Goal: Task Accomplishment & Management: Complete application form

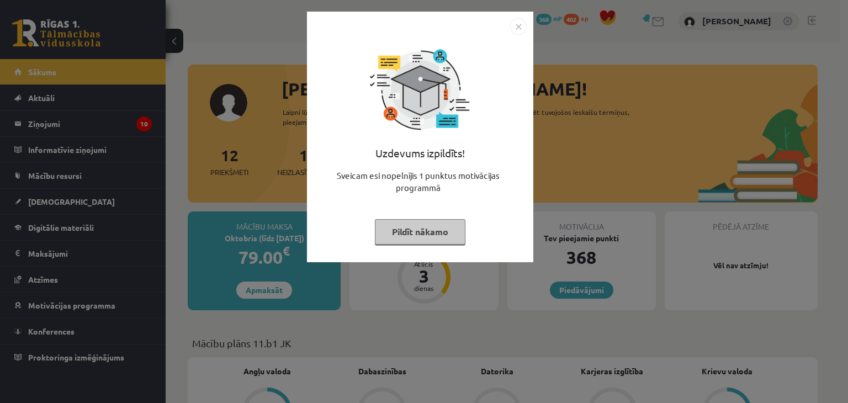
click at [442, 232] on button "Pildīt nākamo" at bounding box center [420, 231] width 91 height 25
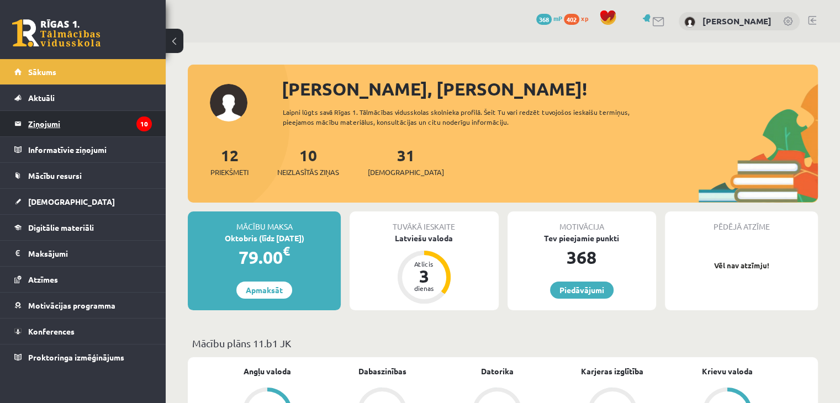
click at [71, 126] on legend "Ziņojumi 10" at bounding box center [90, 123] width 124 height 25
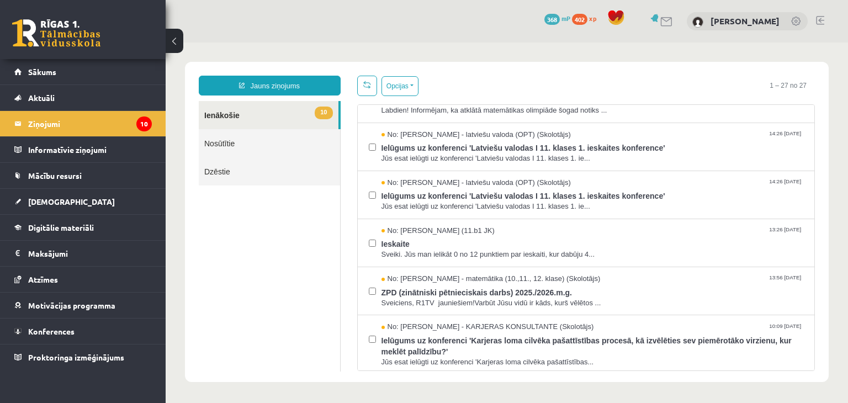
scroll to position [225, 0]
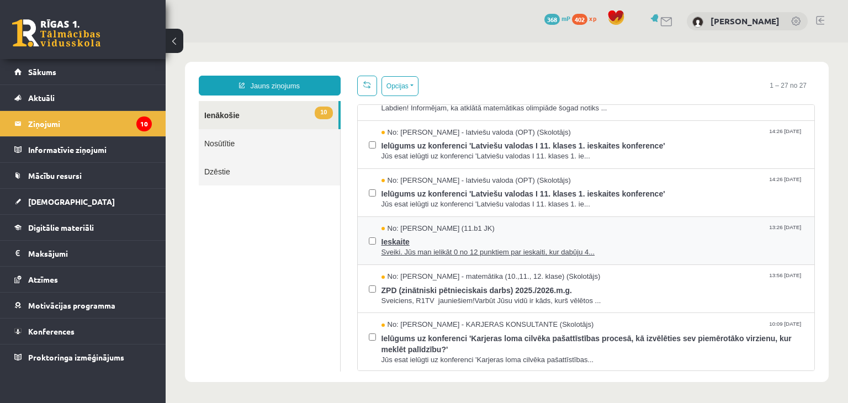
click at [641, 237] on span "Ieskaite" at bounding box center [593, 241] width 422 height 14
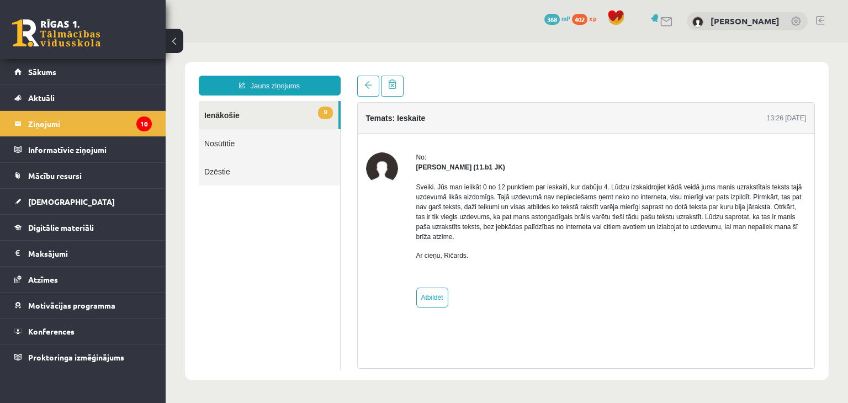
scroll to position [0, 0]
click at [62, 118] on legend "Ziņojumi 10" at bounding box center [90, 123] width 124 height 25
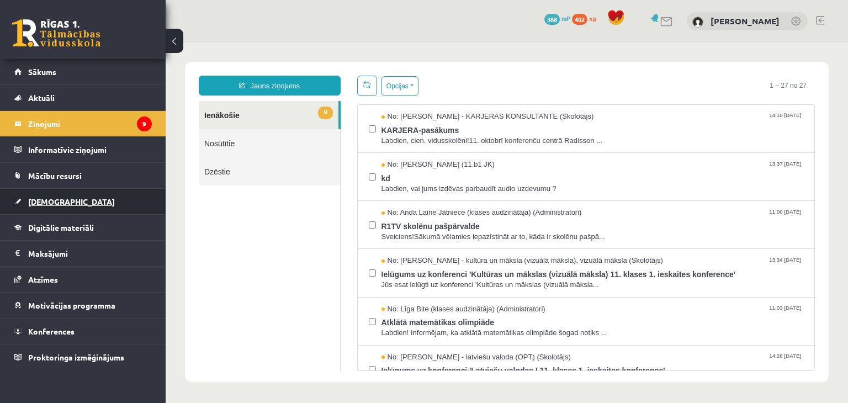
click at [53, 199] on span "[DEMOGRAPHIC_DATA]" at bounding box center [71, 202] width 87 height 10
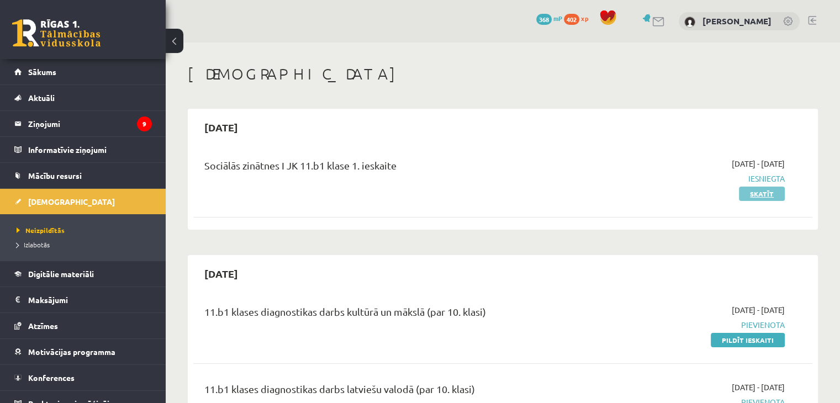
click at [769, 195] on link "Skatīt" at bounding box center [762, 194] width 46 height 14
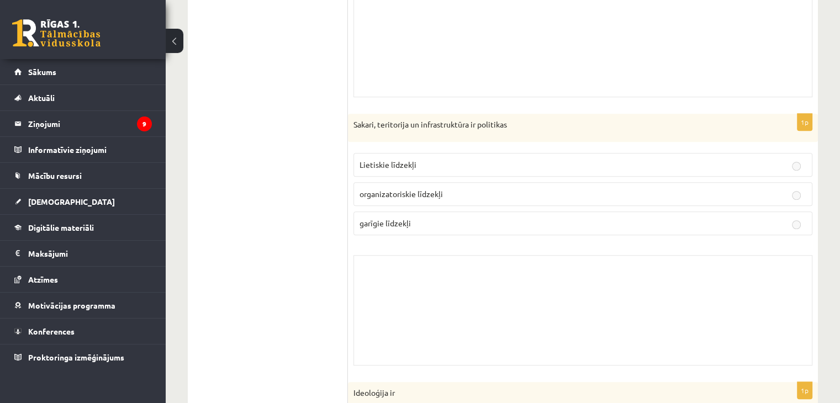
scroll to position [1145, 0]
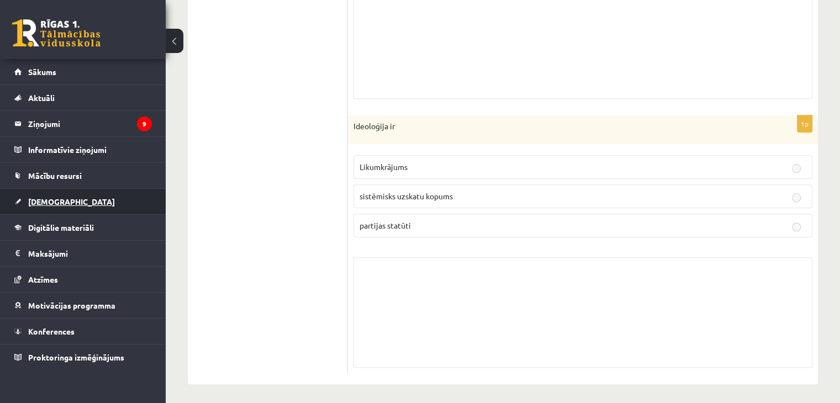
click at [38, 191] on link "[DEMOGRAPHIC_DATA]" at bounding box center [83, 201] width 138 height 25
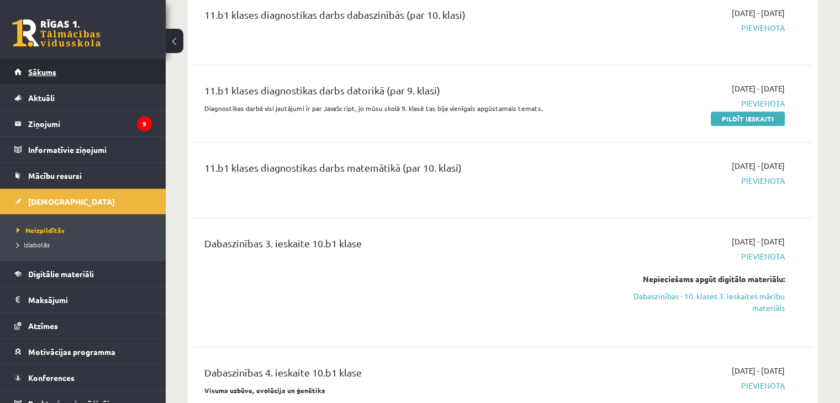
click at [31, 69] on span "Sākums" at bounding box center [42, 72] width 28 height 10
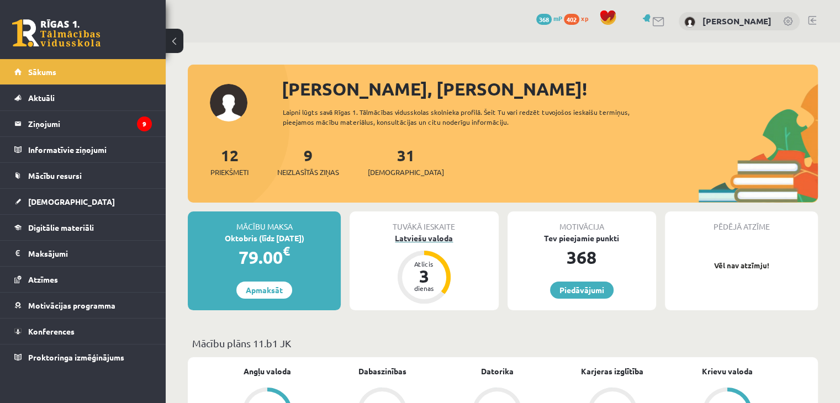
click at [426, 277] on div "3" at bounding box center [424, 276] width 33 height 18
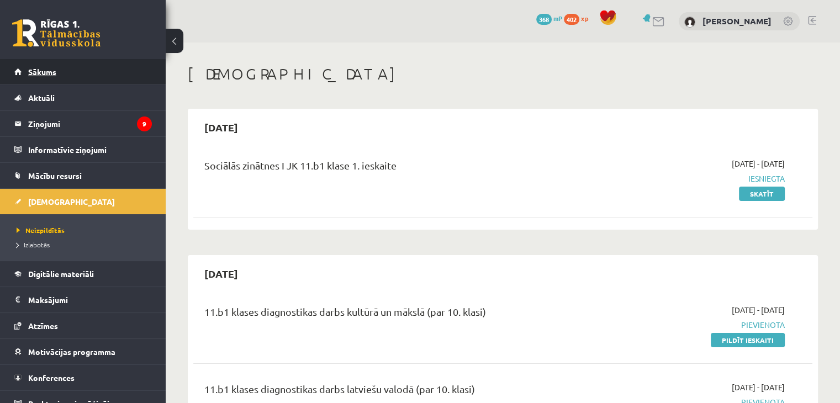
click at [29, 78] on link "Sākums" at bounding box center [83, 71] width 138 height 25
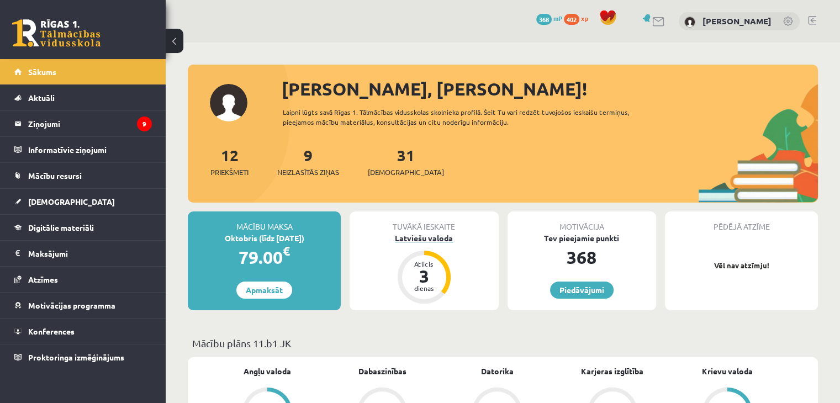
click at [416, 235] on div "Latviešu valoda" at bounding box center [424, 238] width 149 height 12
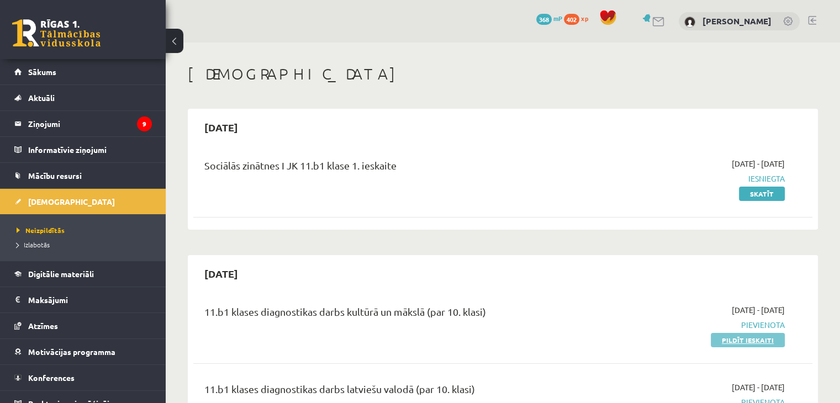
click at [749, 343] on link "Pildīt ieskaiti" at bounding box center [748, 340] width 74 height 14
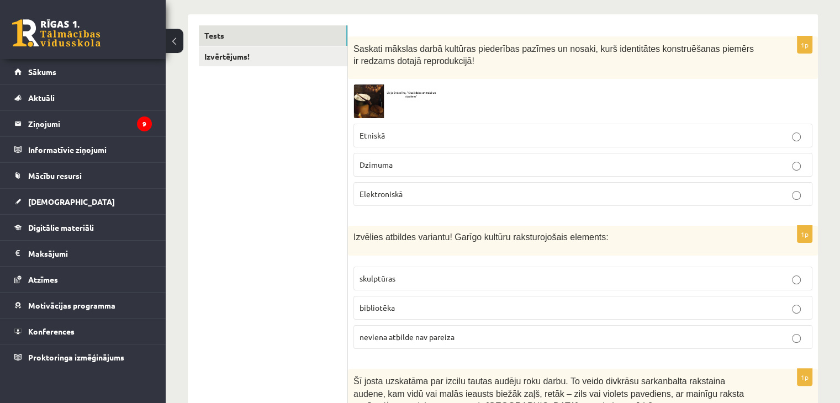
scroll to position [162, 0]
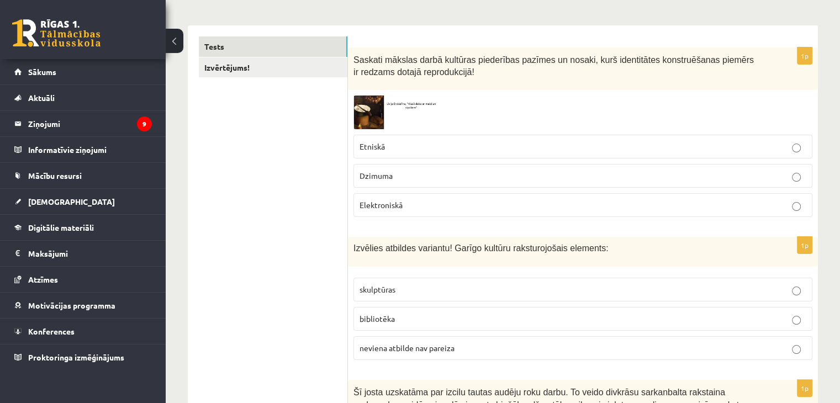
click at [372, 112] on img at bounding box center [394, 113] width 83 height 34
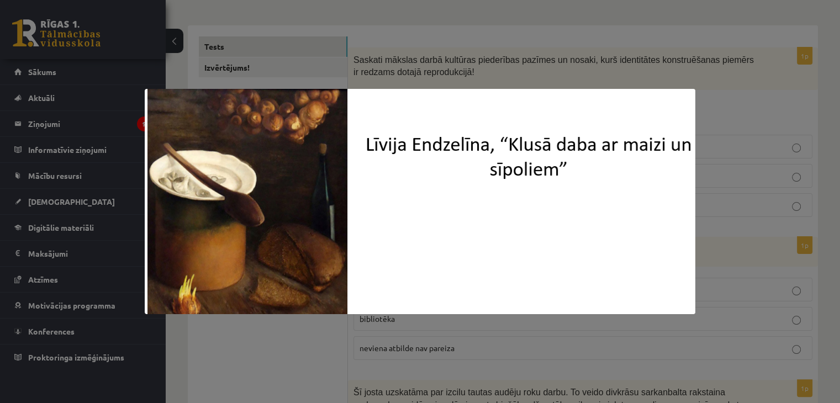
click at [590, 57] on div at bounding box center [420, 201] width 840 height 403
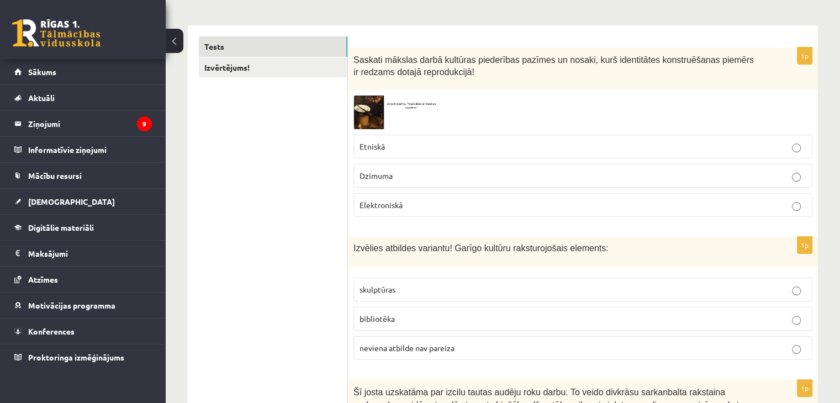
click at [364, 119] on img at bounding box center [394, 113] width 83 height 34
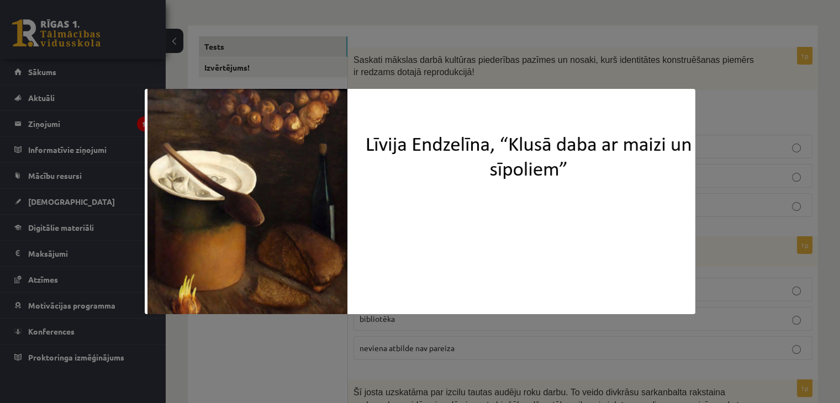
click at [433, 55] on div at bounding box center [420, 201] width 840 height 403
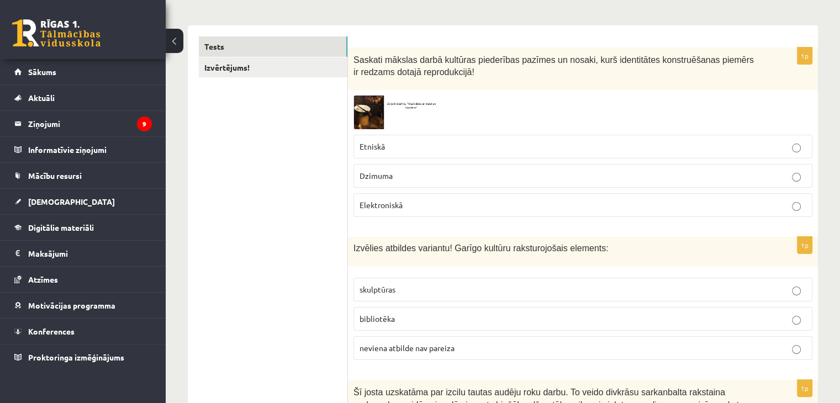
click at [396, 146] on p "Etniskā" at bounding box center [582, 147] width 447 height 12
click at [406, 310] on label "bibliotēka" at bounding box center [582, 319] width 459 height 24
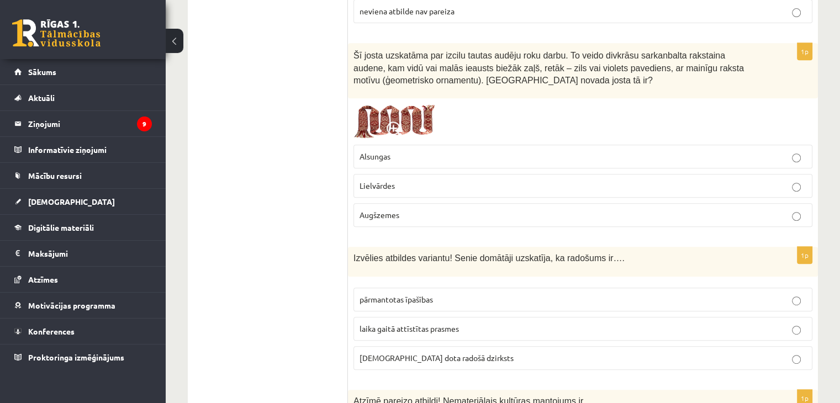
scroll to position [504, 0]
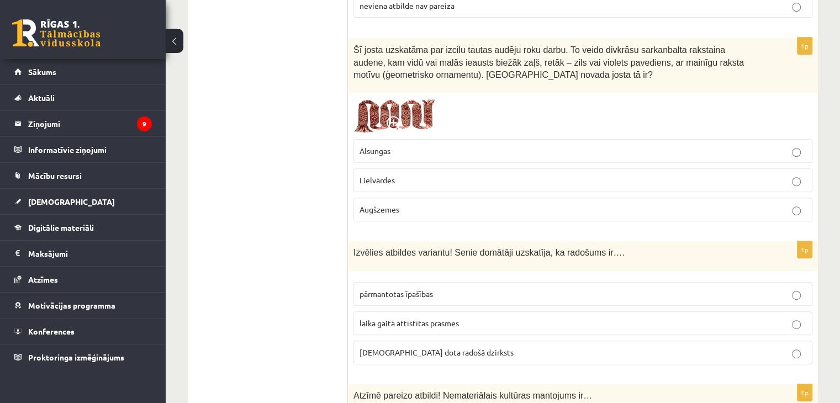
click at [432, 175] on p "Lielvārdes" at bounding box center [582, 181] width 447 height 12
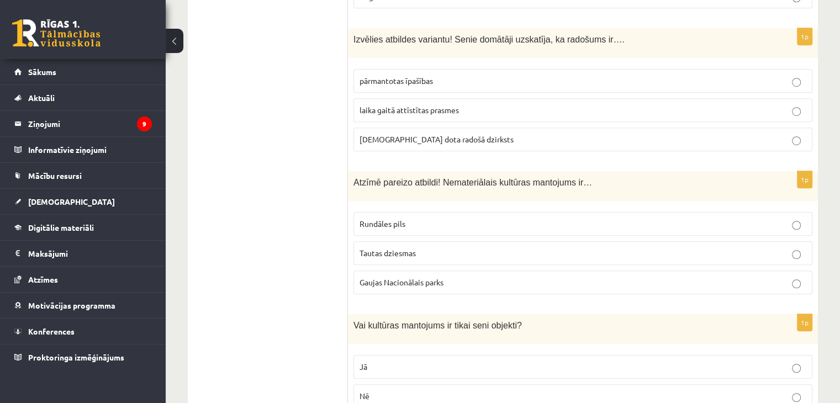
scroll to position [728, 0]
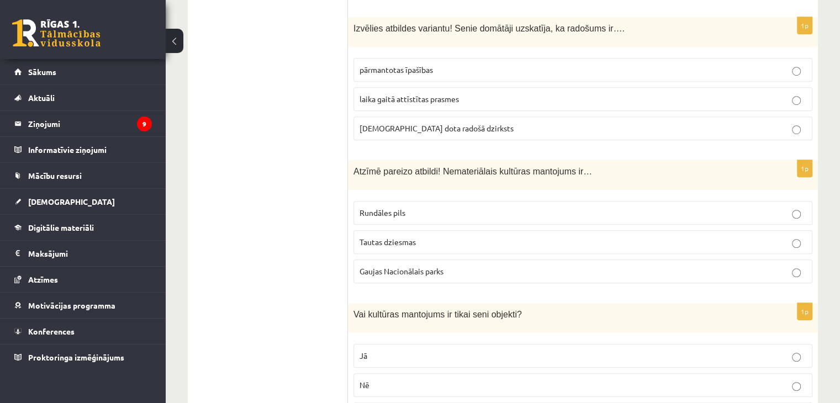
click at [629, 117] on label "dieva dota radošā dzirksts" at bounding box center [582, 129] width 459 height 24
click at [527, 230] on label "Tautas dziesmas" at bounding box center [582, 242] width 459 height 24
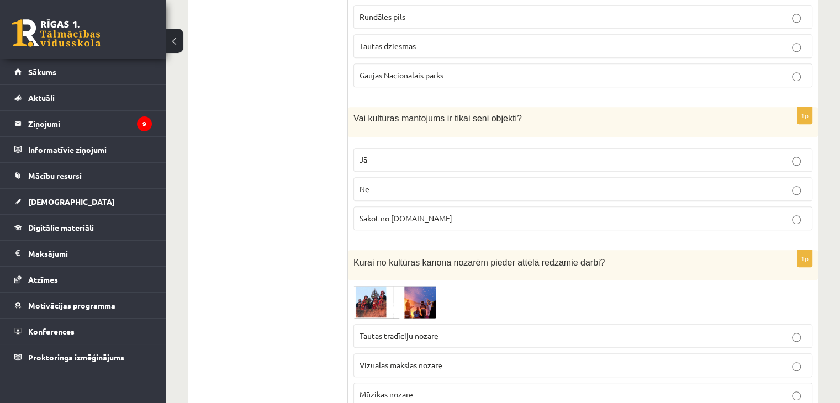
scroll to position [992, 0]
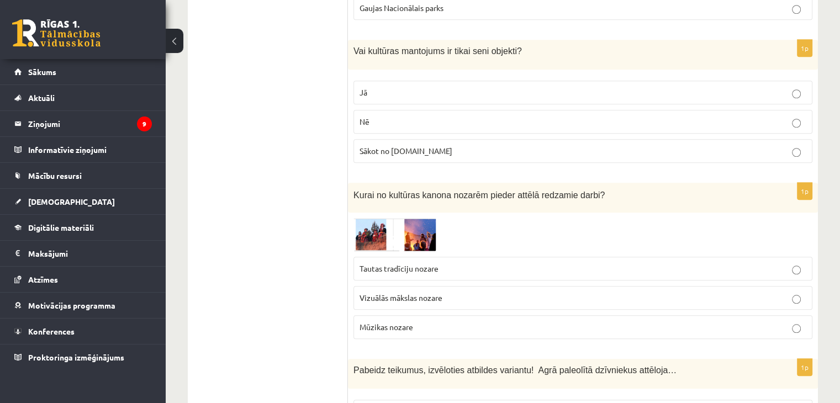
click at [536, 116] on p "Nē" at bounding box center [582, 122] width 447 height 12
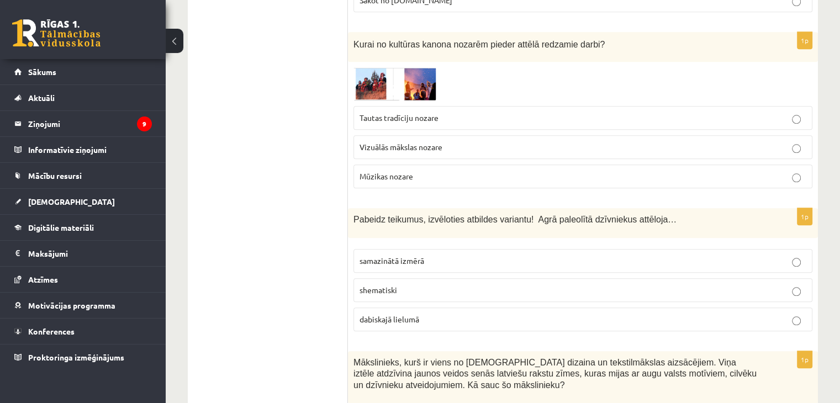
scroll to position [1160, 0]
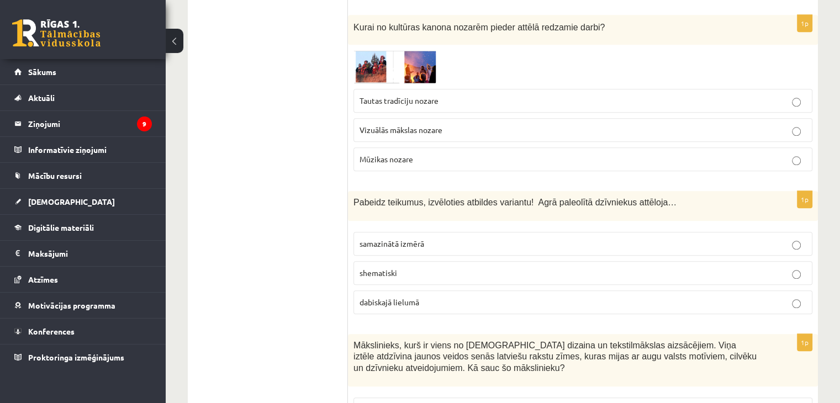
click at [373, 56] on img at bounding box center [394, 66] width 83 height 33
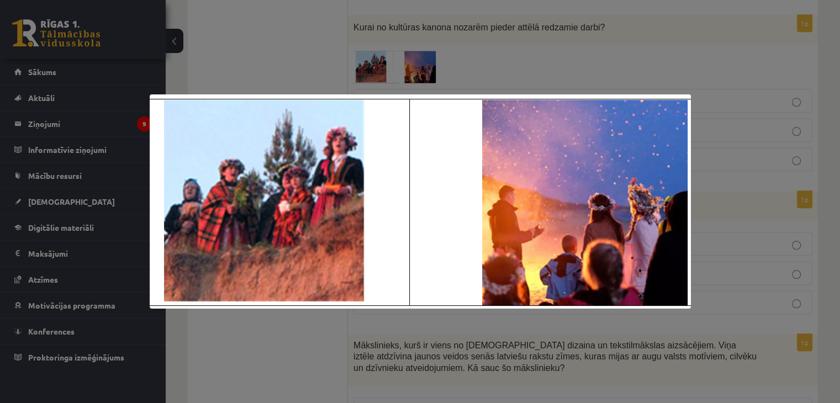
click at [568, 51] on div at bounding box center [420, 201] width 840 height 403
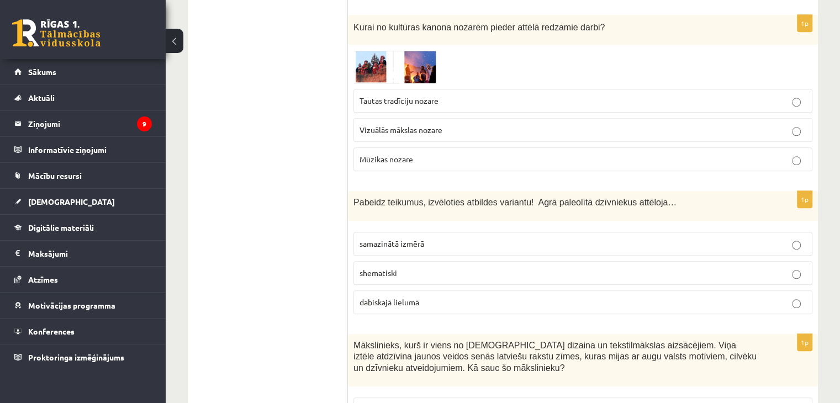
click at [568, 51] on div at bounding box center [582, 66] width 459 height 33
click at [482, 95] on p "Tautas tradīciju nozare" at bounding box center [582, 101] width 447 height 12
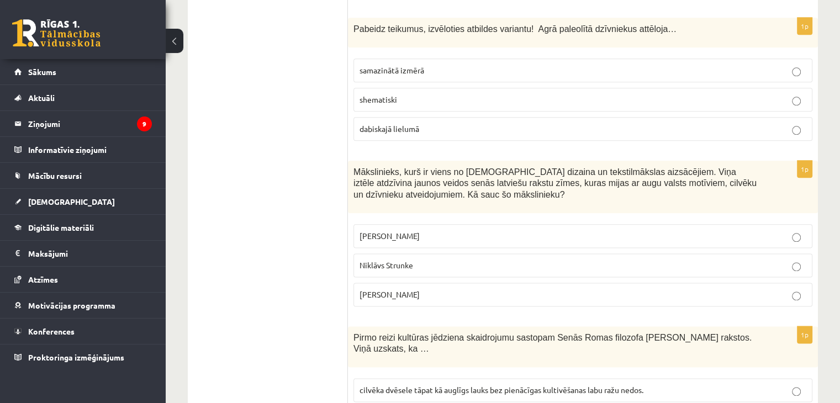
scroll to position [1345, 0]
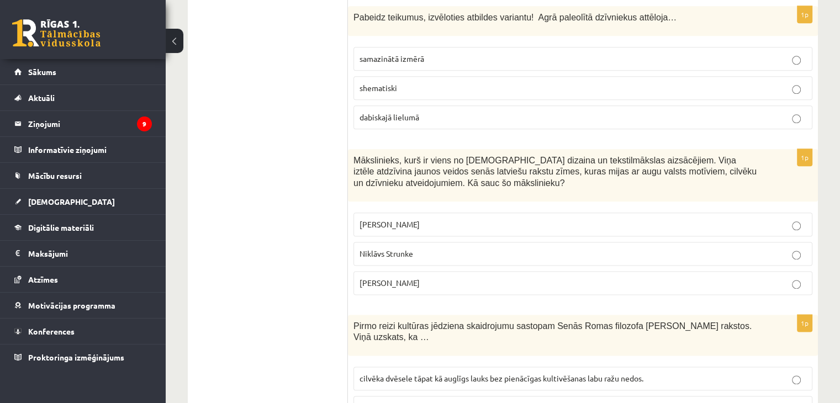
click at [652, 112] on p "dabiskajā lielumā" at bounding box center [582, 118] width 447 height 12
drag, startPoint x: 652, startPoint y: 109, endPoint x: 636, endPoint y: 110, distance: 16.1
click at [636, 112] on p "dabiskajā lielumā" at bounding box center [582, 118] width 447 height 12
click at [585, 271] on label "Rihards Zariņš" at bounding box center [582, 283] width 459 height 24
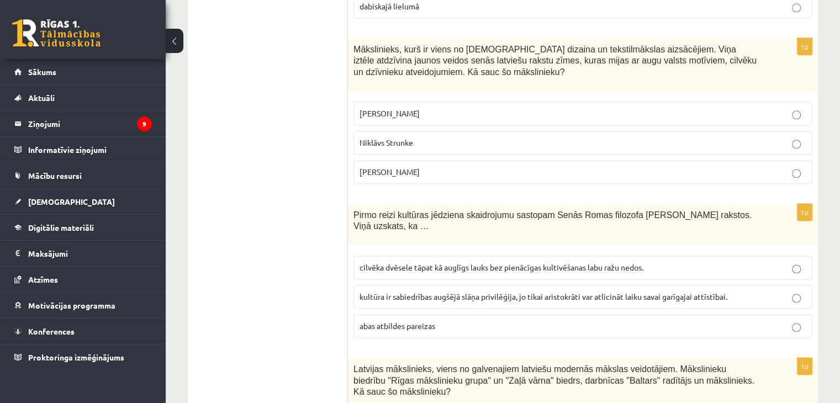
scroll to position [1473, 0]
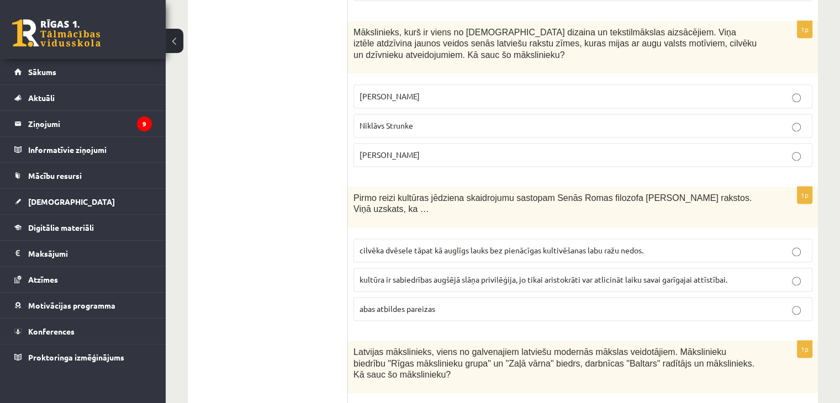
click at [708, 245] on p "cilvēka dvēsele tāpat kā auglīgs lauks bez pienācīgas kultivēšanas labu ražu ne…" at bounding box center [582, 251] width 447 height 12
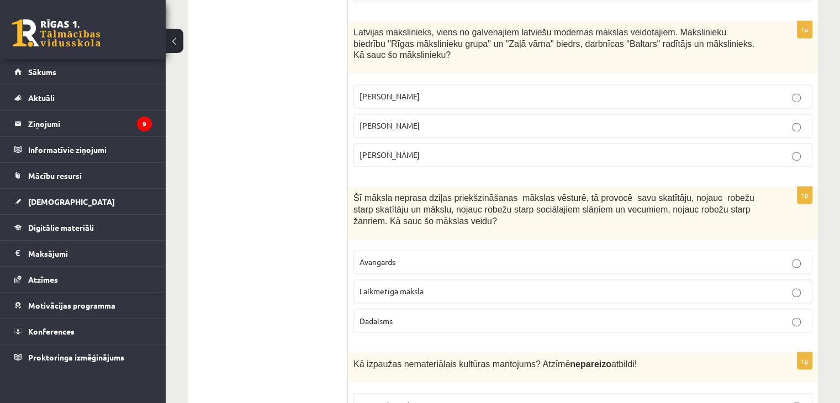
scroll to position [1798, 0]
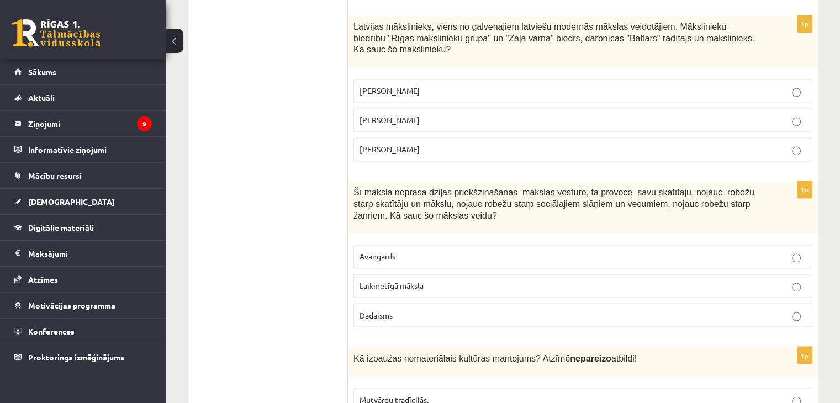
click at [778, 108] on label "Romāns Suta" at bounding box center [582, 120] width 459 height 24
click at [589, 280] on p "Laikmetīgā māksla" at bounding box center [582, 286] width 447 height 12
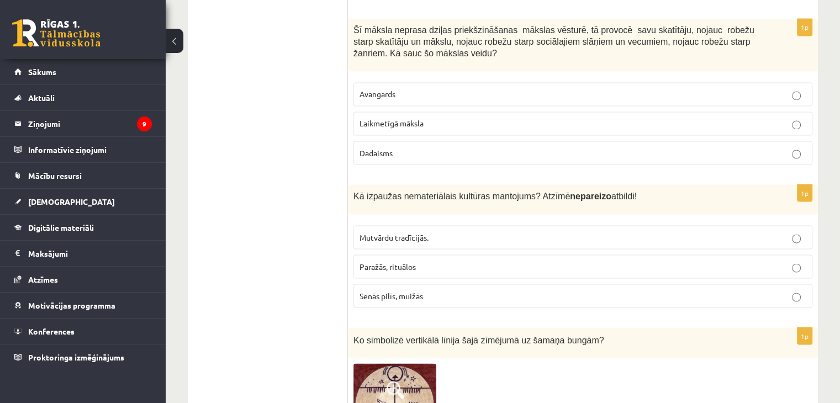
scroll to position [1989, 0]
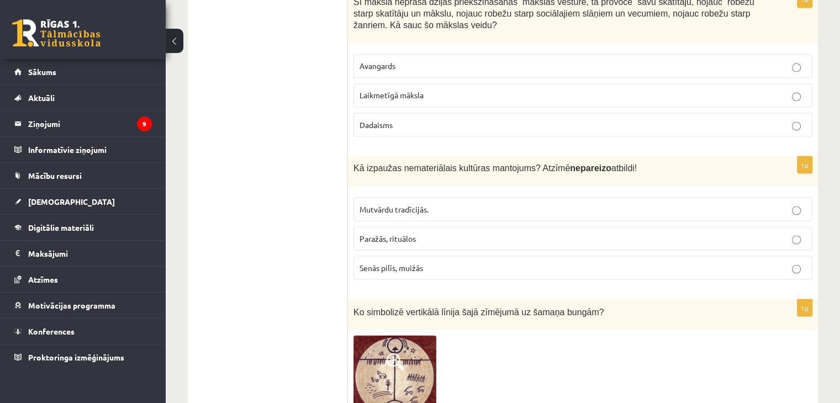
click at [571, 203] on p "Mutvārdu tradīcijās." at bounding box center [582, 209] width 447 height 12
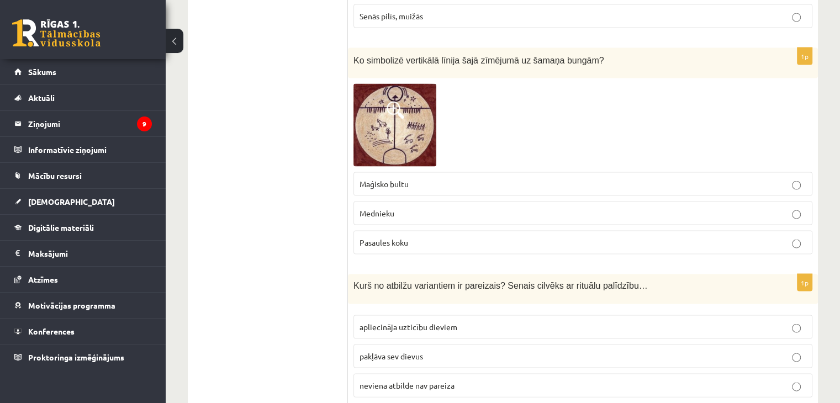
scroll to position [2251, 0]
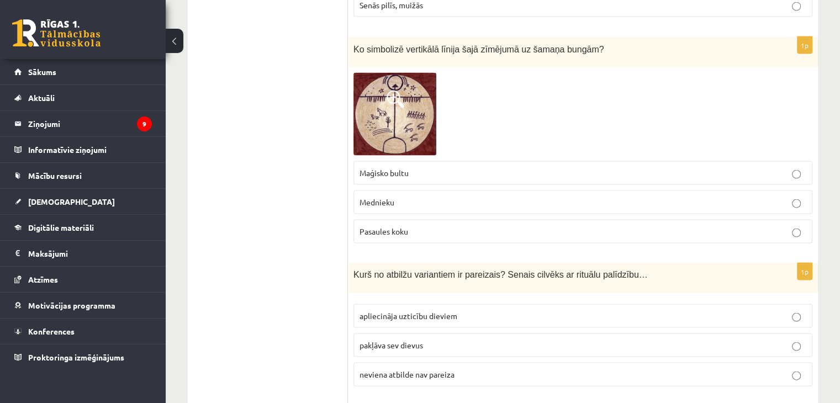
click at [637, 216] on div "1p Ko simbolizē vertikālā līnija šajā zīmējumā uz šamaņa bungām? Maģisko bultu …" at bounding box center [583, 144] width 470 height 215
click at [635, 226] on p "Pasaules koku" at bounding box center [582, 232] width 447 height 12
click at [528, 310] on p "apliecināja uzticību dieviem" at bounding box center [582, 316] width 447 height 12
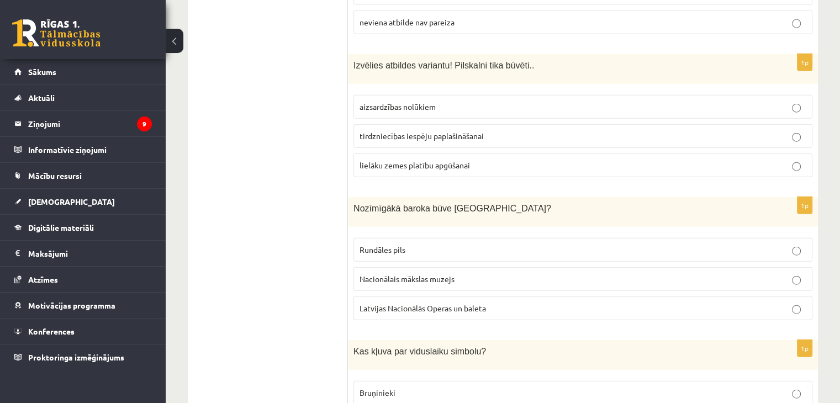
scroll to position [2609, 0]
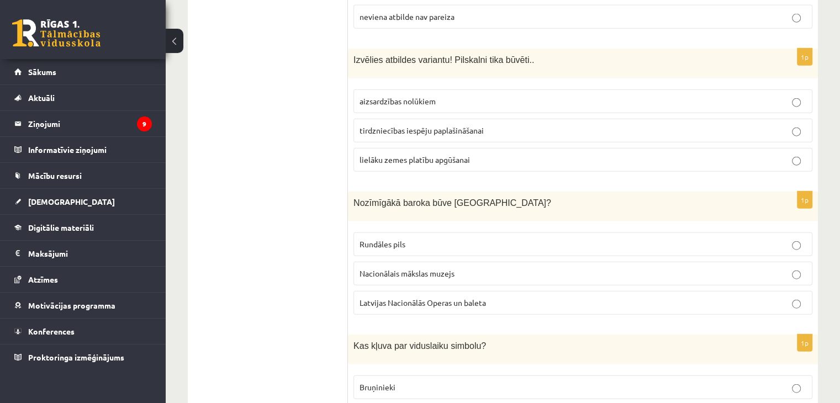
click at [676, 96] on p "aizsardzības nolūkiem" at bounding box center [582, 102] width 447 height 12
click at [628, 239] on p "Rundāles pils" at bounding box center [582, 245] width 447 height 12
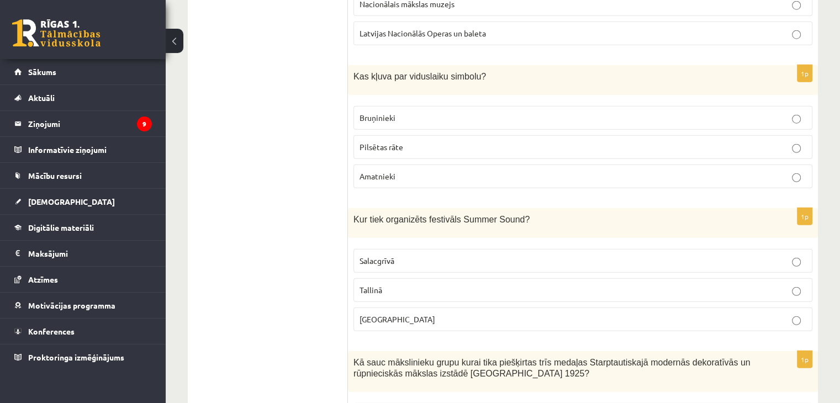
scroll to position [2884, 0]
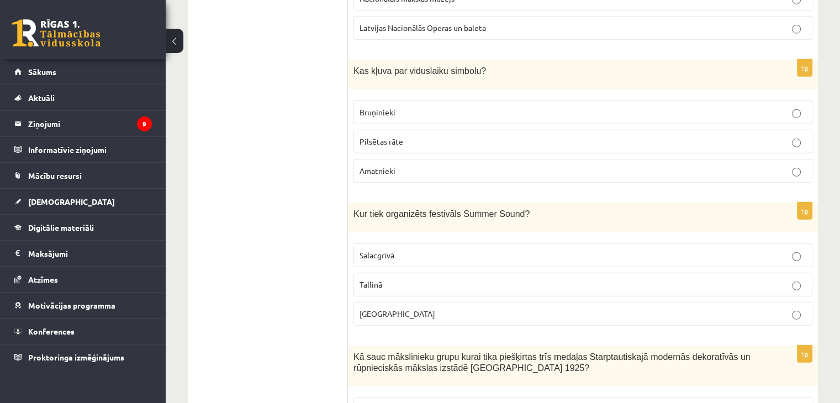
click at [548, 107] on p "Bruņinieki" at bounding box center [582, 113] width 447 height 12
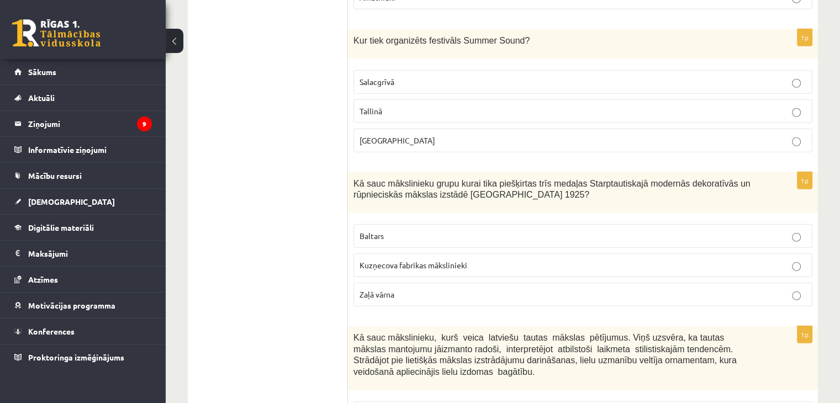
scroll to position [3046, 0]
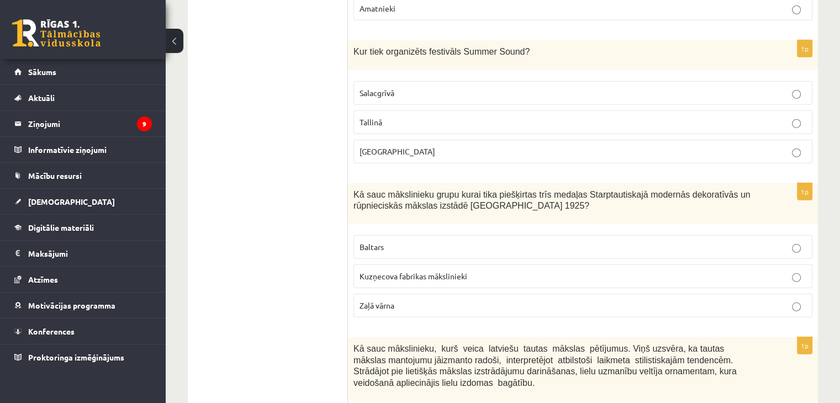
click at [520, 146] on p "Liepājā" at bounding box center [582, 152] width 447 height 12
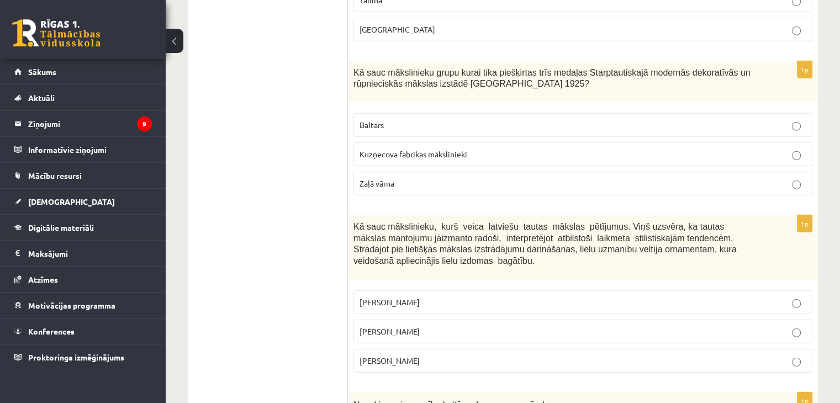
scroll to position [3180, 0]
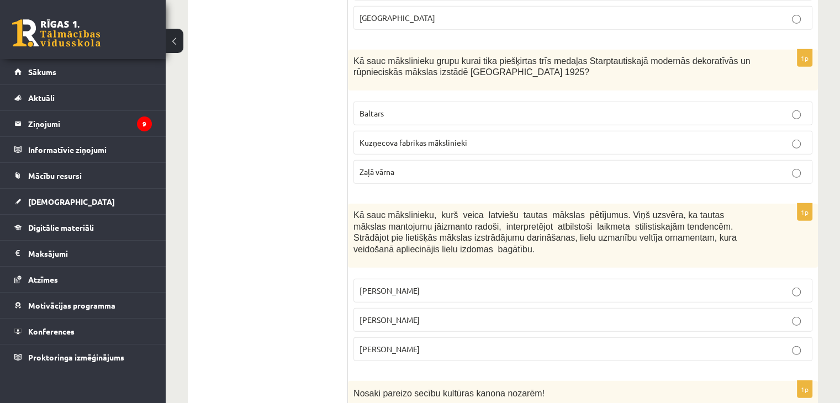
click at [733, 108] on p "Baltars" at bounding box center [582, 114] width 447 height 12
click at [464, 314] on p "Jūlijs Madernieks" at bounding box center [582, 320] width 447 height 12
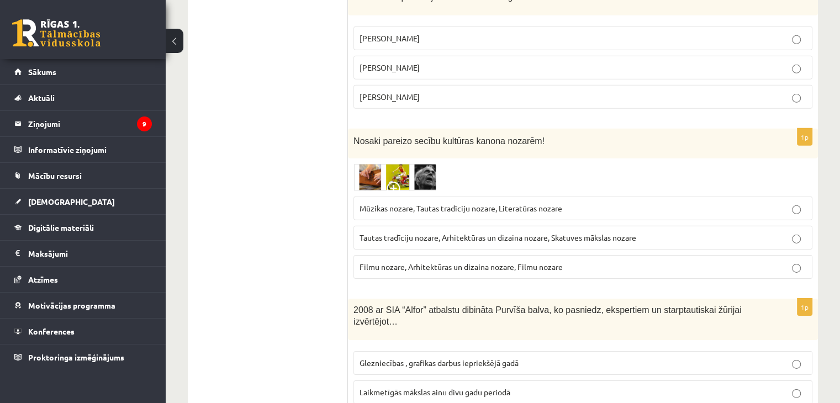
scroll to position [3505, 0]
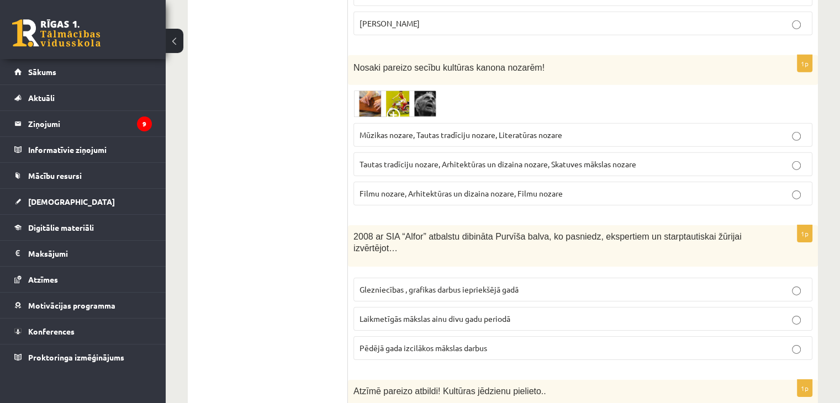
click at [391, 108] on span at bounding box center [396, 117] width 18 height 18
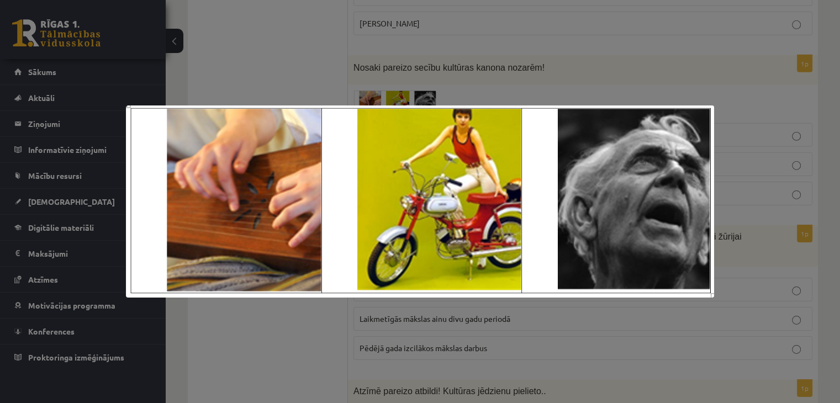
click at [533, 67] on div at bounding box center [420, 201] width 840 height 403
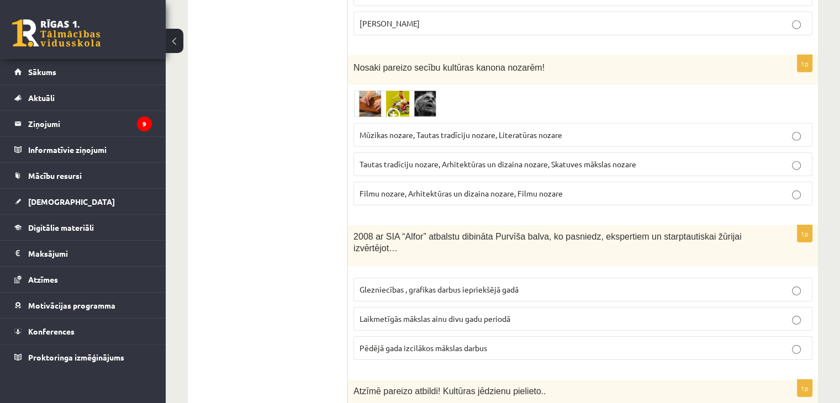
click at [399, 91] on img at bounding box center [394, 104] width 83 height 27
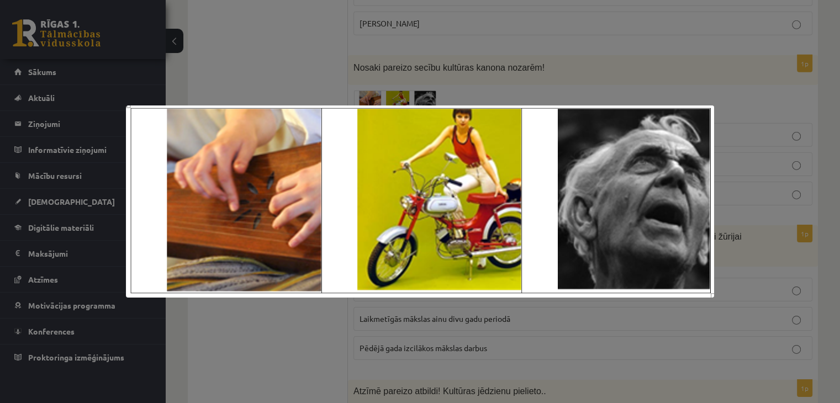
click at [594, 51] on div at bounding box center [420, 201] width 840 height 403
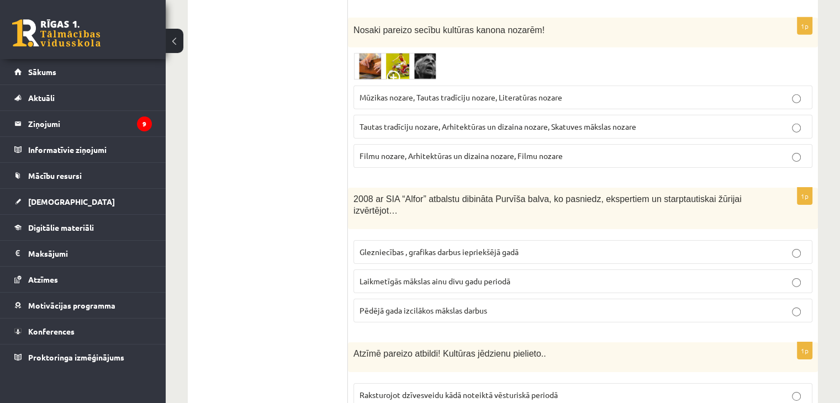
scroll to position [3549, 0]
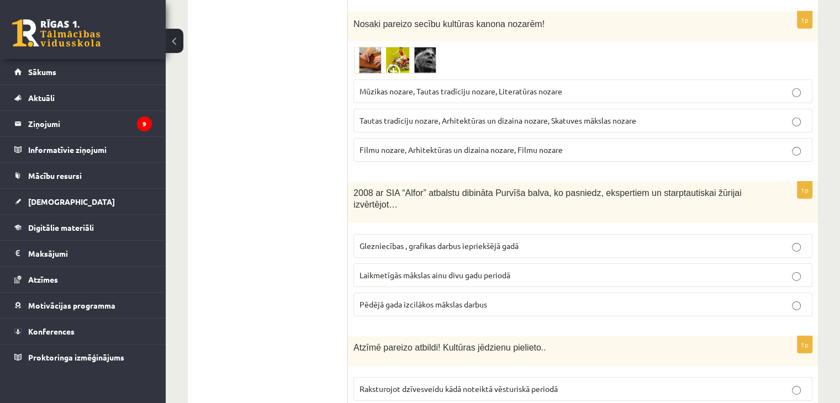
click at [546, 86] on span "Mūzikas nozare, Tautas tradīciju nozare, Literatūras nozare" at bounding box center [460, 91] width 203 height 10
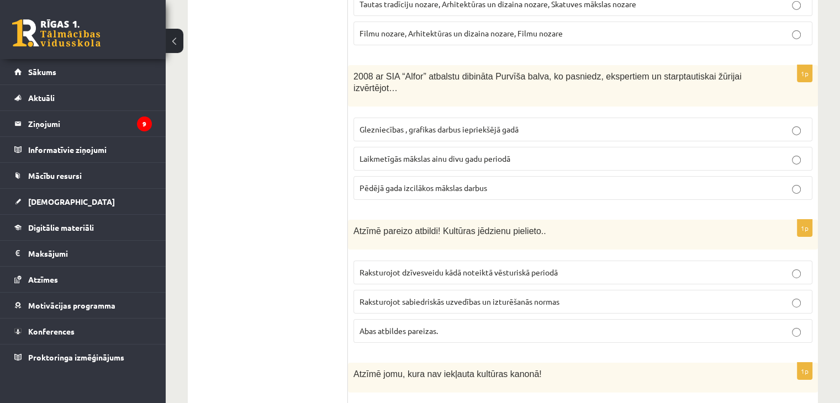
scroll to position [3677, 0]
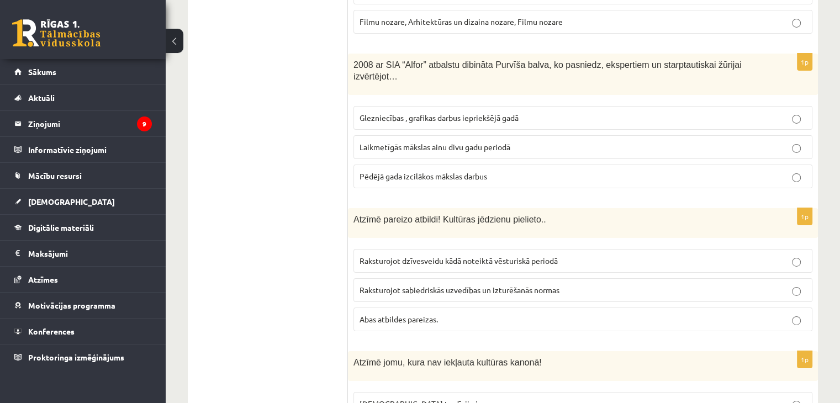
click at [585, 141] on p "Laikmetīgās mākslas ainu divu gadu periodā" at bounding box center [582, 147] width 447 height 12
click at [453, 314] on p "Abas atbildes pareizas." at bounding box center [582, 320] width 447 height 12
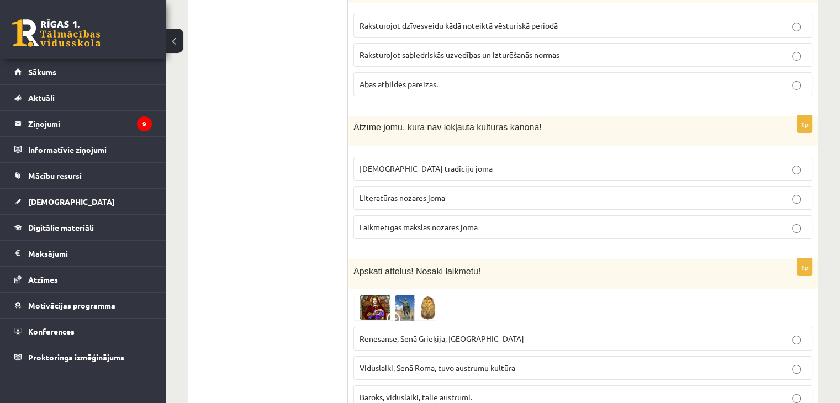
scroll to position [3919, 0]
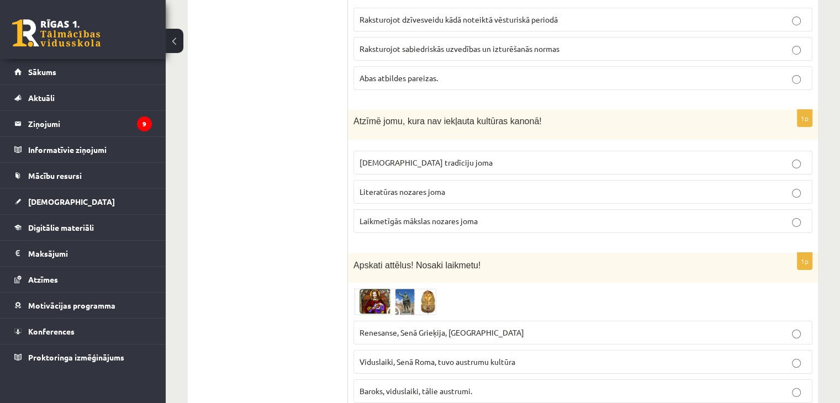
click at [594, 215] on p "Laikmetīgās mākslas nozares joma" at bounding box center [582, 221] width 447 height 12
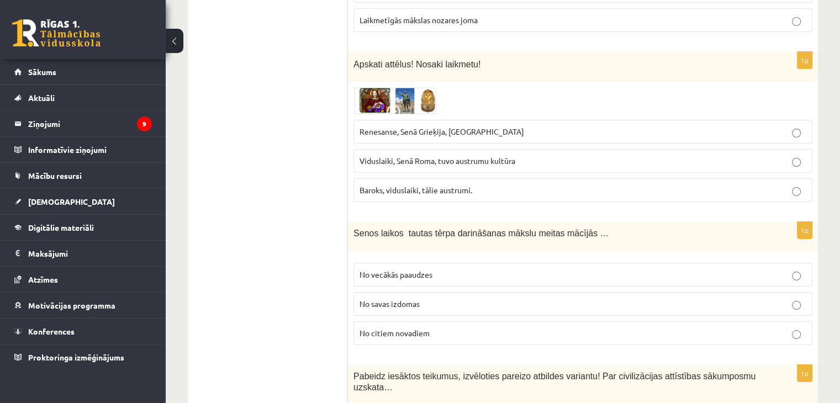
scroll to position [4114, 0]
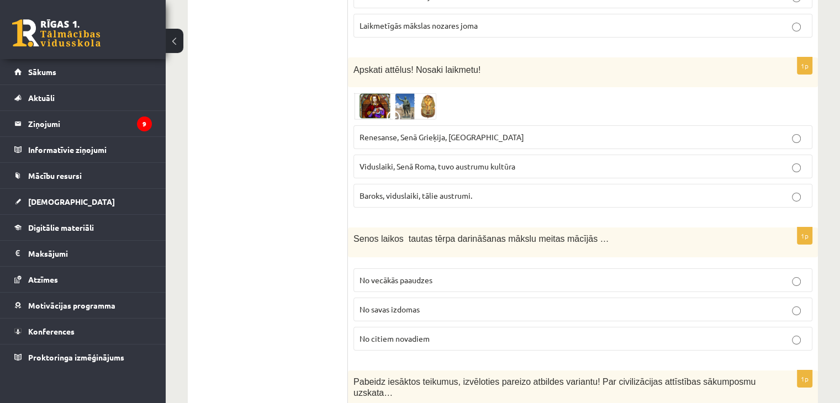
click at [406, 93] on img at bounding box center [394, 106] width 83 height 27
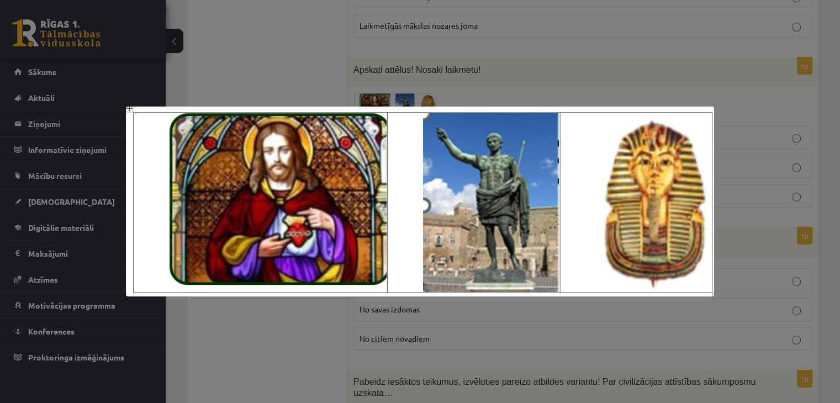
click at [476, 52] on div at bounding box center [420, 201] width 840 height 403
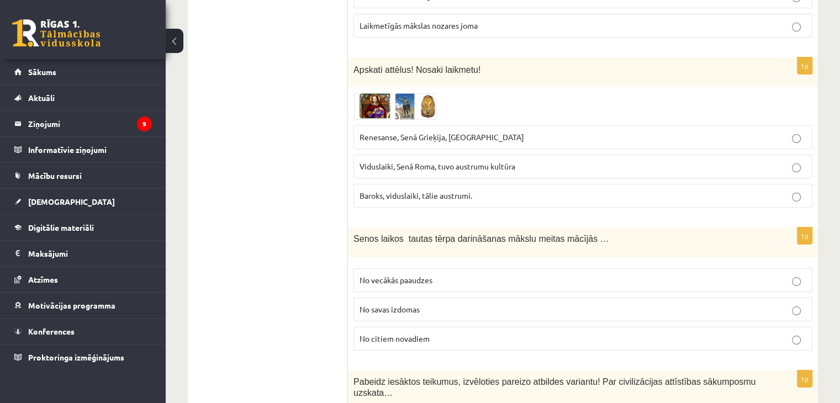
click at [454, 132] on span "Renesanse, Senā Grieķija, Ēģipte" at bounding box center [441, 137] width 165 height 10
click at [462, 268] on label "No vecākās paaudzes" at bounding box center [582, 280] width 459 height 24
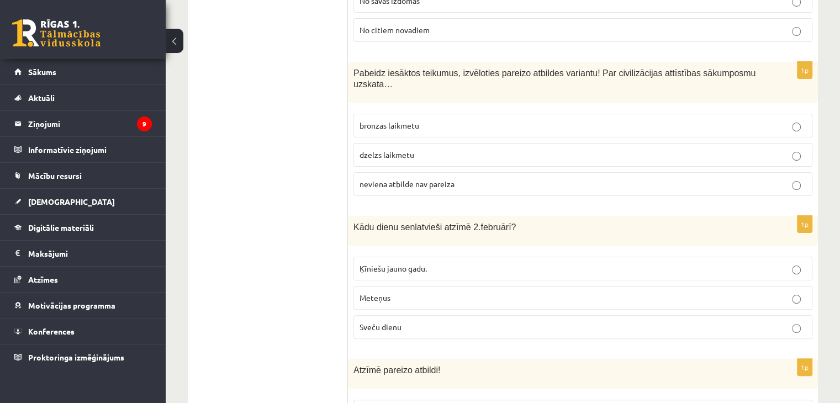
scroll to position [4429, 0]
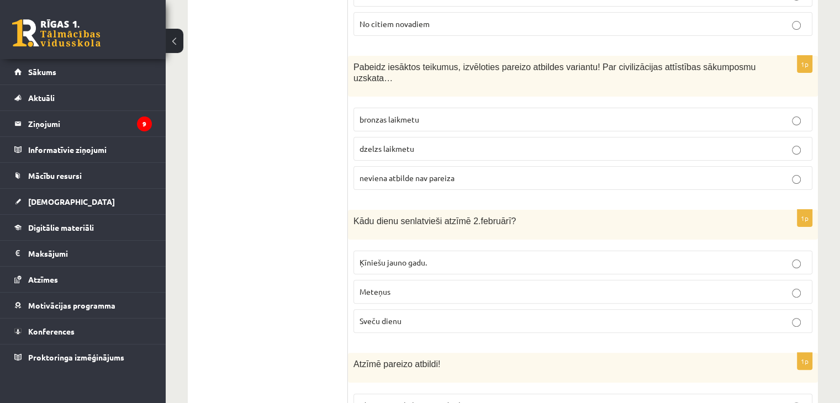
click at [435, 114] on p "bronzas laikmetu" at bounding box center [582, 120] width 447 height 12
click at [433, 315] on p "Sveču dienu" at bounding box center [582, 321] width 447 height 12
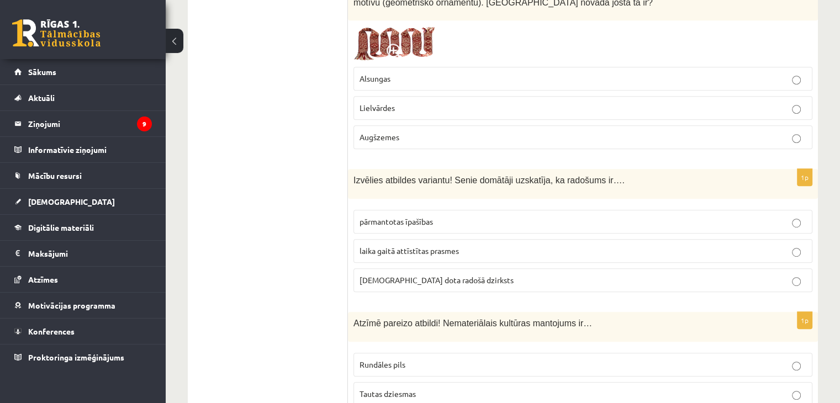
scroll to position [0, 0]
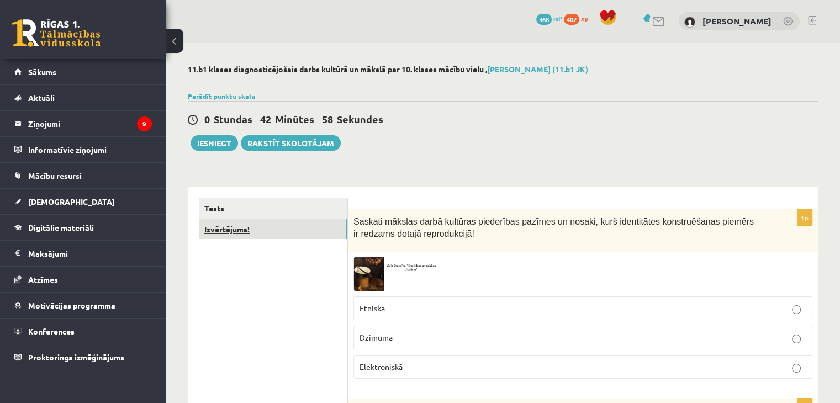
click at [274, 233] on link "Izvērtējums!" at bounding box center [273, 229] width 149 height 20
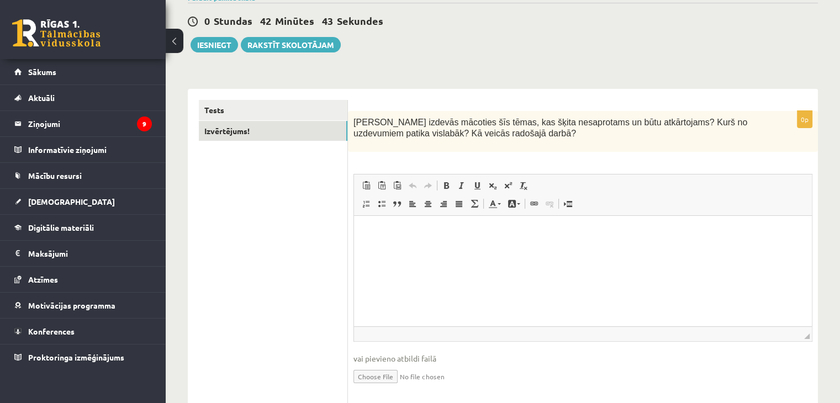
scroll to position [98, 0]
click at [455, 224] on html at bounding box center [583, 233] width 458 height 34
click at [216, 43] on button "Iesniegt" at bounding box center [214, 45] width 47 height 15
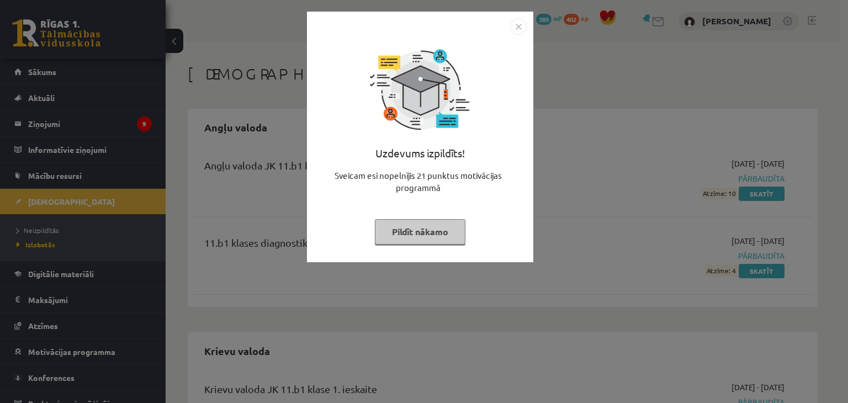
click at [433, 232] on button "Pildīt nākamo" at bounding box center [420, 231] width 91 height 25
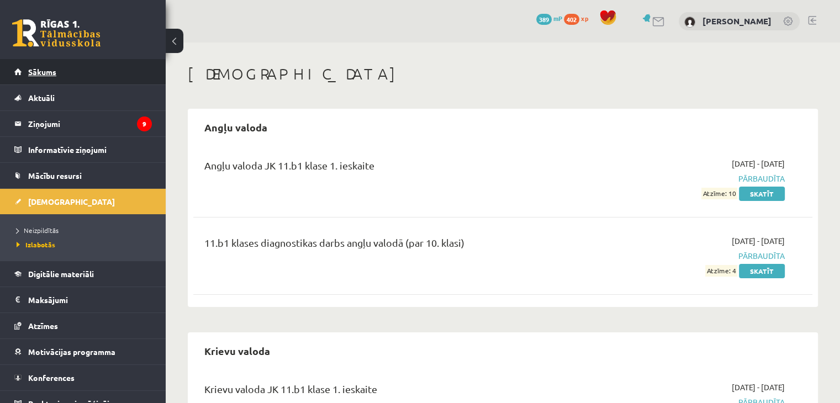
click at [100, 80] on link "Sākums" at bounding box center [83, 71] width 138 height 25
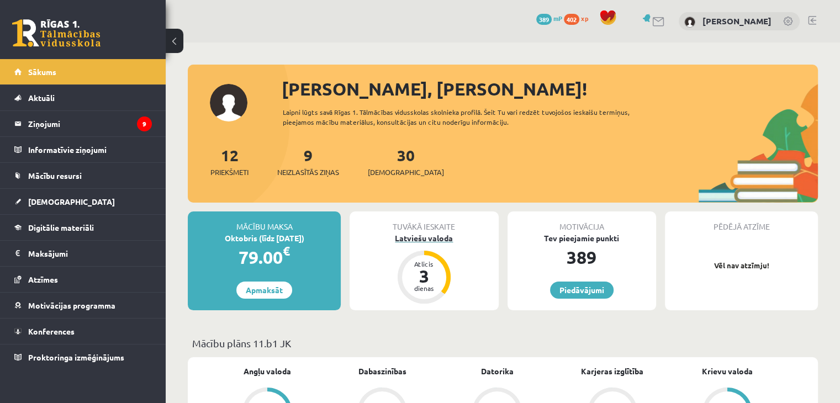
click at [426, 255] on div "Atlicis 3 dienas" at bounding box center [424, 277] width 44 height 44
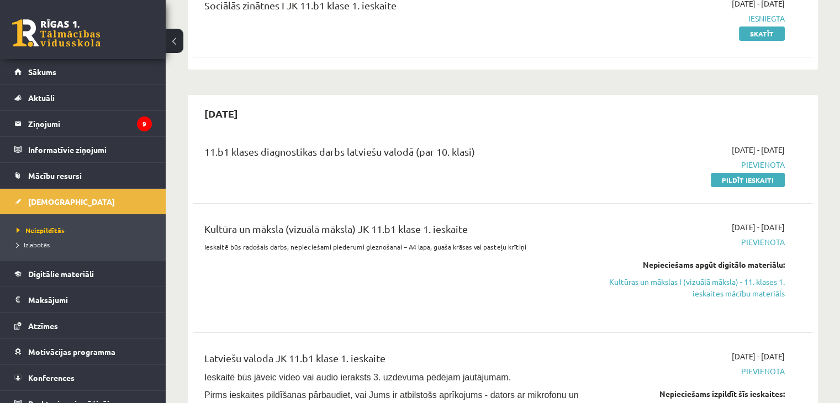
scroll to position [186, 0]
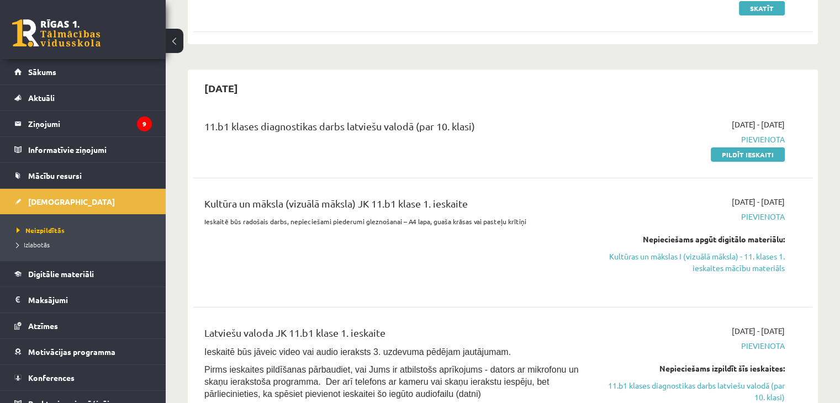
drag, startPoint x: 751, startPoint y: 151, endPoint x: 477, endPoint y: 59, distance: 288.8
click at [751, 151] on link "Pildīt ieskaiti" at bounding box center [748, 154] width 74 height 14
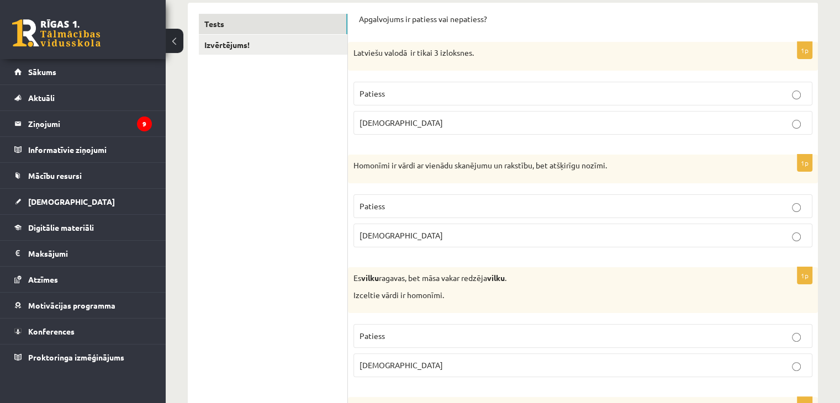
scroll to position [176, 0]
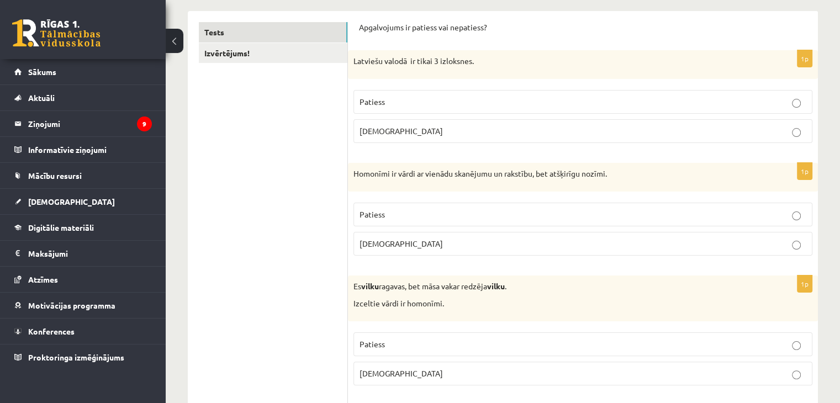
click at [602, 129] on p "Aplams" at bounding box center [582, 131] width 447 height 12
click at [519, 216] on p "Patiess" at bounding box center [582, 215] width 447 height 12
click at [398, 344] on p "Patiess" at bounding box center [582, 345] width 447 height 12
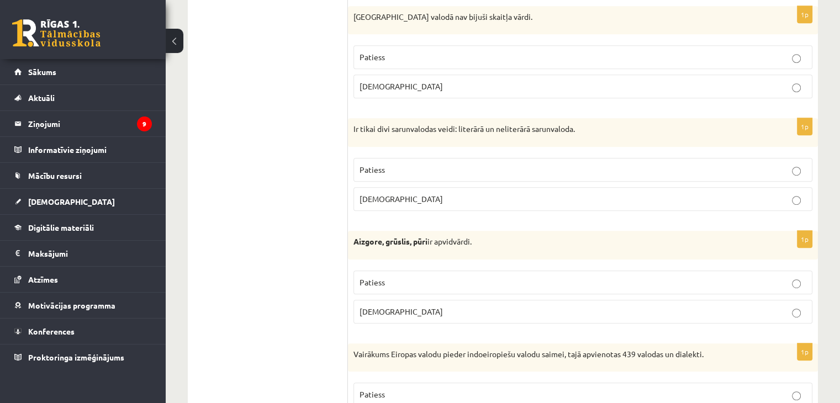
scroll to position [580, 0]
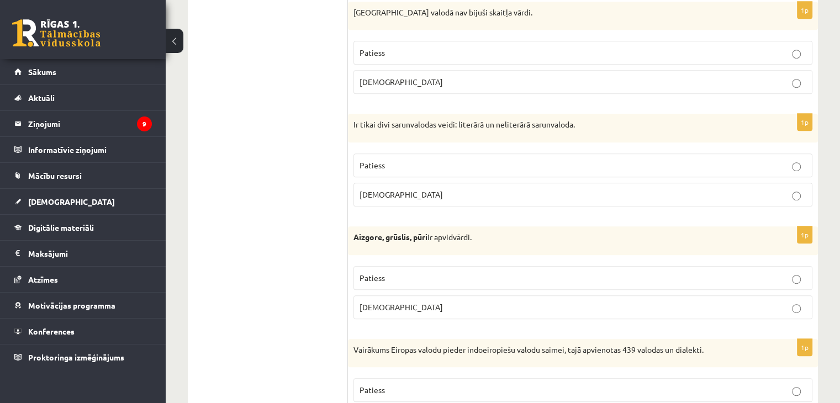
click at [670, 47] on p "Patiess" at bounding box center [582, 53] width 447 height 12
click at [564, 168] on p "Patiess" at bounding box center [582, 166] width 447 height 12
click at [493, 266] on label "Patiess" at bounding box center [582, 278] width 459 height 24
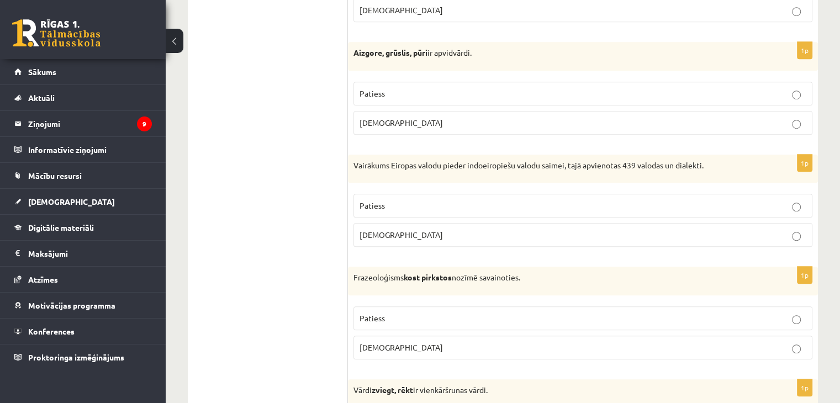
scroll to position [798, 0]
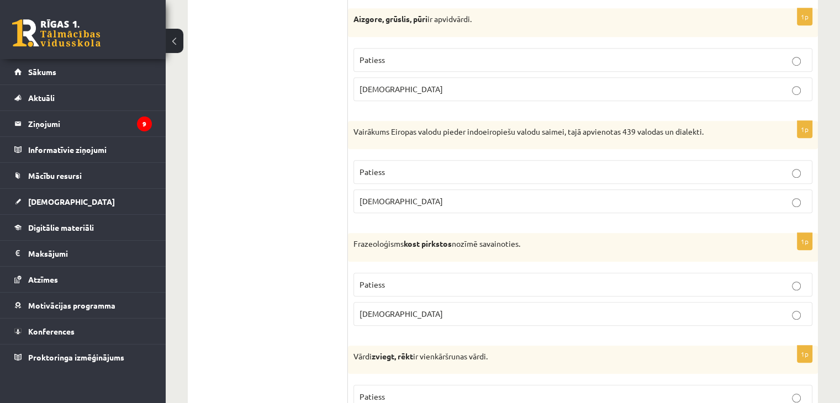
click at [584, 175] on p "Patiess" at bounding box center [582, 172] width 447 height 12
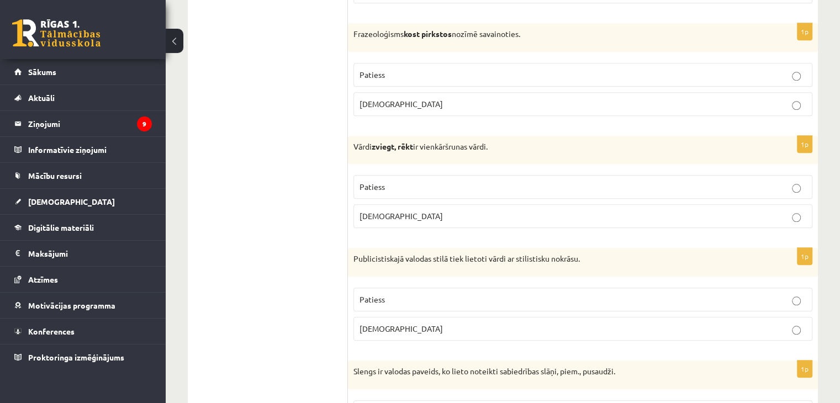
scroll to position [1016, 0]
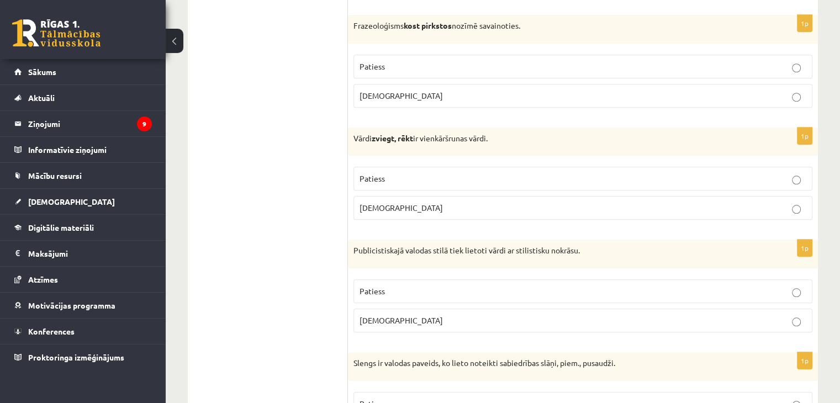
click at [742, 90] on p "Aplams" at bounding box center [582, 96] width 447 height 12
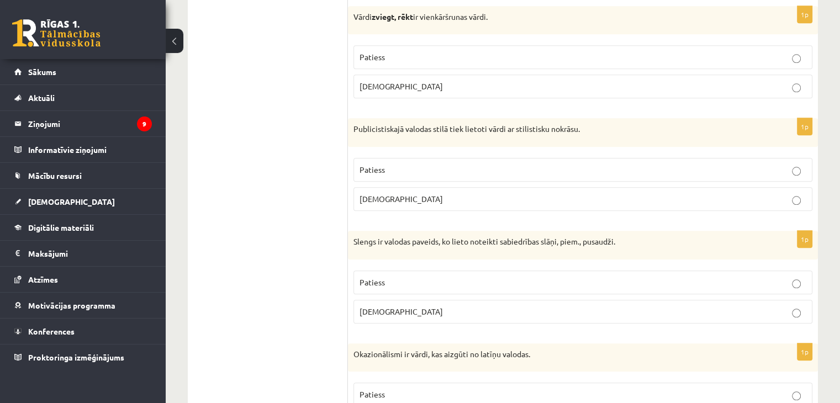
scroll to position [1133, 0]
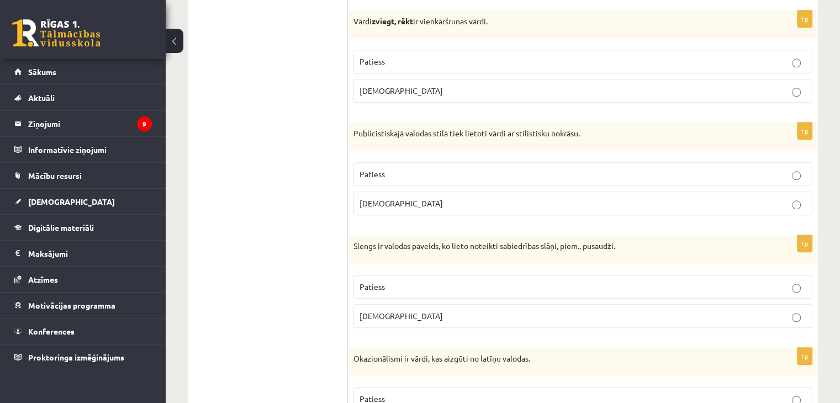
click at [749, 60] on p "Patiess" at bounding box center [582, 62] width 447 height 12
click at [696, 168] on p "Patiess" at bounding box center [582, 174] width 447 height 12
click at [673, 282] on p "Patiess" at bounding box center [582, 287] width 447 height 12
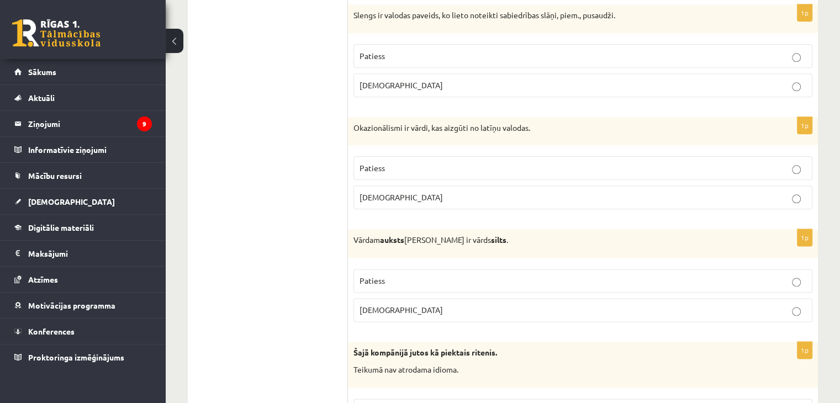
scroll to position [1372, 0]
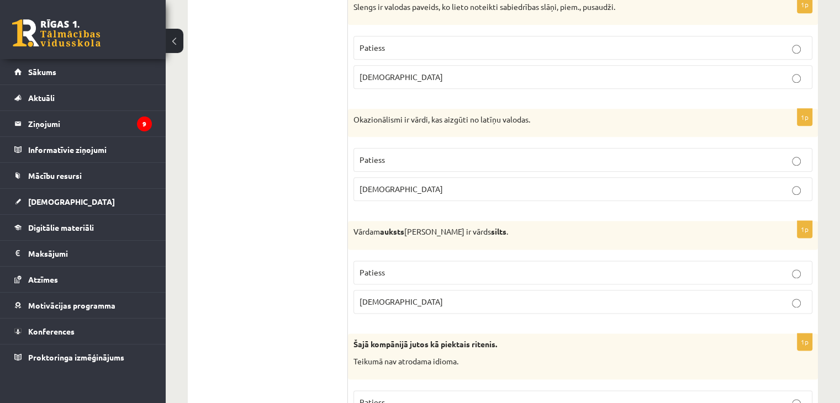
click at [681, 192] on label "Aplams" at bounding box center [582, 189] width 459 height 24
click at [459, 268] on p "Patiess" at bounding box center [582, 273] width 447 height 12
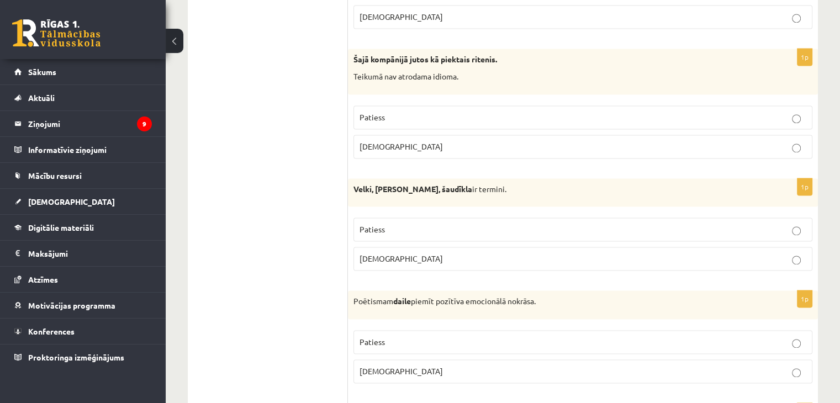
scroll to position [1678, 0]
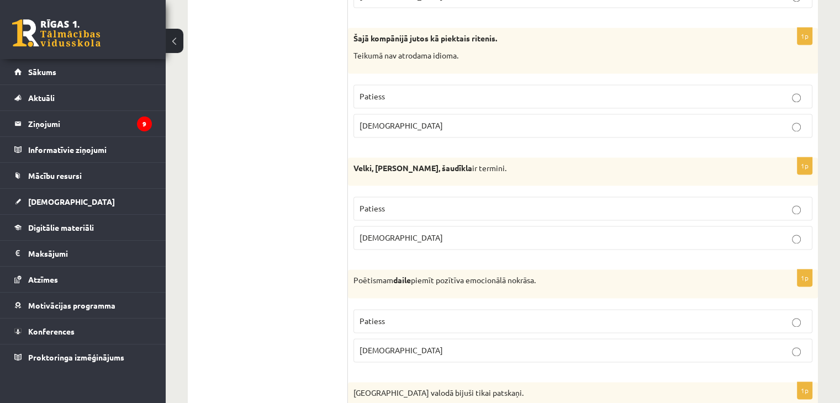
click at [663, 123] on p "Aplams" at bounding box center [582, 126] width 447 height 12
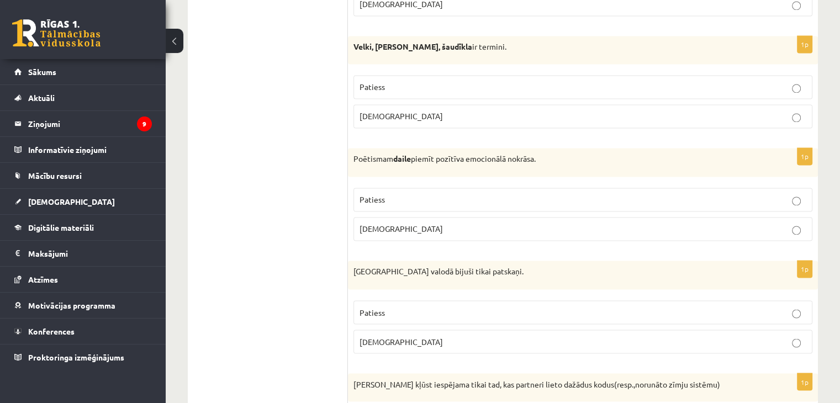
scroll to position [1816, 0]
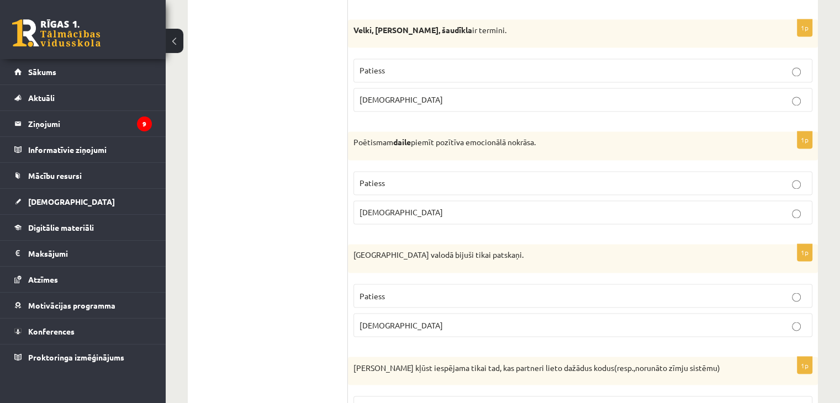
click at [585, 94] on p "Aplams" at bounding box center [582, 100] width 447 height 12
click at [508, 182] on label "Patiess" at bounding box center [582, 183] width 459 height 24
click at [518, 319] on p "Aplams" at bounding box center [582, 325] width 447 height 12
click at [552, 396] on label "Patiess" at bounding box center [582, 408] width 459 height 24
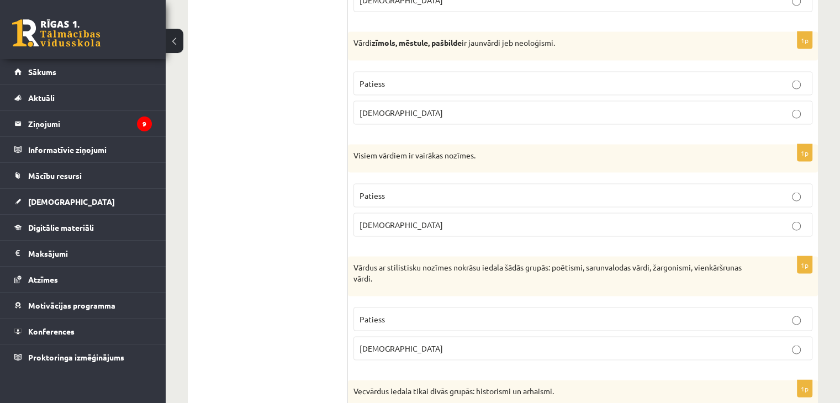
scroll to position [2257, 0]
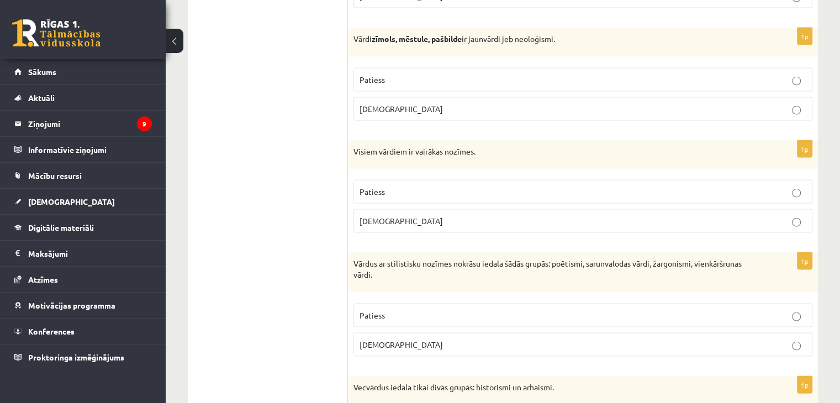
click at [470, 74] on p "Patiess" at bounding box center [582, 80] width 447 height 12
click at [498, 218] on p "Aplams" at bounding box center [582, 221] width 447 height 12
click at [464, 310] on p "Patiess" at bounding box center [582, 316] width 447 height 12
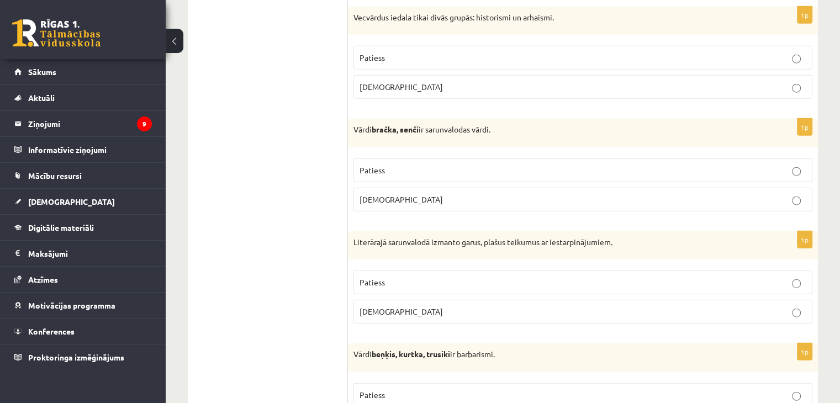
scroll to position [2614, 0]
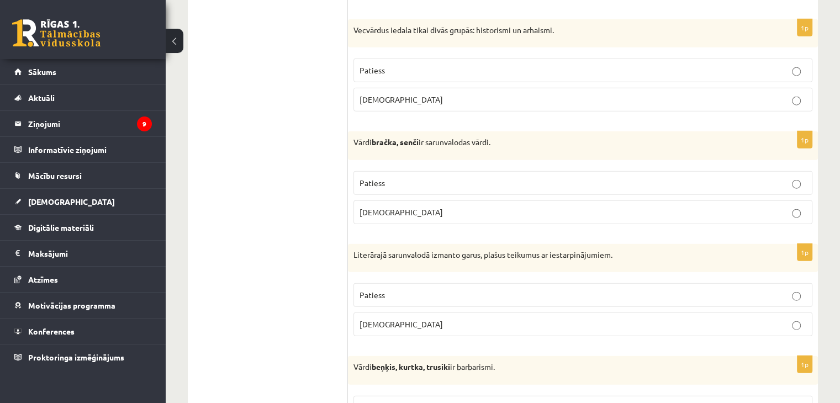
click at [505, 65] on p "Patiess" at bounding box center [582, 71] width 447 height 12
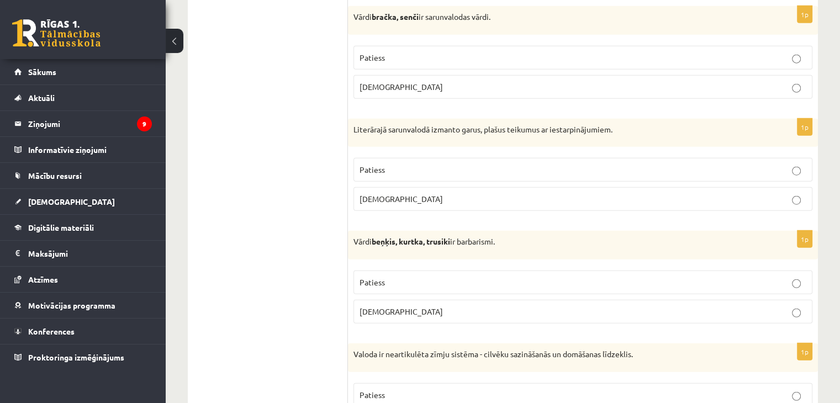
scroll to position [2736, 0]
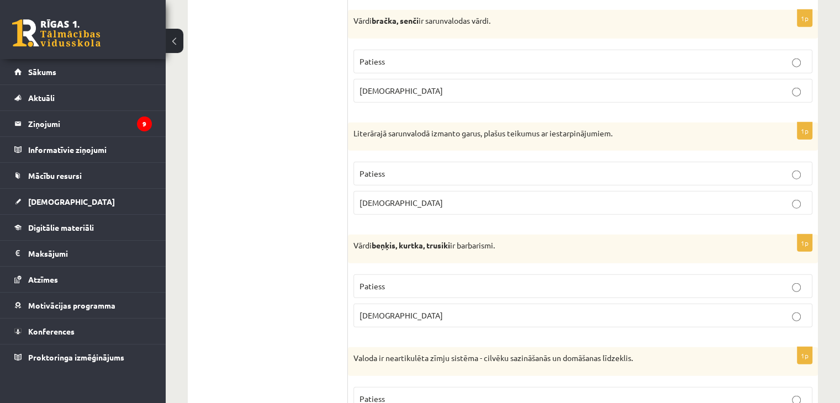
click at [430, 56] on p "Patiess" at bounding box center [582, 62] width 447 height 12
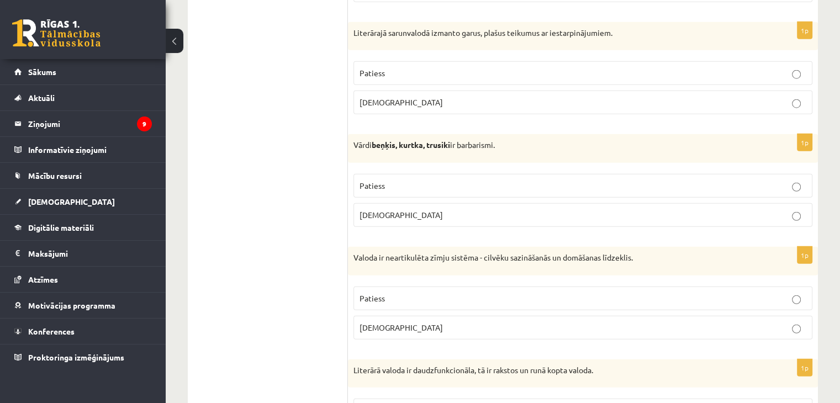
scroll to position [2840, 0]
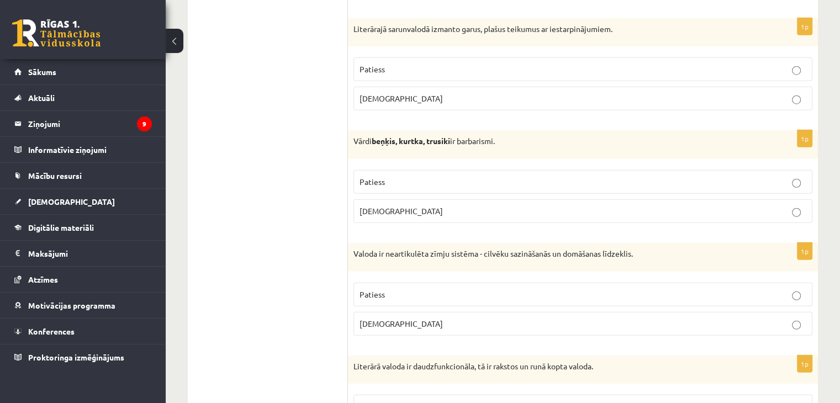
click at [549, 94] on label "Aplams" at bounding box center [582, 99] width 459 height 24
click at [516, 176] on p "Patiess" at bounding box center [582, 182] width 447 height 12
click at [499, 289] on p "Patiess" at bounding box center [582, 295] width 447 height 12
click at [485, 401] on p "Patiess" at bounding box center [582, 407] width 447 height 12
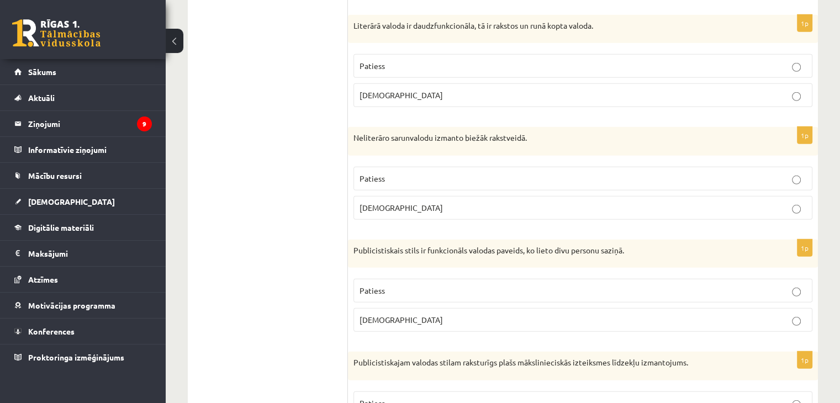
scroll to position [3251, 0]
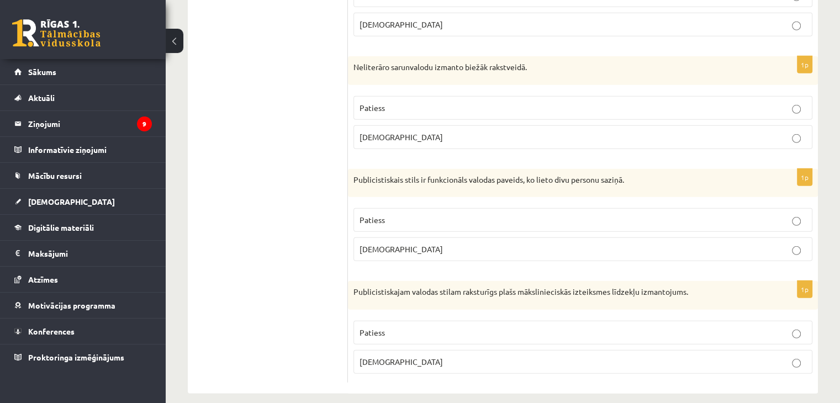
click at [441, 131] on p "Aplams" at bounding box center [582, 137] width 447 height 12
click at [447, 214] on p "Patiess" at bounding box center [582, 220] width 447 height 12
click at [496, 327] on p "Patiess" at bounding box center [582, 333] width 447 height 12
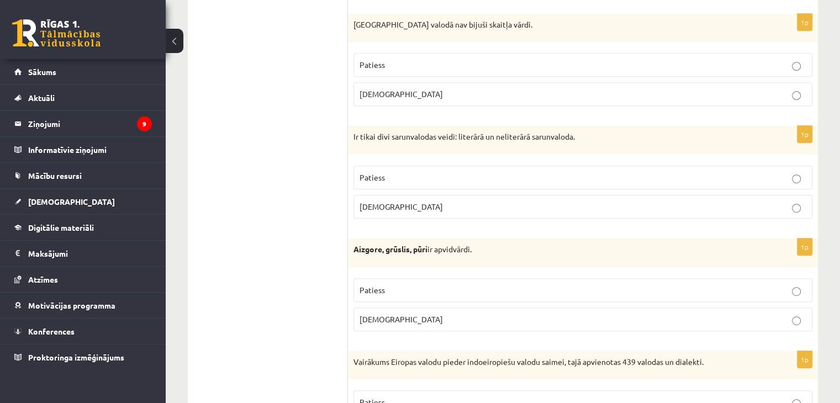
scroll to position [0, 0]
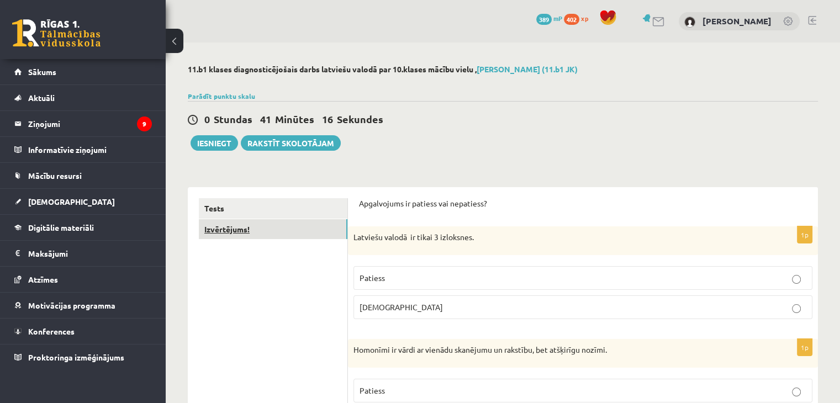
click at [287, 231] on link "Izvērtējums!" at bounding box center [273, 229] width 149 height 20
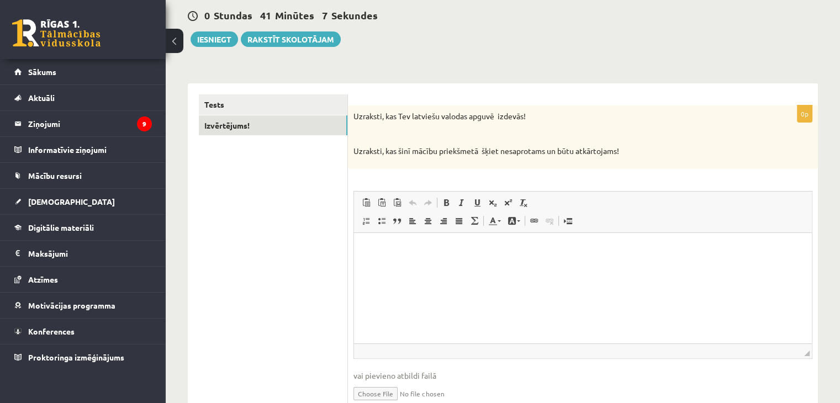
scroll to position [108, 0]
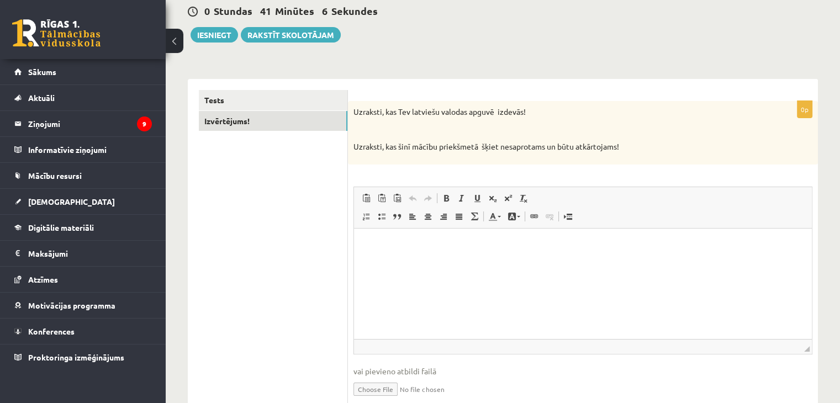
click at [583, 262] on html at bounding box center [583, 245] width 458 height 34
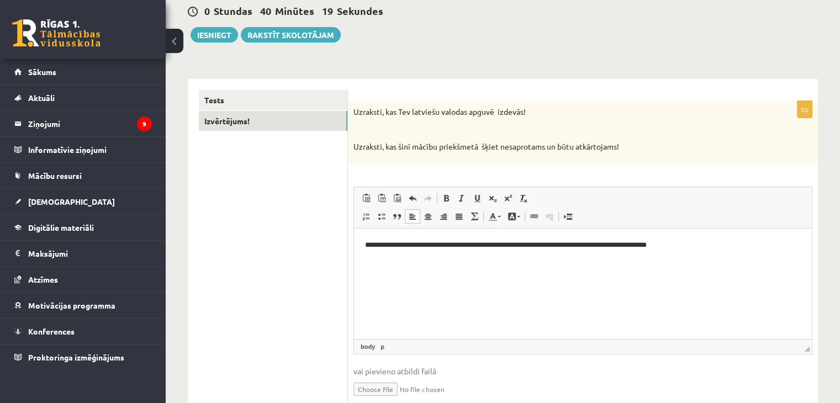
click at [210, 27] on div "0 Stundas 40 Minūtes 19 Sekundes Ieskaite saglabāta! Iesniegt Rakstīt skolotājam" at bounding box center [503, 18] width 630 height 50
click at [211, 27] on button "Iesniegt" at bounding box center [214, 34] width 47 height 15
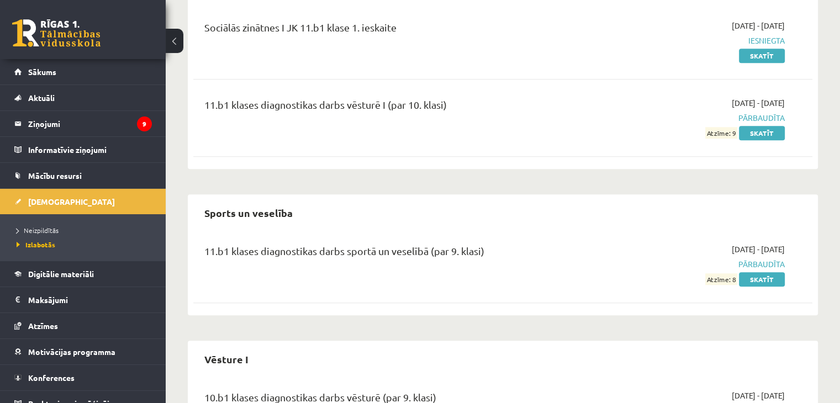
scroll to position [1181, 0]
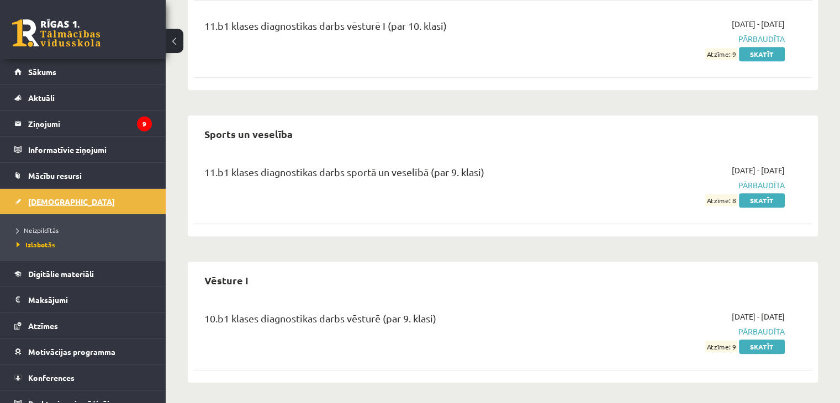
click at [62, 202] on link "[DEMOGRAPHIC_DATA]" at bounding box center [83, 201] width 138 height 25
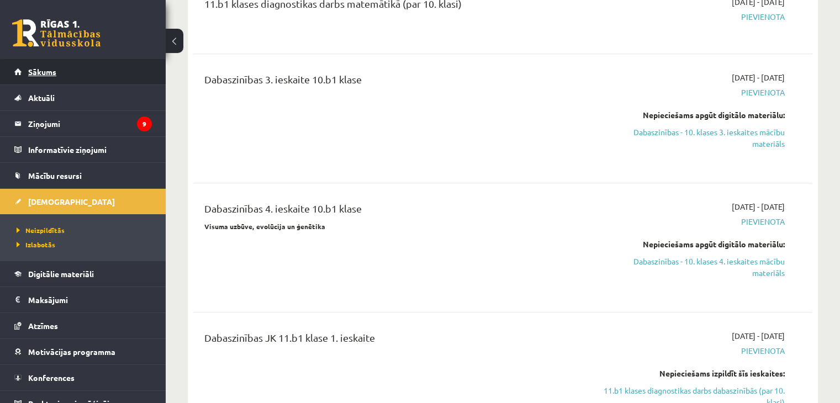
click at [76, 76] on link "Sākums" at bounding box center [83, 71] width 138 height 25
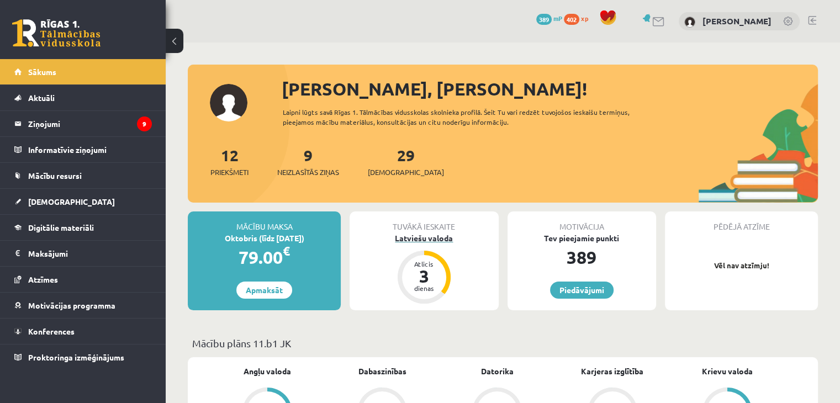
click at [418, 262] on div "Atlicis" at bounding box center [424, 264] width 33 height 7
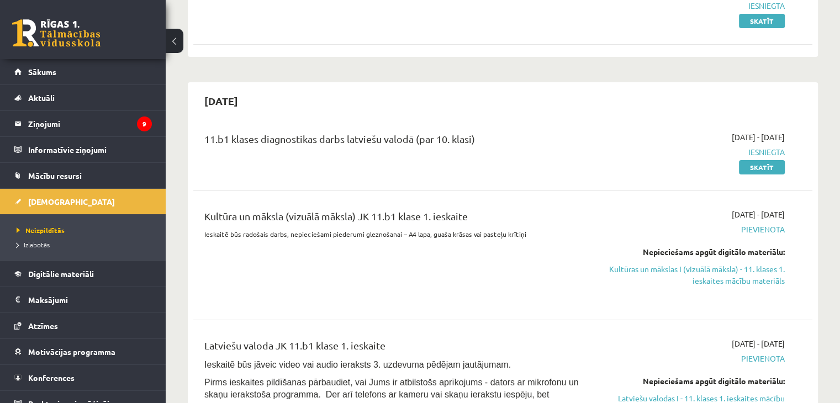
scroll to position [186, 0]
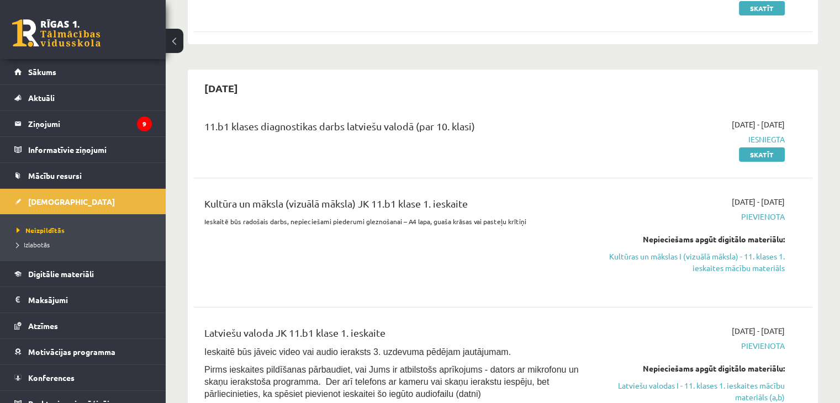
drag, startPoint x: 729, startPoint y: 259, endPoint x: 466, endPoint y: 62, distance: 328.2
click at [729, 259] on link "Kultūras un mākslas I (vizuālā māksla) - 11. klases 1. ieskaites mācību materiā…" at bounding box center [693, 262] width 182 height 23
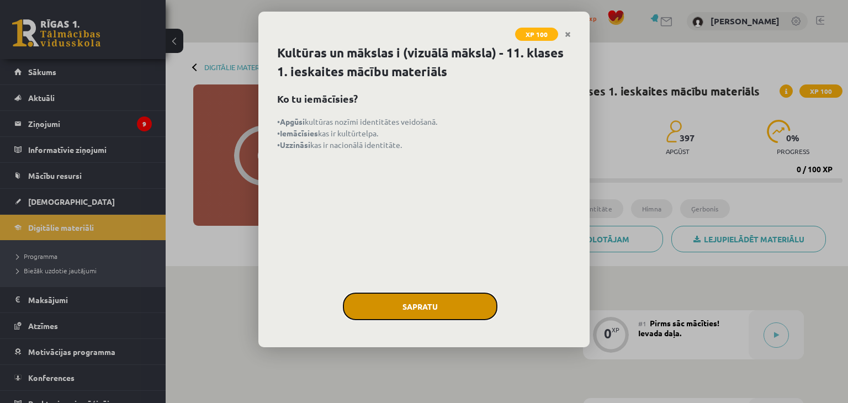
click at [426, 297] on button "Sapratu" at bounding box center [420, 307] width 155 height 28
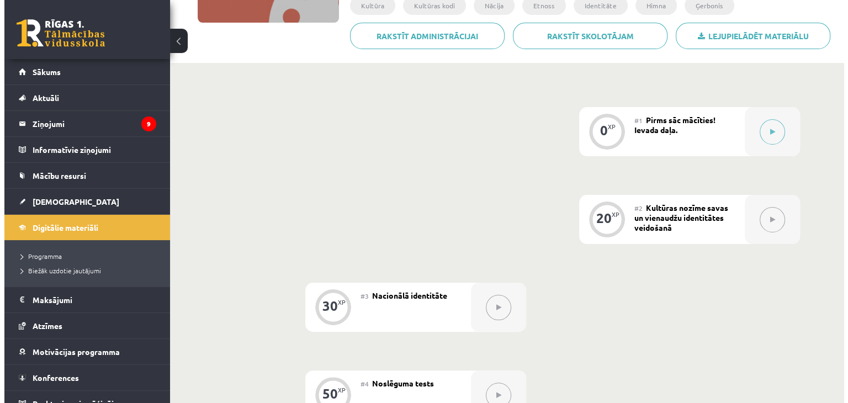
scroll to position [198, 0]
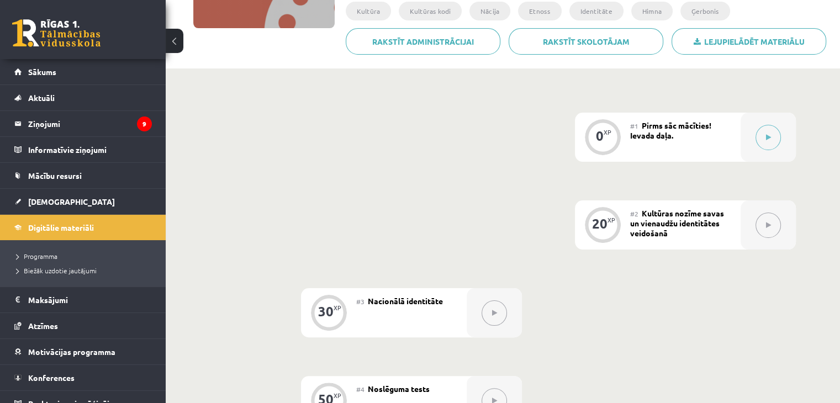
click at [718, 146] on div "#1 Pirms sāc mācīties! Ievada daļa." at bounding box center [685, 137] width 110 height 49
click at [780, 140] on button at bounding box center [767, 137] width 25 height 25
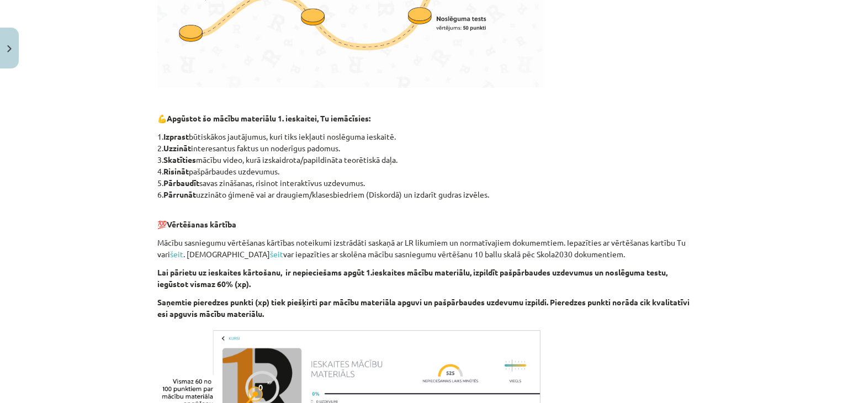
scroll to position [605, 0]
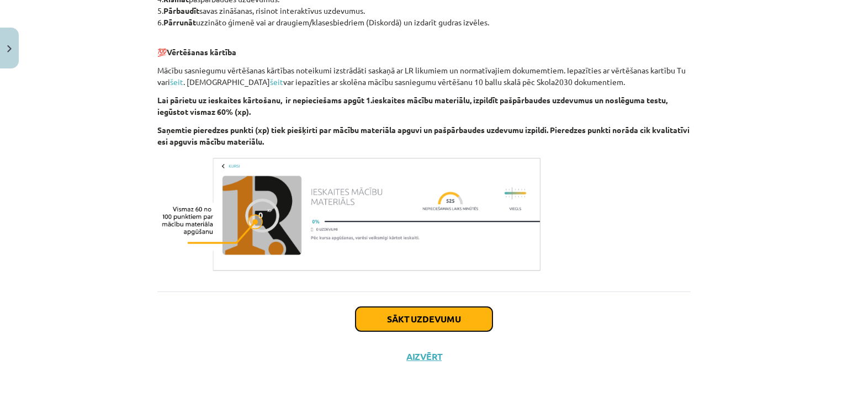
click at [438, 313] on button "Sākt uzdevumu" at bounding box center [424, 319] width 137 height 24
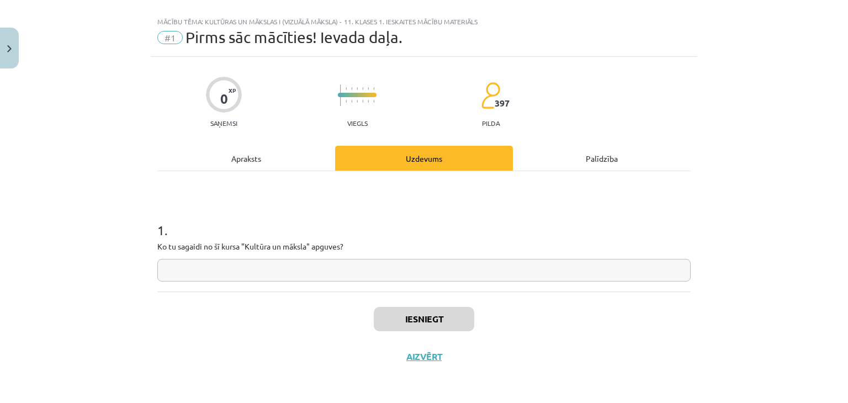
scroll to position [16, 0]
click at [590, 268] on input "text" at bounding box center [423, 271] width 533 height 23
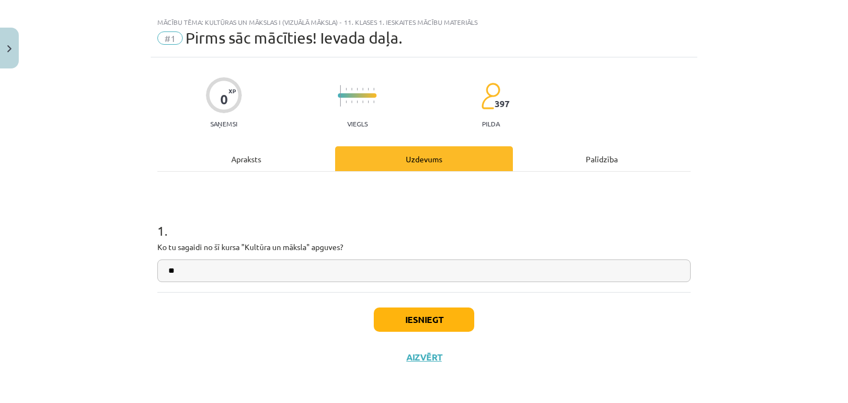
type input "*"
type input "**********"
click at [446, 312] on button "Iesniegt" at bounding box center [424, 320] width 101 height 24
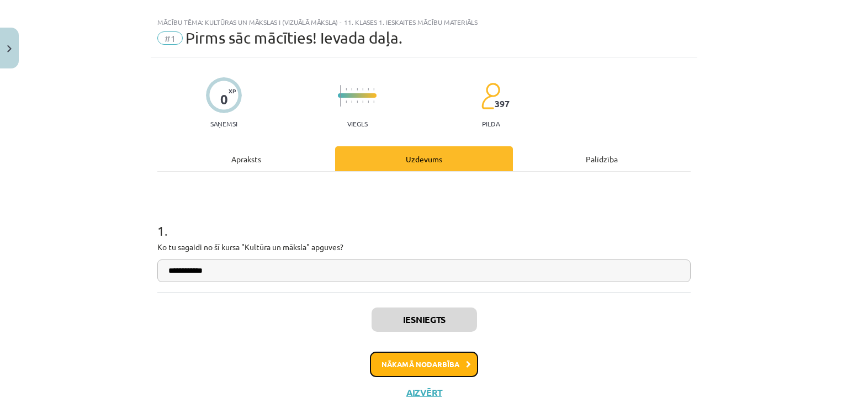
click at [432, 361] on button "Nākamā nodarbība" at bounding box center [424, 364] width 108 height 25
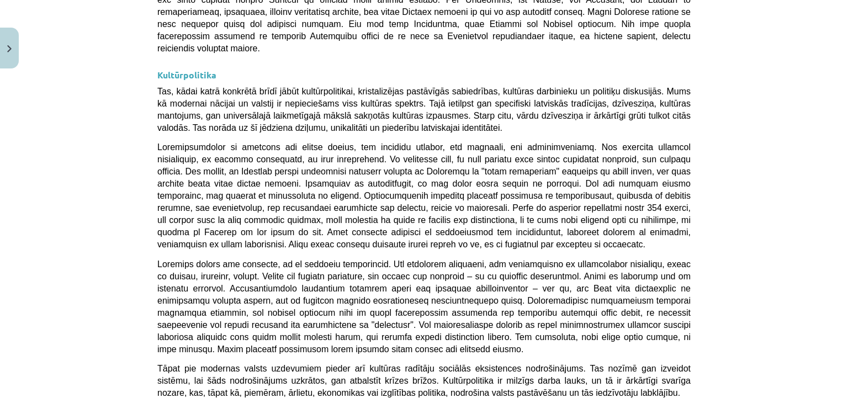
scroll to position [2939, 0]
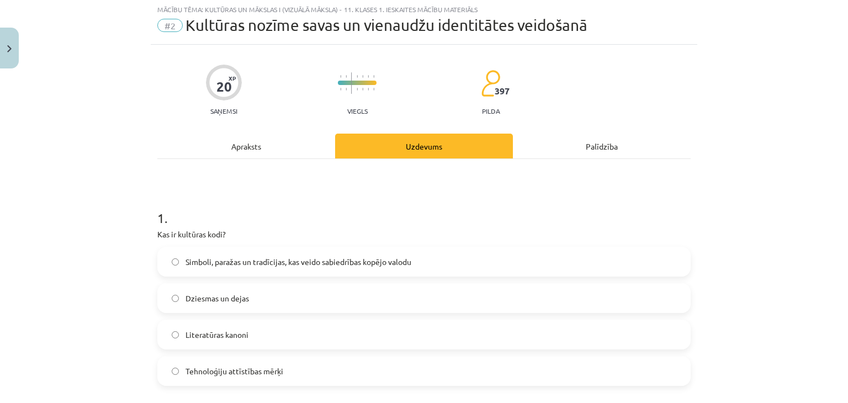
scroll to position [28, 0]
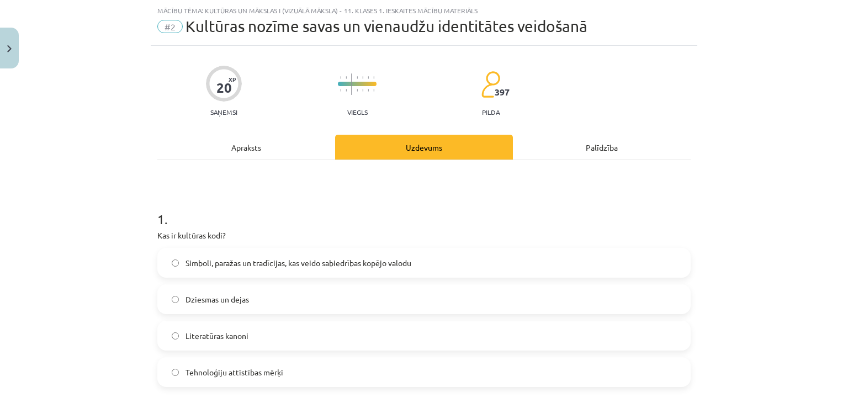
click at [287, 266] on span "Simboli, paražas un tradīcijas, kas veido sabiedrības kopējo valodu" at bounding box center [299, 263] width 226 height 12
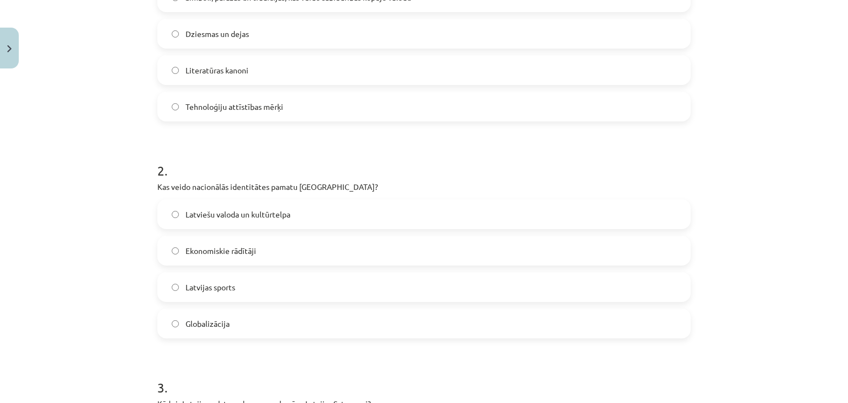
scroll to position [337, 0]
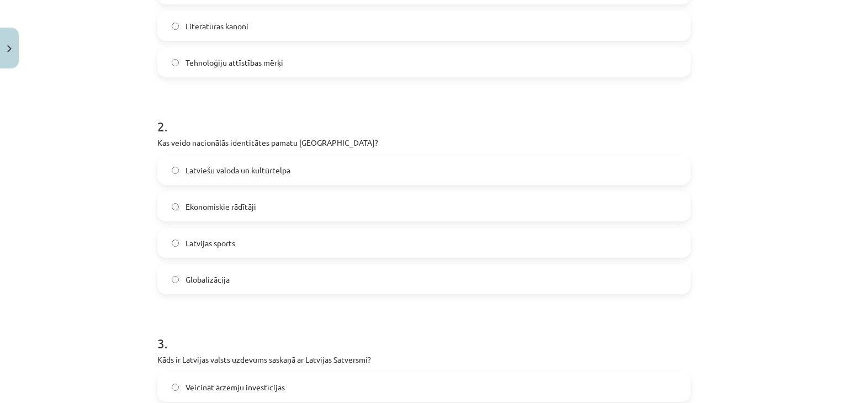
click at [254, 168] on span "Latviešu valoda un kultūrtelpa" at bounding box center [238, 171] width 105 height 12
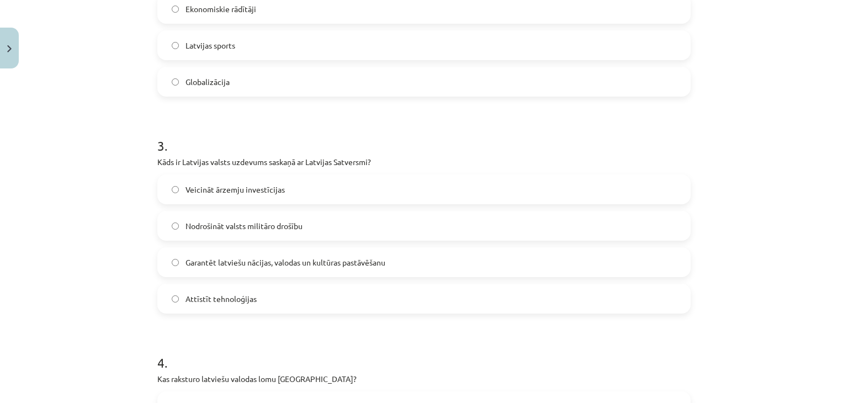
scroll to position [553, 0]
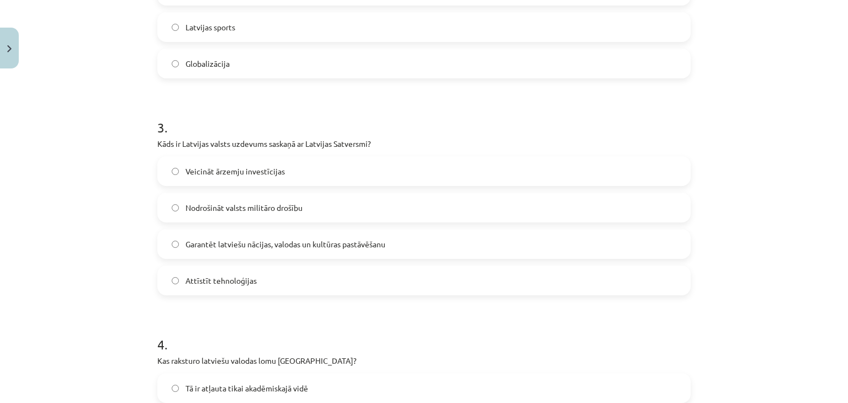
click at [357, 251] on label "Garantēt latviešu nācijas, valodas un kultūras pastāvēšanu" at bounding box center [423, 244] width 531 height 28
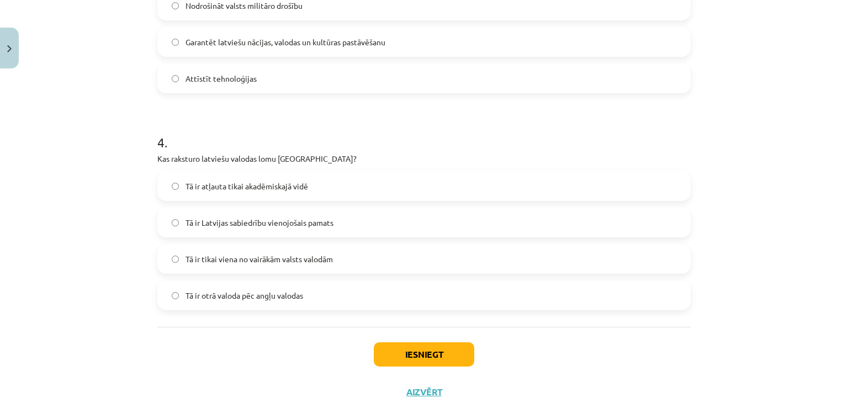
scroll to position [758, 0]
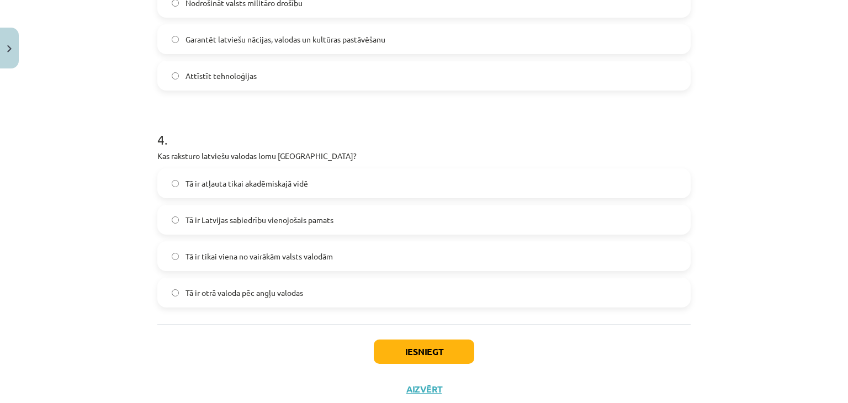
click at [319, 218] on span "Tā ir Latvijas sabiedrību vienojošais pamats" at bounding box center [260, 220] width 148 height 12
click at [411, 349] on button "Iesniegt" at bounding box center [424, 352] width 101 height 24
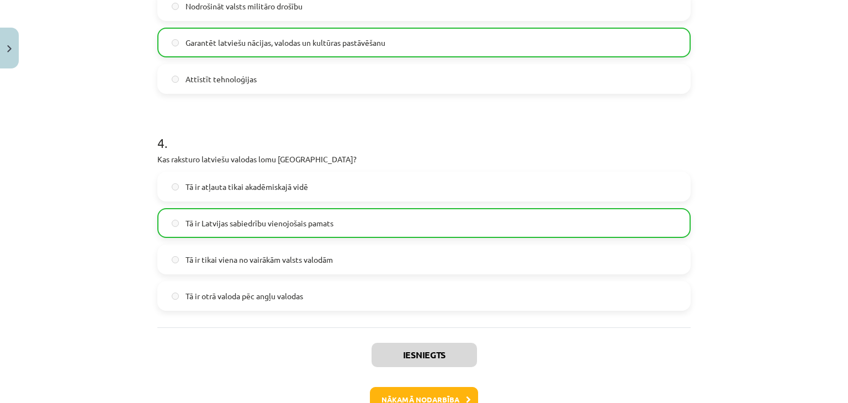
scroll to position [826, 0]
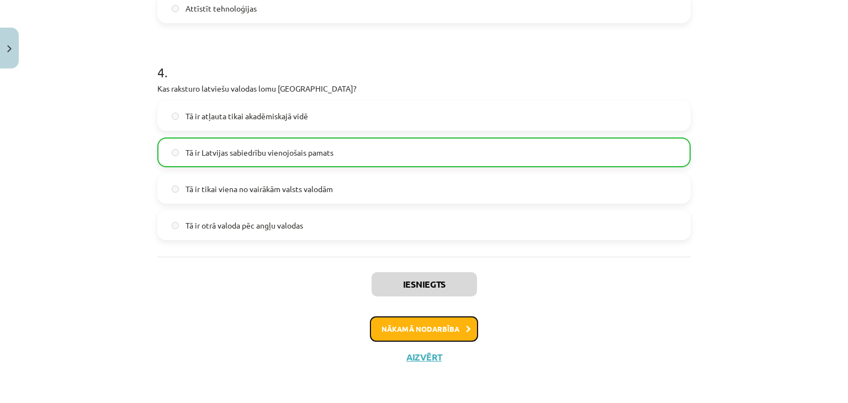
click at [431, 316] on button "Nākamā nodarbība" at bounding box center [424, 328] width 108 height 25
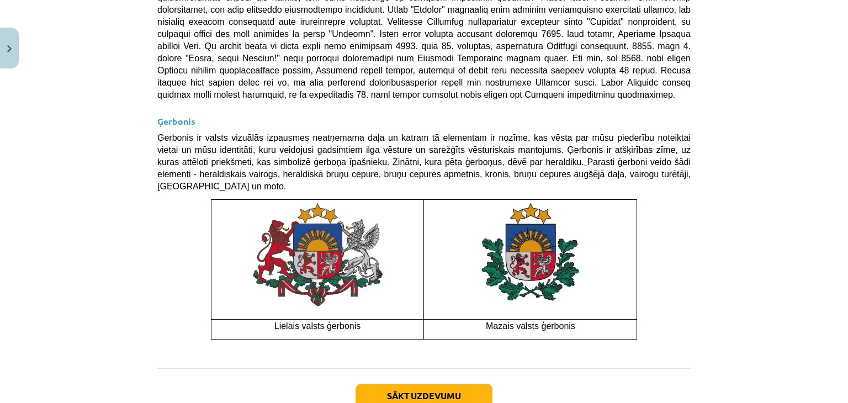
scroll to position [824, 0]
click at [422, 383] on button "Sākt uzdevumu" at bounding box center [424, 395] width 137 height 24
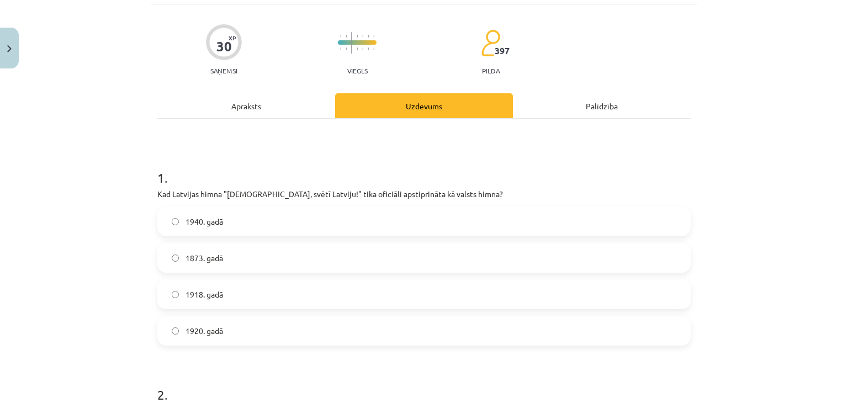
scroll to position [28, 0]
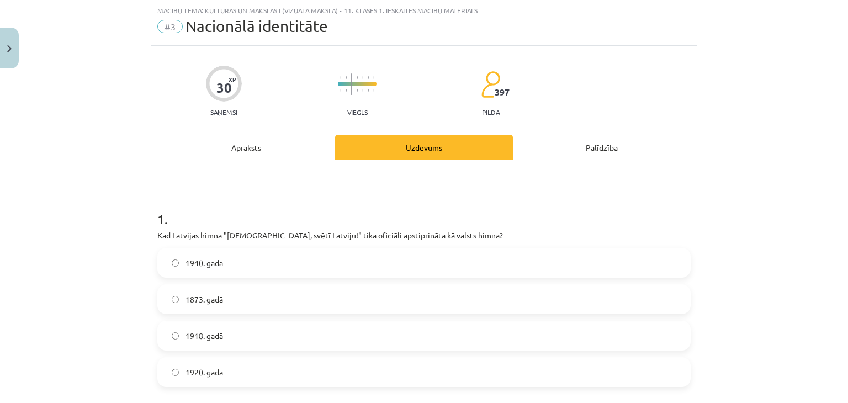
click at [235, 374] on label "1920. gadā" at bounding box center [423, 372] width 531 height 28
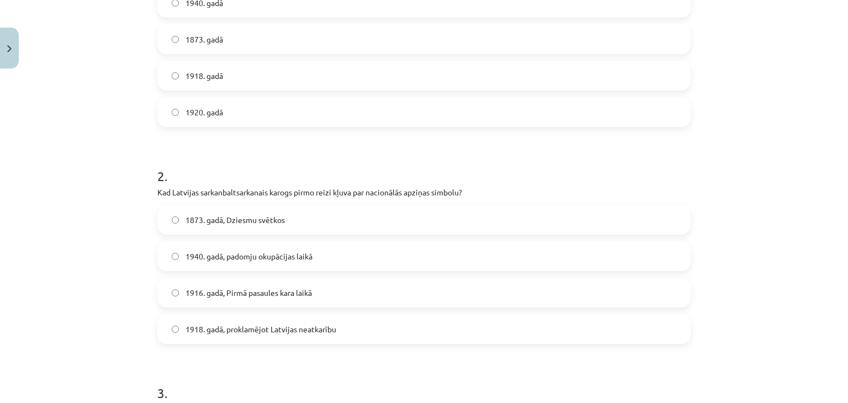
scroll to position [303, 0]
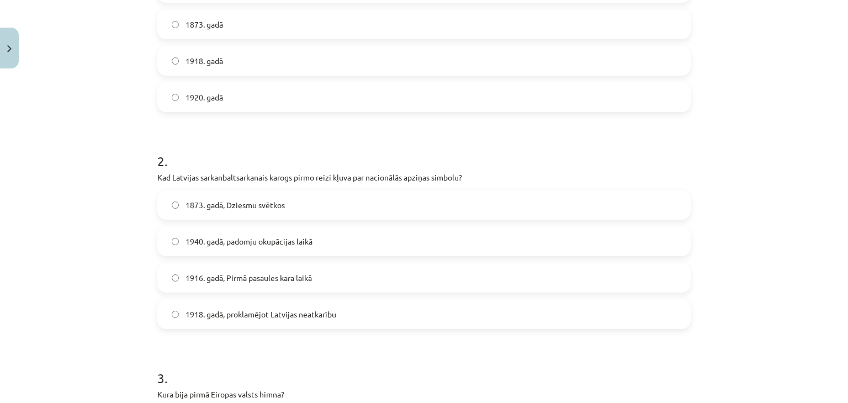
click at [373, 309] on label "1918. gadā, proklamējot Latvijas neatkarību" at bounding box center [423, 314] width 531 height 28
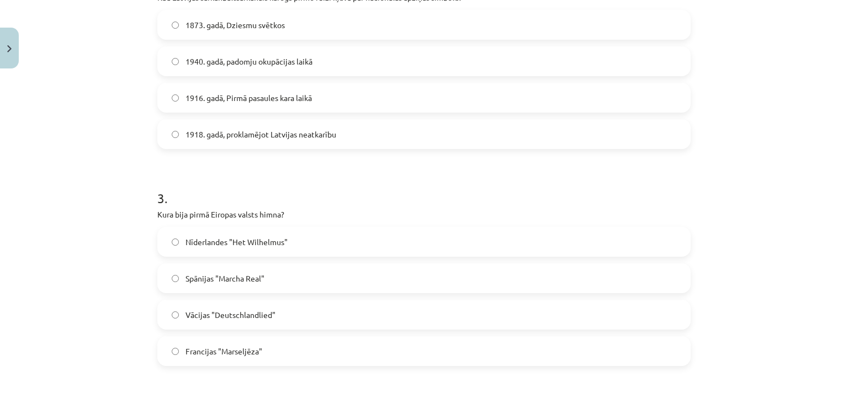
scroll to position [516, 0]
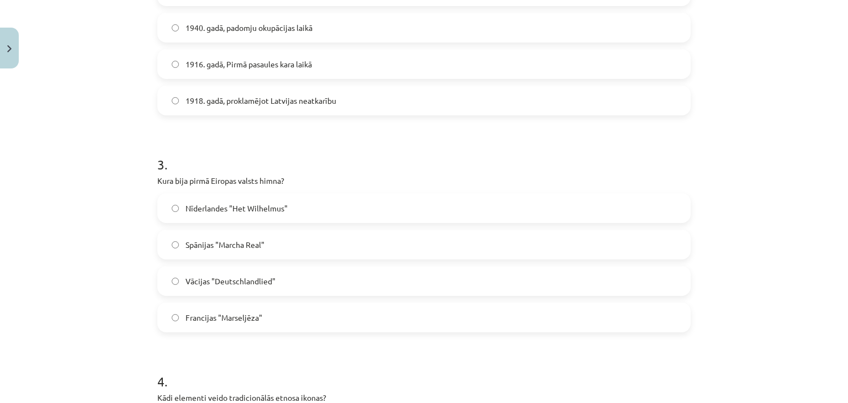
click at [264, 285] on span "Vācijas "Deutschlandlied"" at bounding box center [231, 282] width 90 height 12
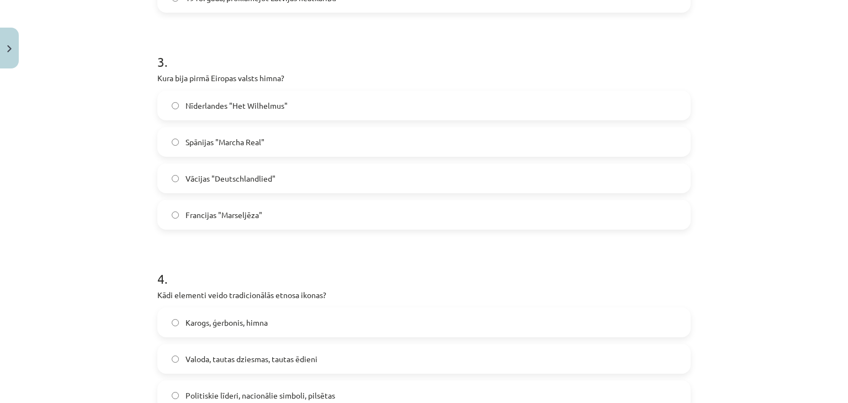
scroll to position [683, 0]
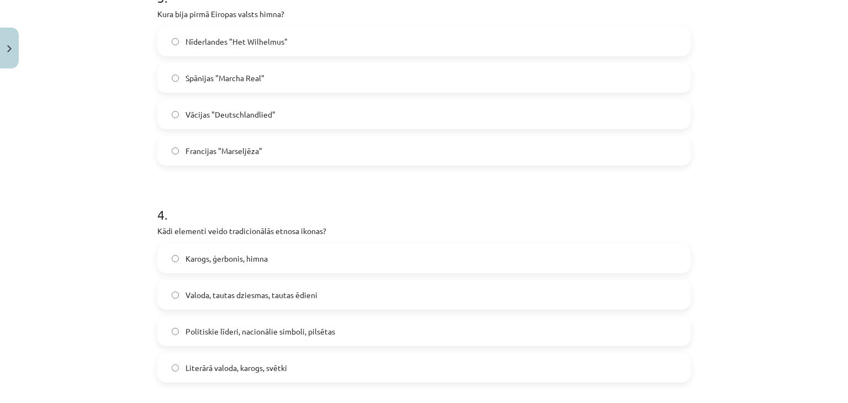
click at [268, 297] on span "Valoda, tautas dziesmas, tautas ēdieni" at bounding box center [252, 295] width 132 height 12
drag, startPoint x: 828, startPoint y: 216, endPoint x: 848, endPoint y: 229, distance: 23.9
click at [848, 229] on div "Mācību tēma: Kultūras un mākslas i (vizuālā māksla) - 11. klases 1. ieskaites m…" at bounding box center [424, 201] width 848 height 403
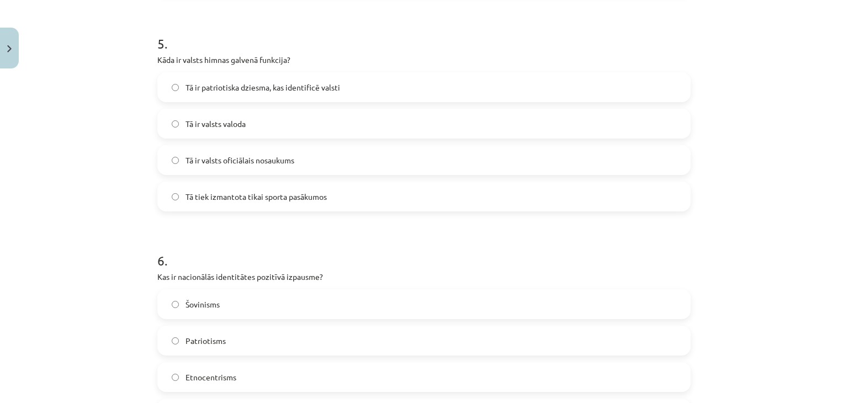
scroll to position [1074, 0]
click at [277, 89] on span "Tā ir patriotiska dziesma, kas identificē valsti" at bounding box center [263, 86] width 155 height 12
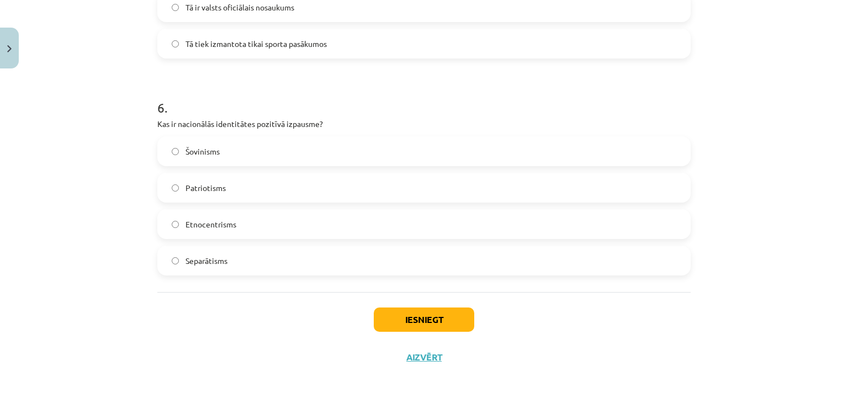
click at [244, 182] on label "Patriotisms" at bounding box center [423, 188] width 531 height 28
click at [393, 315] on button "Iesniegt" at bounding box center [424, 320] width 101 height 24
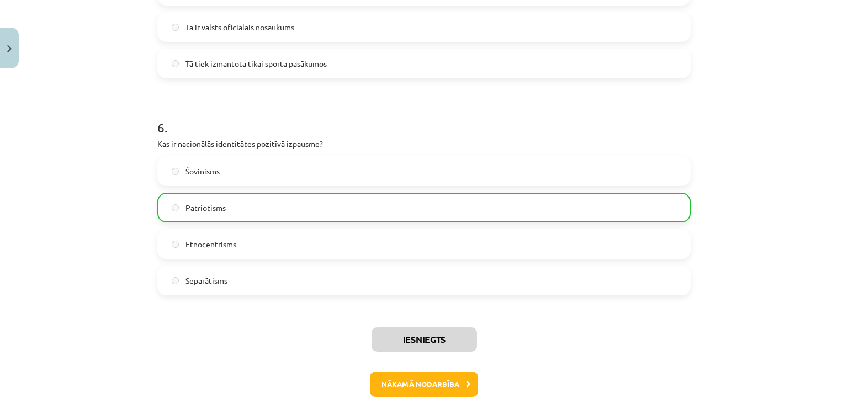
scroll to position [1230, 0]
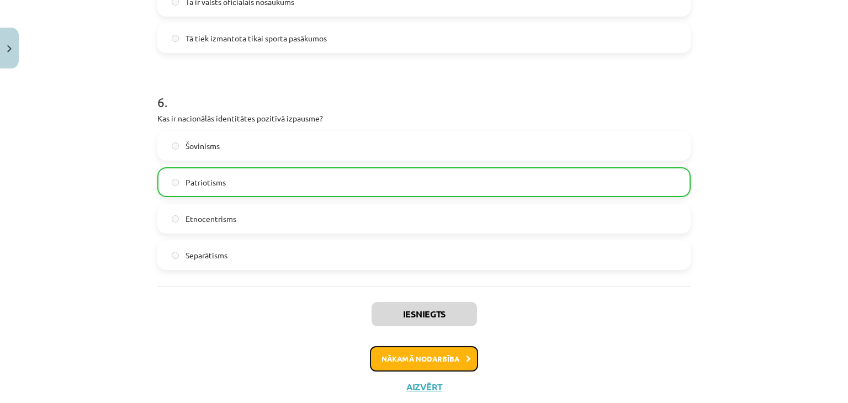
click at [430, 356] on button "Nākamā nodarbība" at bounding box center [424, 358] width 108 height 25
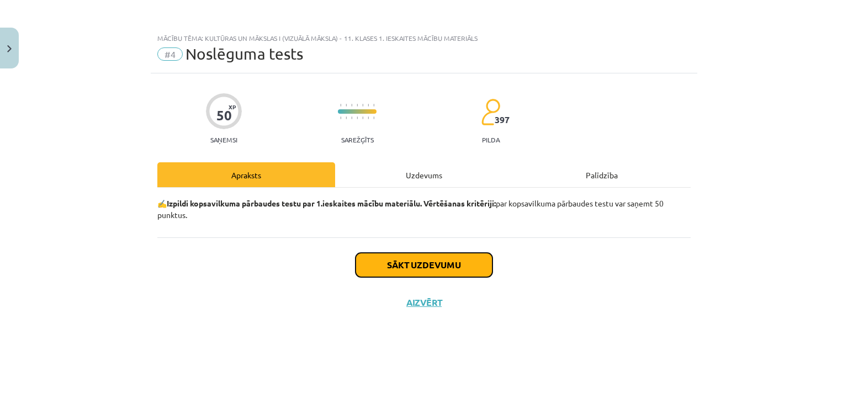
click at [459, 259] on button "Sākt uzdevumu" at bounding box center [424, 265] width 137 height 24
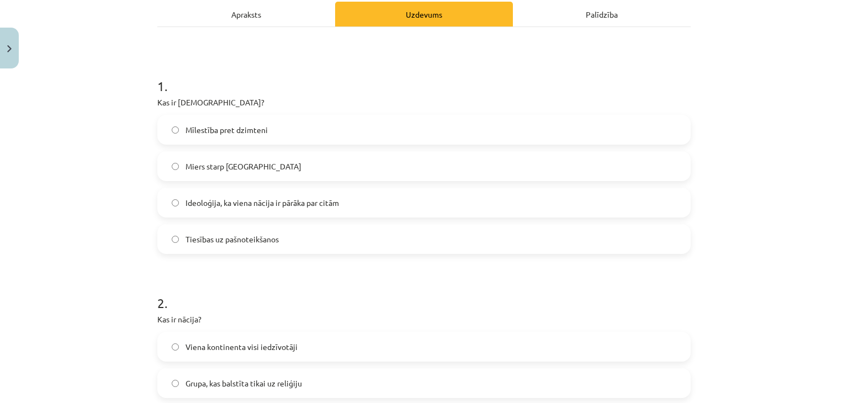
scroll to position [169, 0]
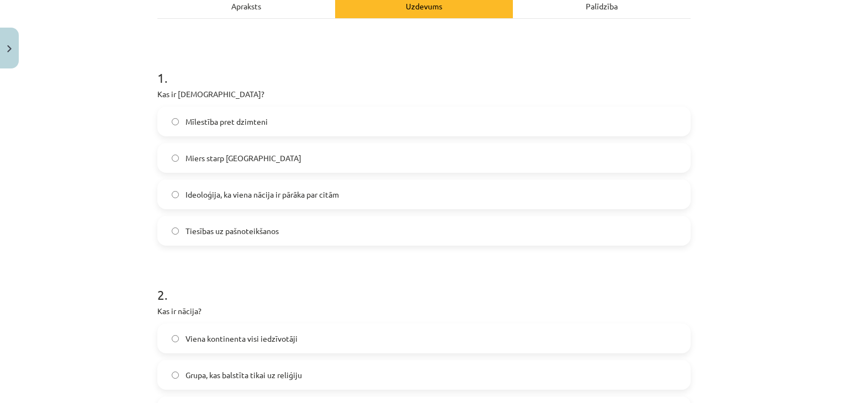
click at [338, 191] on label "Ideoloģija, ka viena nācija ir pārāka par citām" at bounding box center [423, 195] width 531 height 28
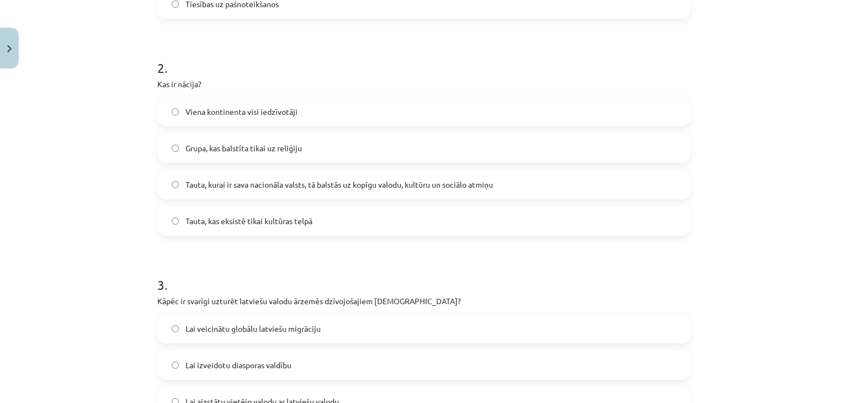
scroll to position [419, 0]
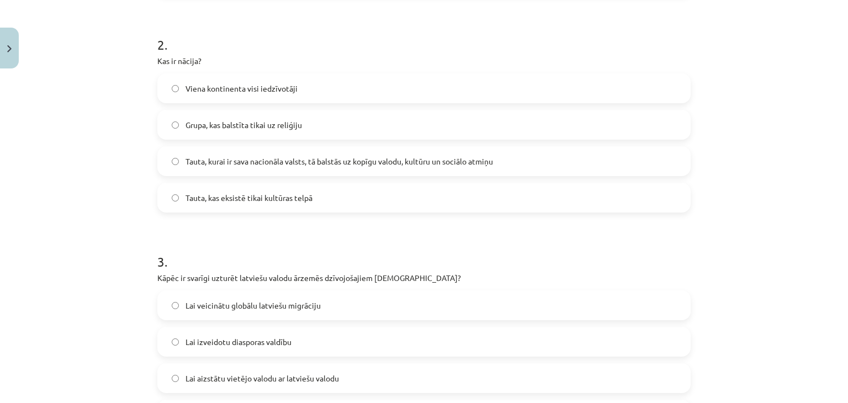
click at [462, 87] on label "Viena kontinenta visi iedzīvotāji" at bounding box center [423, 89] width 531 height 28
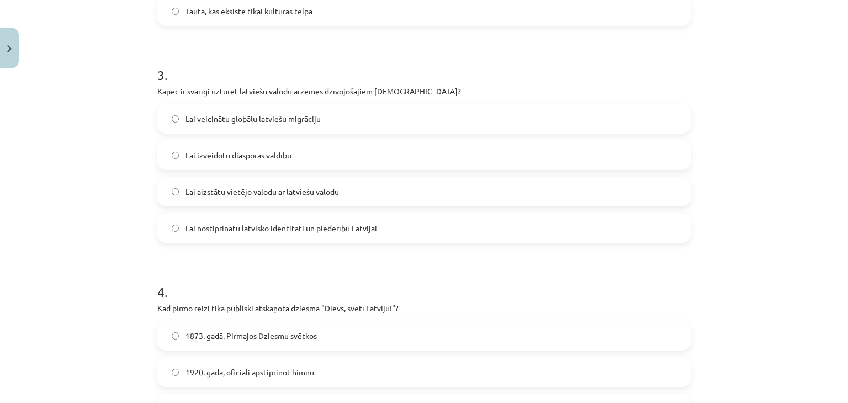
scroll to position [612, 0]
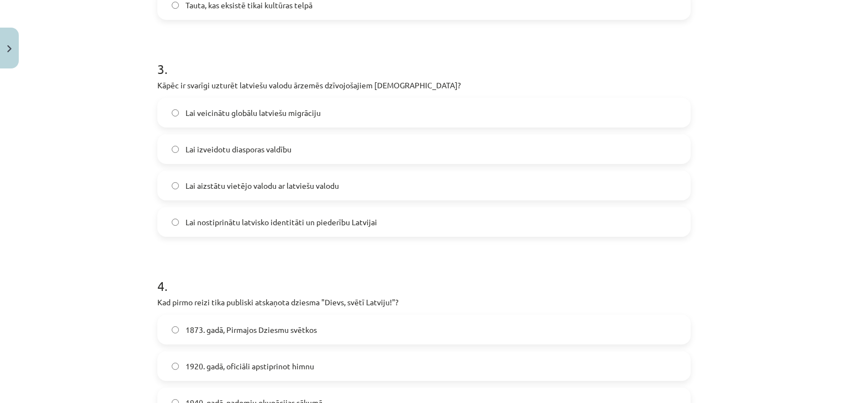
click at [299, 124] on label "Lai veicinātu globālu latviešu migrāciju" at bounding box center [423, 113] width 531 height 28
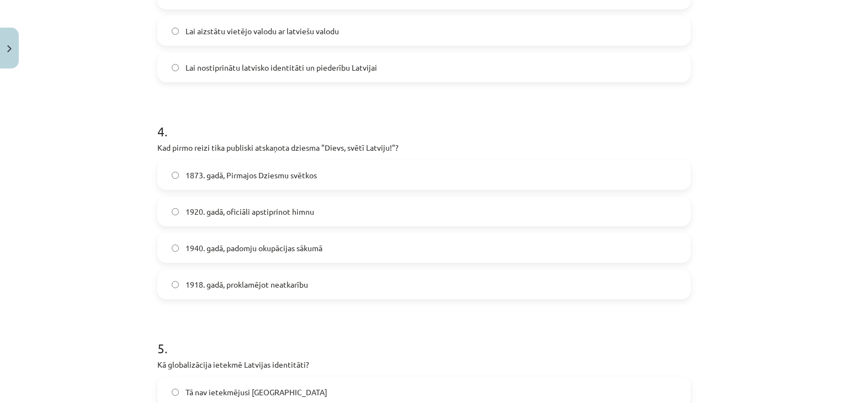
scroll to position [773, 0]
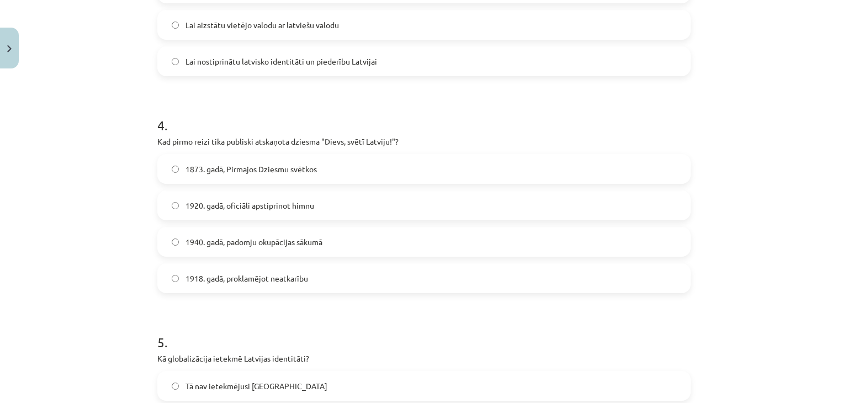
click at [259, 214] on label "1920. gadā, oficiāli apstiprinot himnu" at bounding box center [423, 206] width 531 height 28
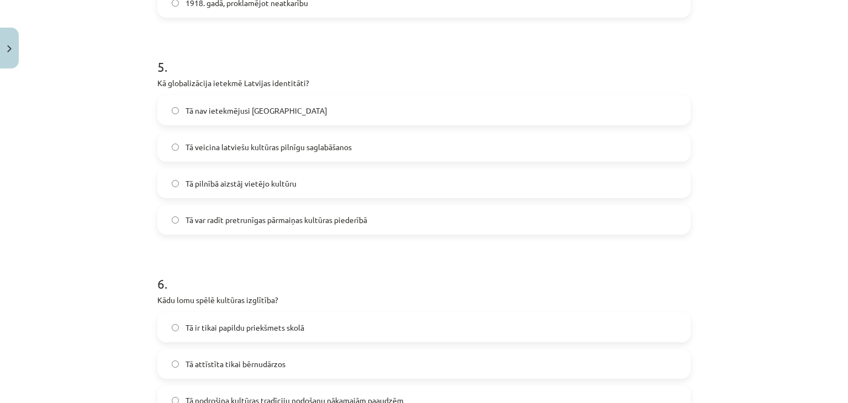
scroll to position [1051, 0]
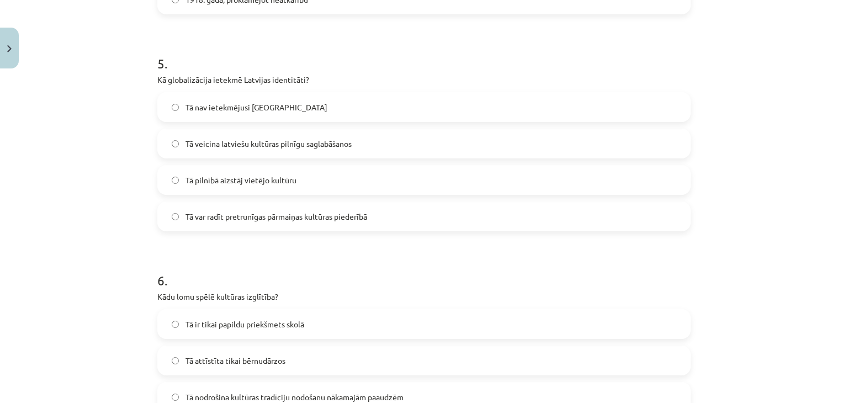
click at [274, 149] on label "Tā veicina latviešu kultūras pilnīgu saglabāšanos" at bounding box center [423, 144] width 531 height 28
click at [831, 219] on div "Mācību tēma: Kultūras un mākslas i (vizuālā māksla) - 11. klases 1. ieskaites m…" at bounding box center [424, 201] width 848 height 403
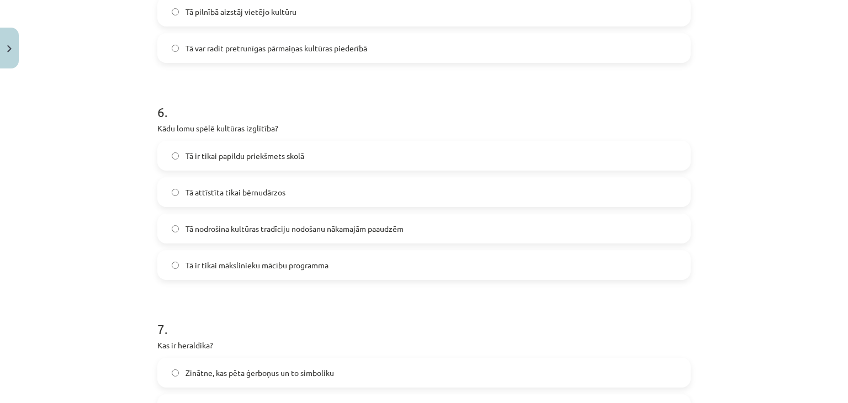
scroll to position [1255, 0]
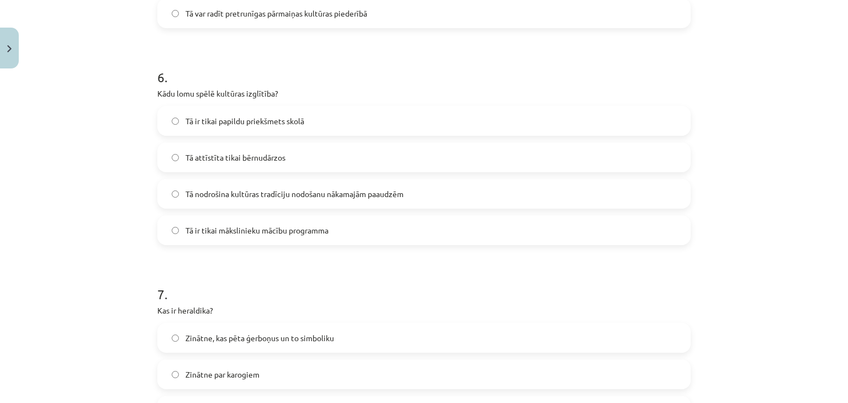
click at [247, 144] on label "Tā attīstīta tikai bērnudārzos" at bounding box center [423, 158] width 531 height 28
click at [283, 189] on span "Tā nodrošina kultūras tradīciju nodošanu nākamajām paaudzēm" at bounding box center [295, 194] width 218 height 12
click at [285, 162] on label "Tā attīstīta tikai bērnudārzos" at bounding box center [423, 158] width 531 height 28
click at [293, 200] on label "Tā nodrošina kultūras tradīciju nodošanu nākamajām paaudzēm" at bounding box center [423, 194] width 531 height 28
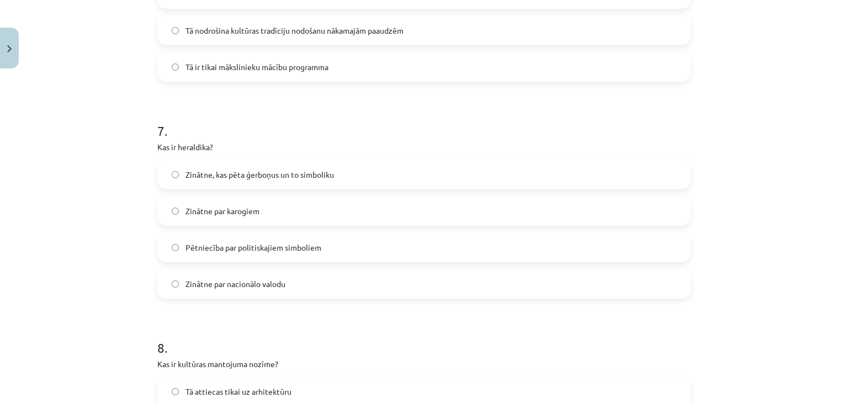
scroll to position [1444, 0]
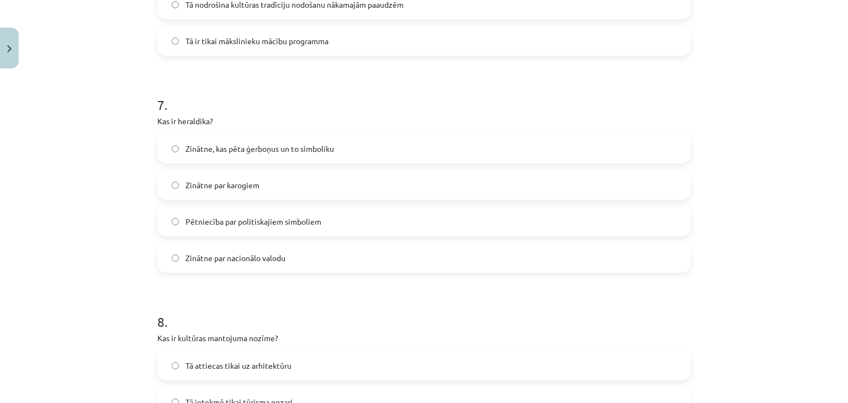
click at [303, 143] on span "Zinātne, kas pēta ģerboņus un to simboliku" at bounding box center [260, 149] width 149 height 12
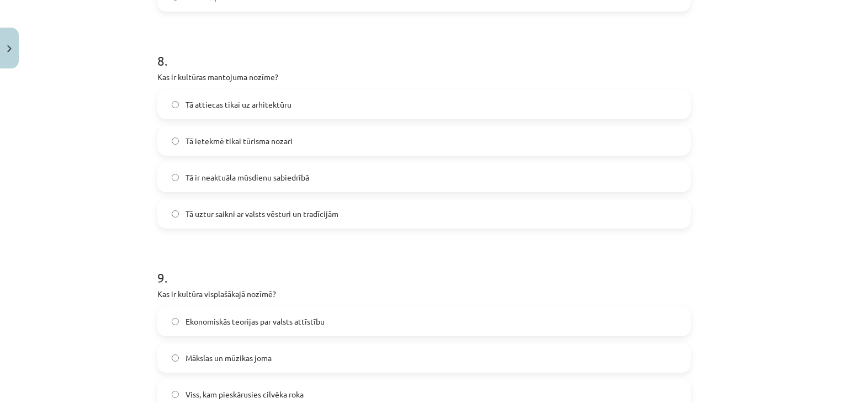
scroll to position [1720, 0]
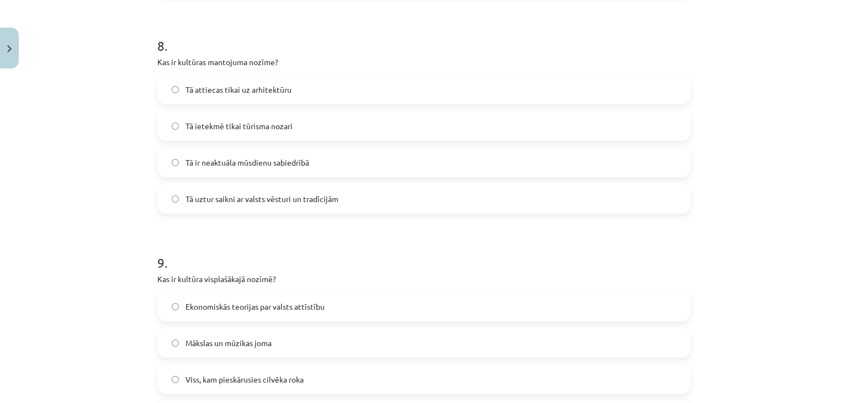
click at [278, 147] on div "Tā ir neaktuāla mūsdienu sabiedrībā" at bounding box center [423, 162] width 533 height 30
click at [330, 166] on label "Tā ir neaktuāla mūsdienu sabiedrībā" at bounding box center [423, 163] width 531 height 28
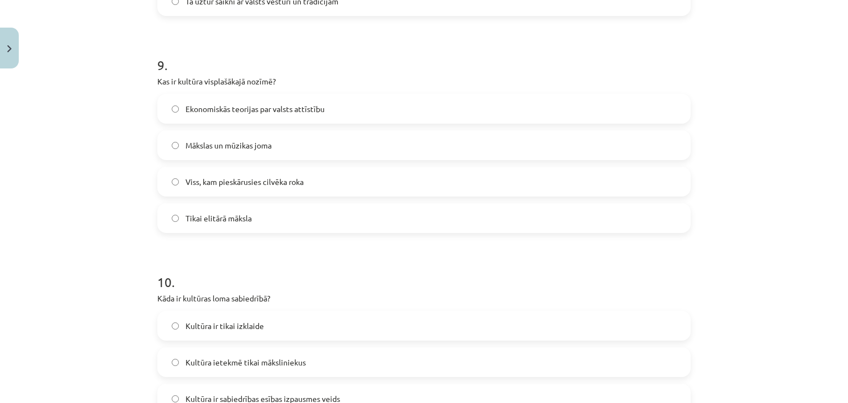
scroll to position [1912, 0]
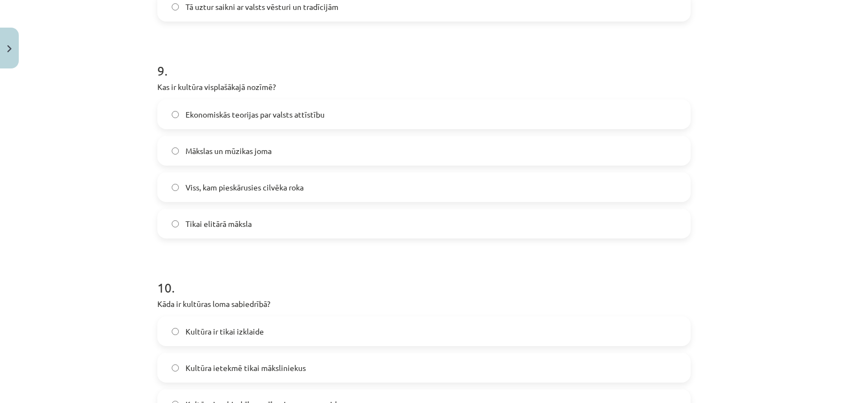
click at [230, 156] on span "Mākslas un mūzikas joma" at bounding box center [229, 151] width 86 height 12
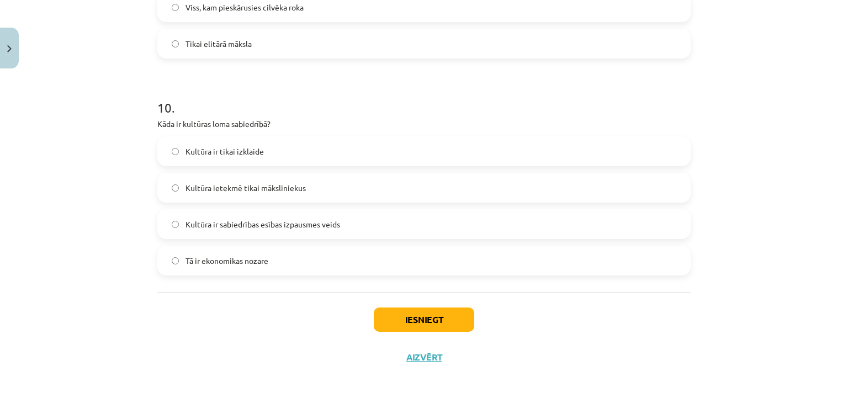
click at [298, 232] on label "Kultūra ir sabiedrības esības izpausmes veids" at bounding box center [423, 224] width 531 height 28
click at [411, 331] on button "Iesniegt" at bounding box center [424, 320] width 101 height 24
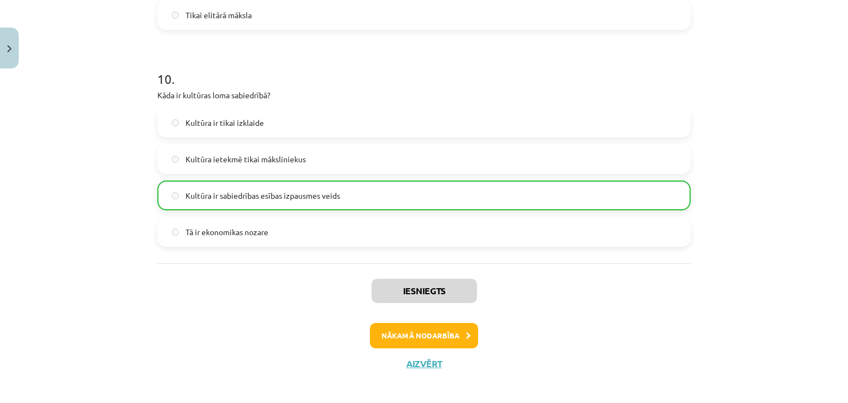
scroll to position [2127, 0]
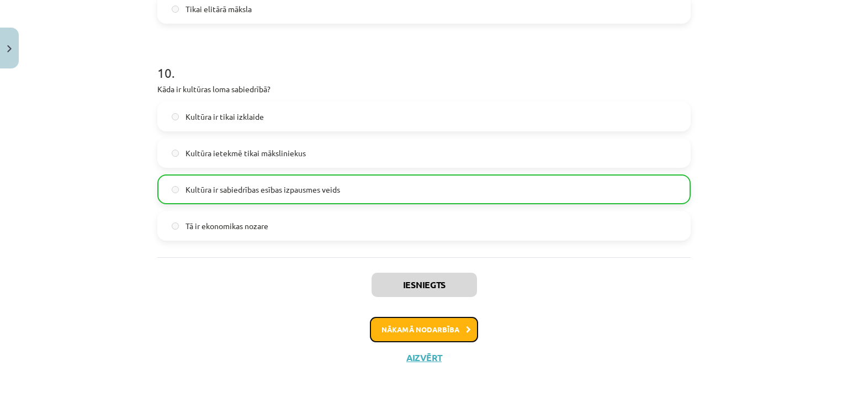
click at [409, 323] on button "Nākamā nodarbība" at bounding box center [424, 329] width 108 height 25
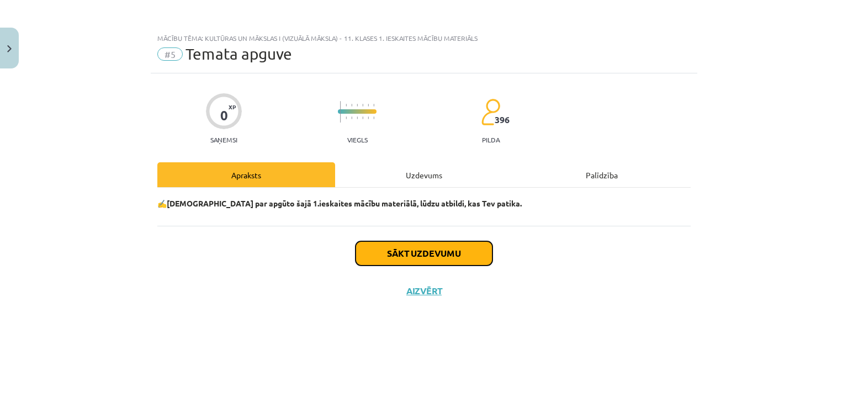
click at [434, 255] on button "Sākt uzdevumu" at bounding box center [424, 253] width 137 height 24
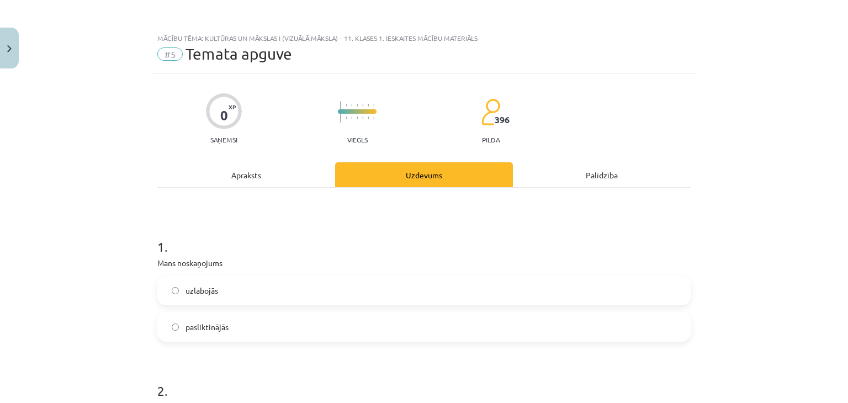
click at [240, 285] on label "uzlabojās" at bounding box center [423, 291] width 531 height 28
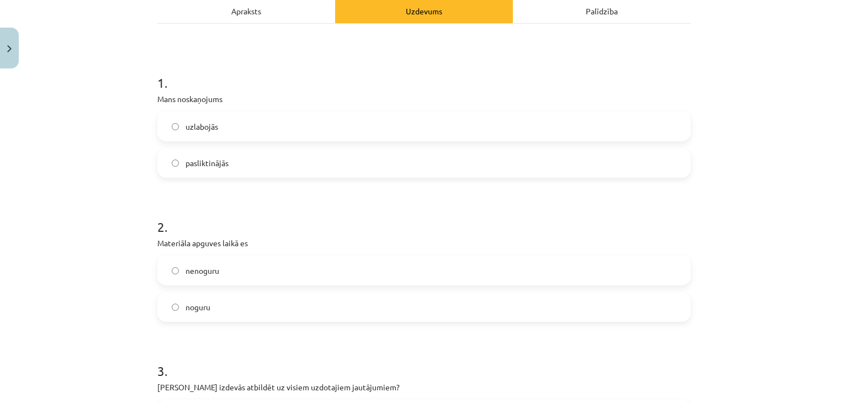
scroll to position [237, 0]
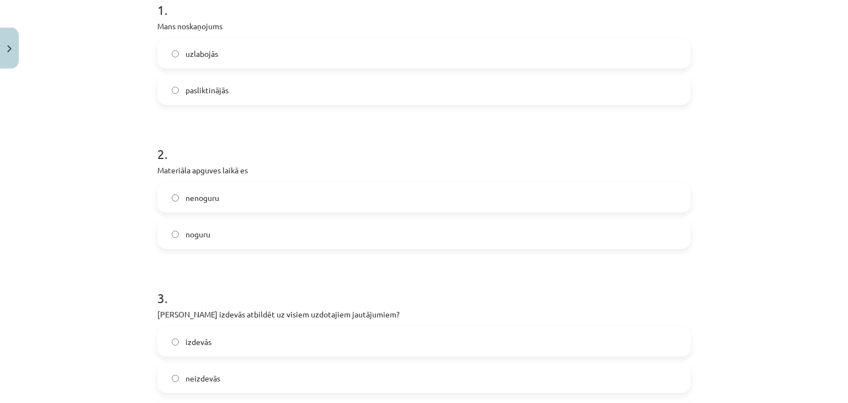
click at [233, 199] on label "nenoguru" at bounding box center [423, 198] width 531 height 28
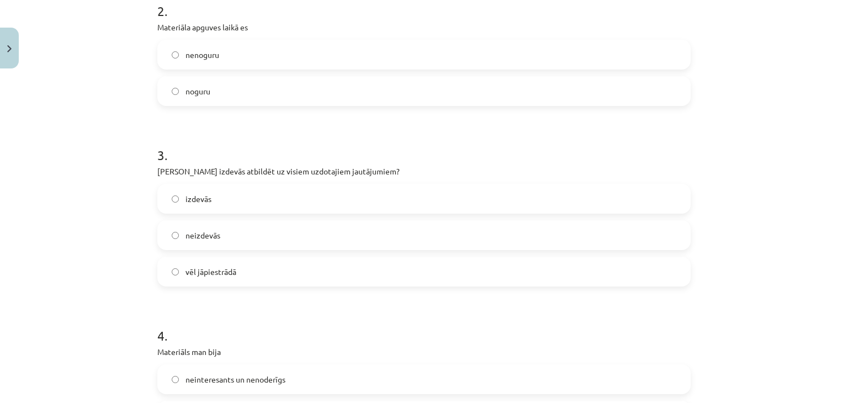
scroll to position [391, 0]
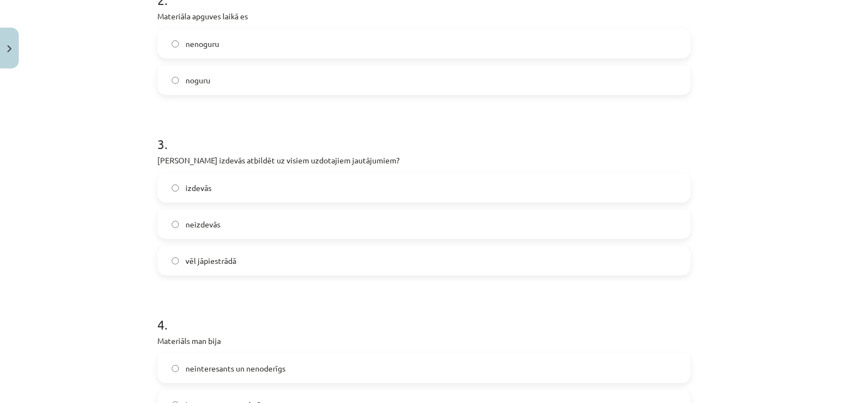
click at [211, 258] on span "vēl jāpiestrādā" at bounding box center [211, 261] width 51 height 12
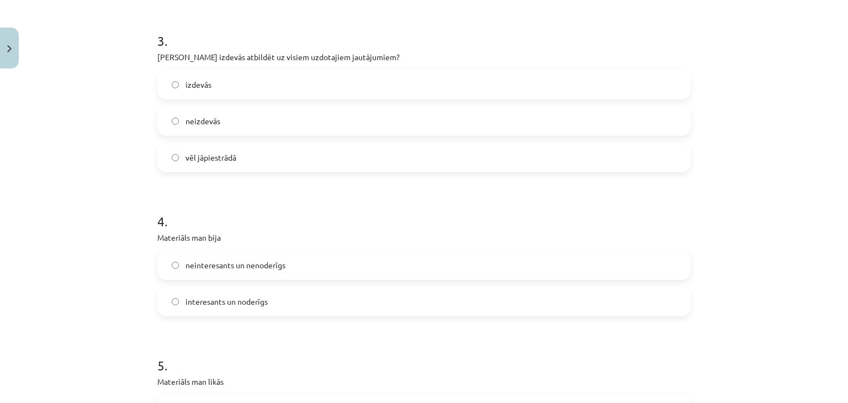
scroll to position [526, 0]
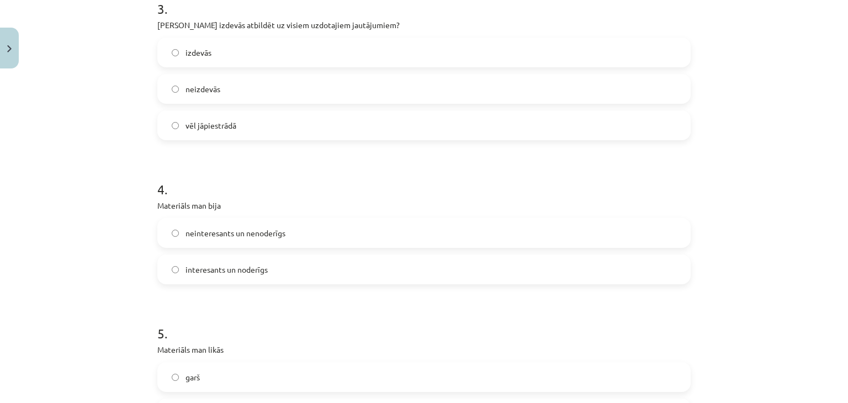
click at [357, 218] on div "neinteresants un nenoderīgs" at bounding box center [423, 233] width 533 height 30
click at [374, 218] on div "neinteresants un nenoderīgs" at bounding box center [423, 233] width 533 height 30
click at [378, 213] on div "4 . Materiāls man bija neinteresants un nenoderīgs interesants un noderīgs" at bounding box center [423, 223] width 533 height 122
click at [377, 232] on label "neinteresants un nenoderīgs" at bounding box center [423, 233] width 531 height 28
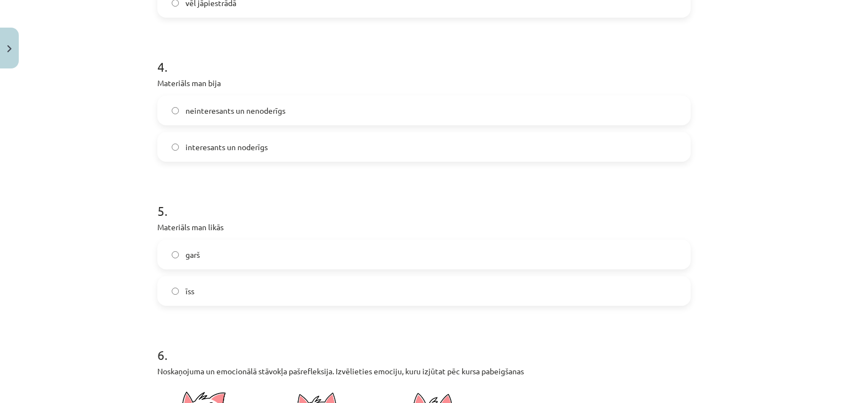
scroll to position [713, 0]
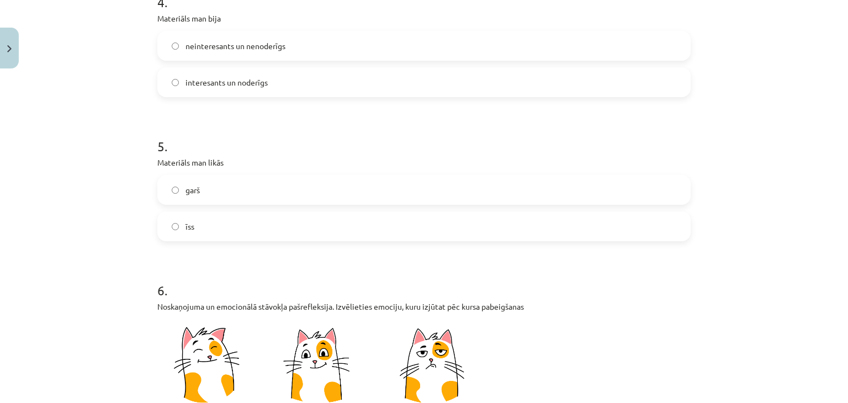
click at [235, 234] on label "īss" at bounding box center [423, 227] width 531 height 28
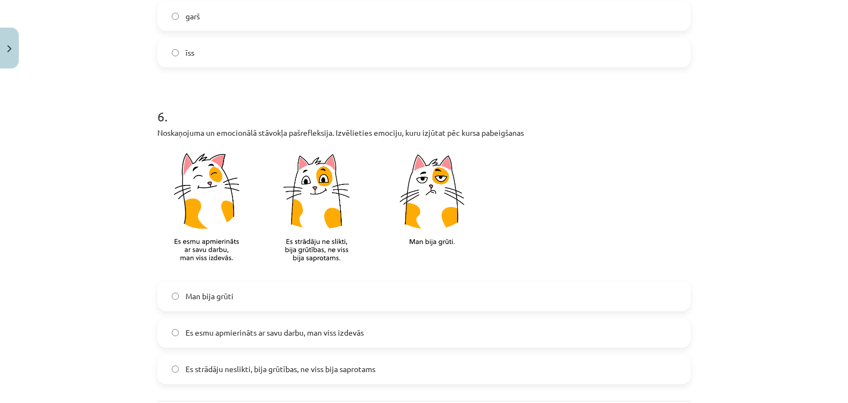
scroll to position [905, 0]
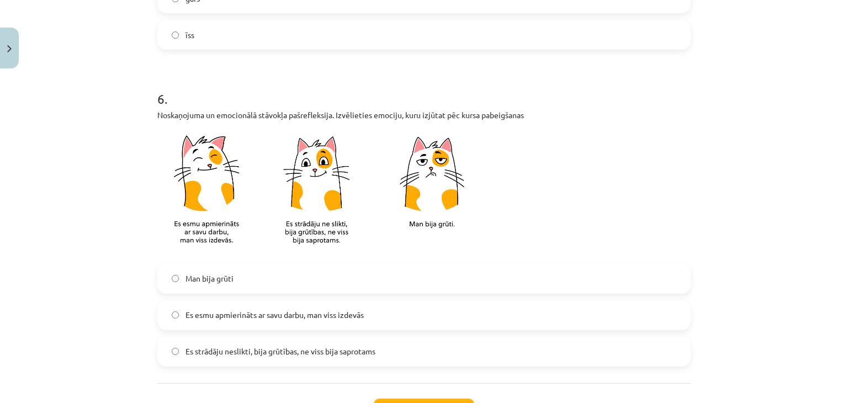
click at [294, 311] on span "Es esmu apmierināts ar savu darbu, man viss izdevās" at bounding box center [275, 315] width 178 height 12
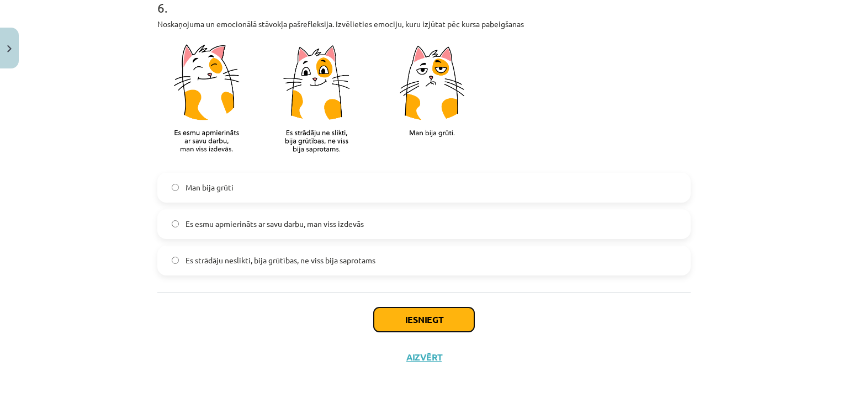
click at [435, 329] on button "Iesniegt" at bounding box center [424, 320] width 101 height 24
click at [435, 313] on button "Iesniegt" at bounding box center [424, 320] width 101 height 24
click at [423, 314] on button "Iesniegt" at bounding box center [424, 320] width 101 height 24
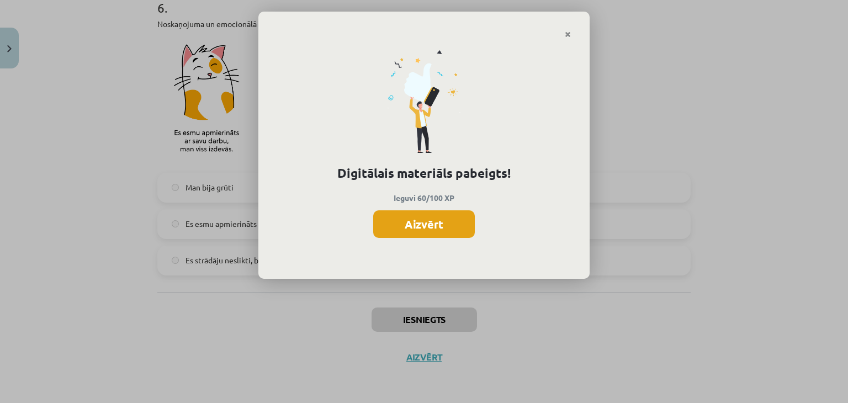
click at [429, 226] on button "Aizvērt" at bounding box center [424, 224] width 102 height 28
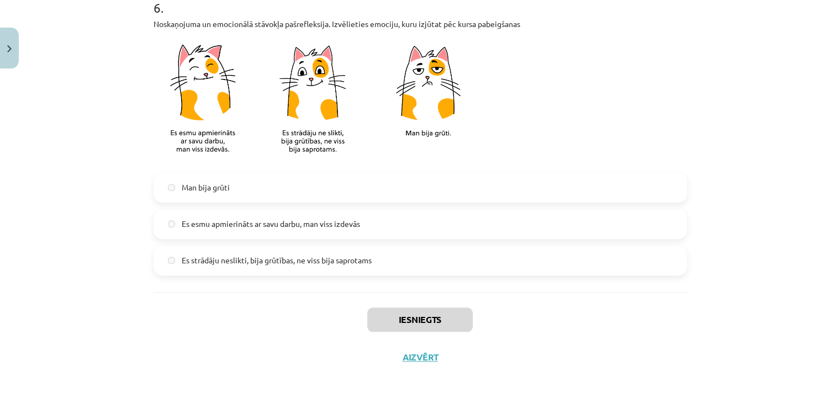
click at [417, 347] on div "Iesniegts Aizvērt" at bounding box center [420, 330] width 533 height 77
click at [417, 353] on button "Aizvērt" at bounding box center [420, 357] width 42 height 11
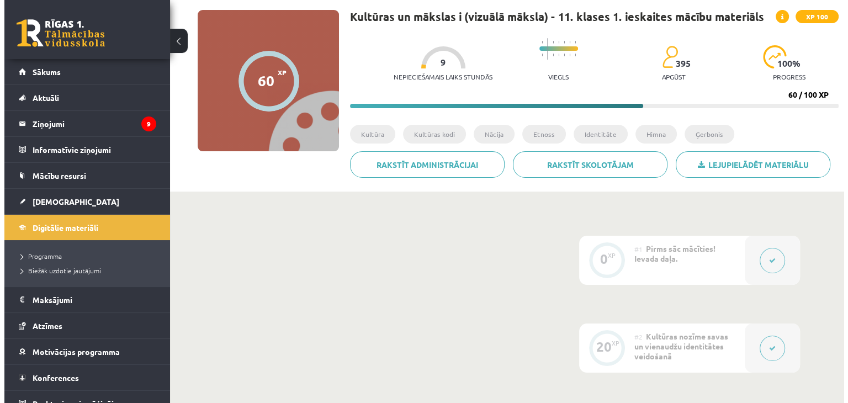
scroll to position [0, 0]
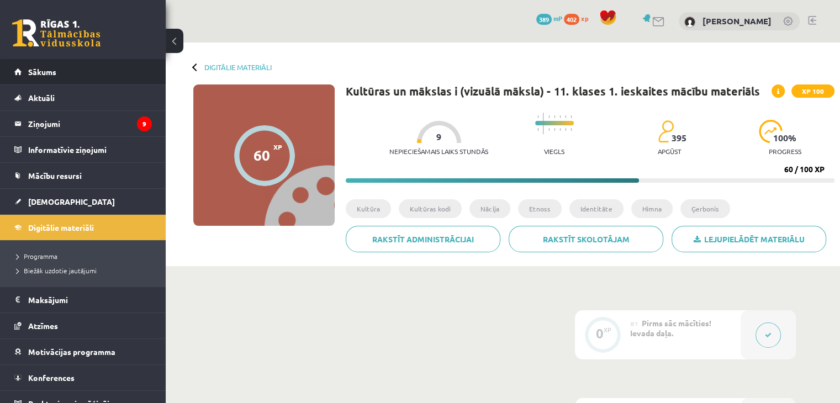
click at [4, 65] on li "Sākums" at bounding box center [83, 72] width 166 height 26
click at [31, 72] on span "Sākums" at bounding box center [42, 72] width 28 height 10
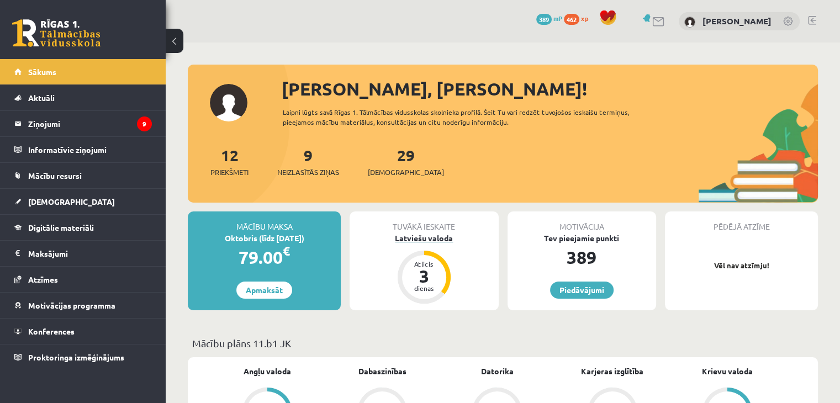
click at [436, 242] on div "Latviešu valoda" at bounding box center [424, 238] width 149 height 12
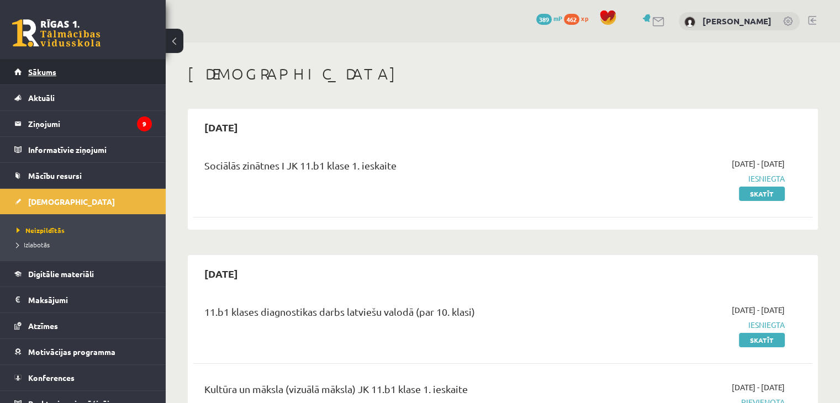
click at [54, 61] on link "Sākums" at bounding box center [83, 71] width 138 height 25
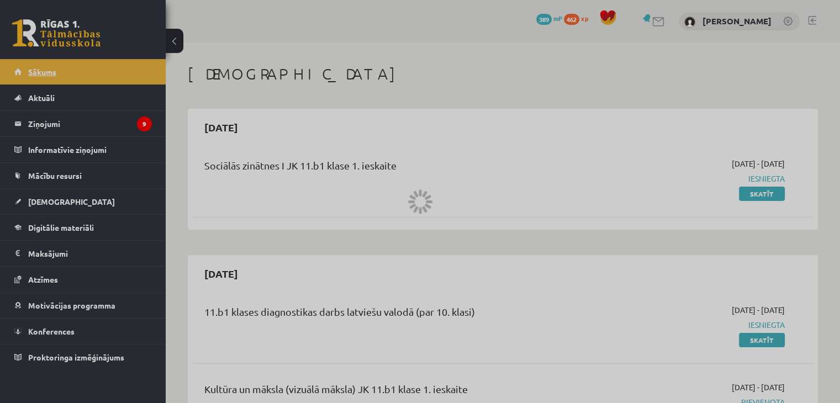
click at [54, 61] on div at bounding box center [420, 201] width 840 height 403
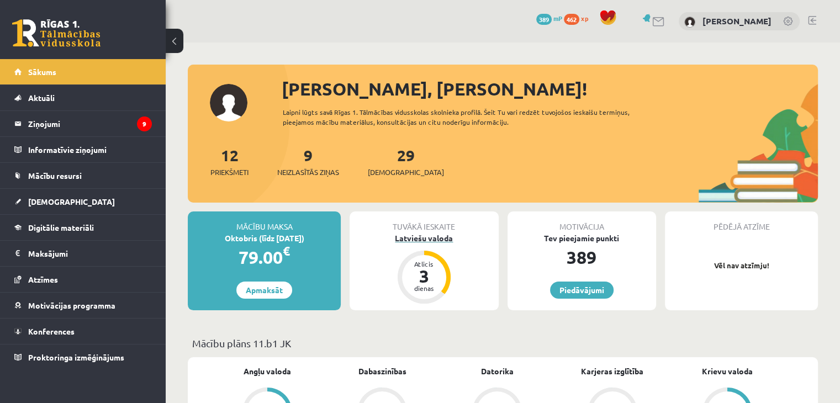
click at [422, 253] on div "Atlicis 3 dienas" at bounding box center [424, 277] width 53 height 53
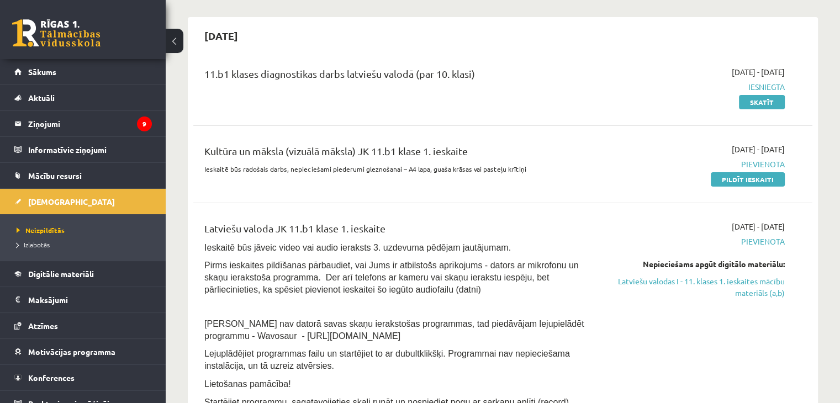
scroll to position [250, 0]
